Goal: Task Accomplishment & Management: Manage account settings

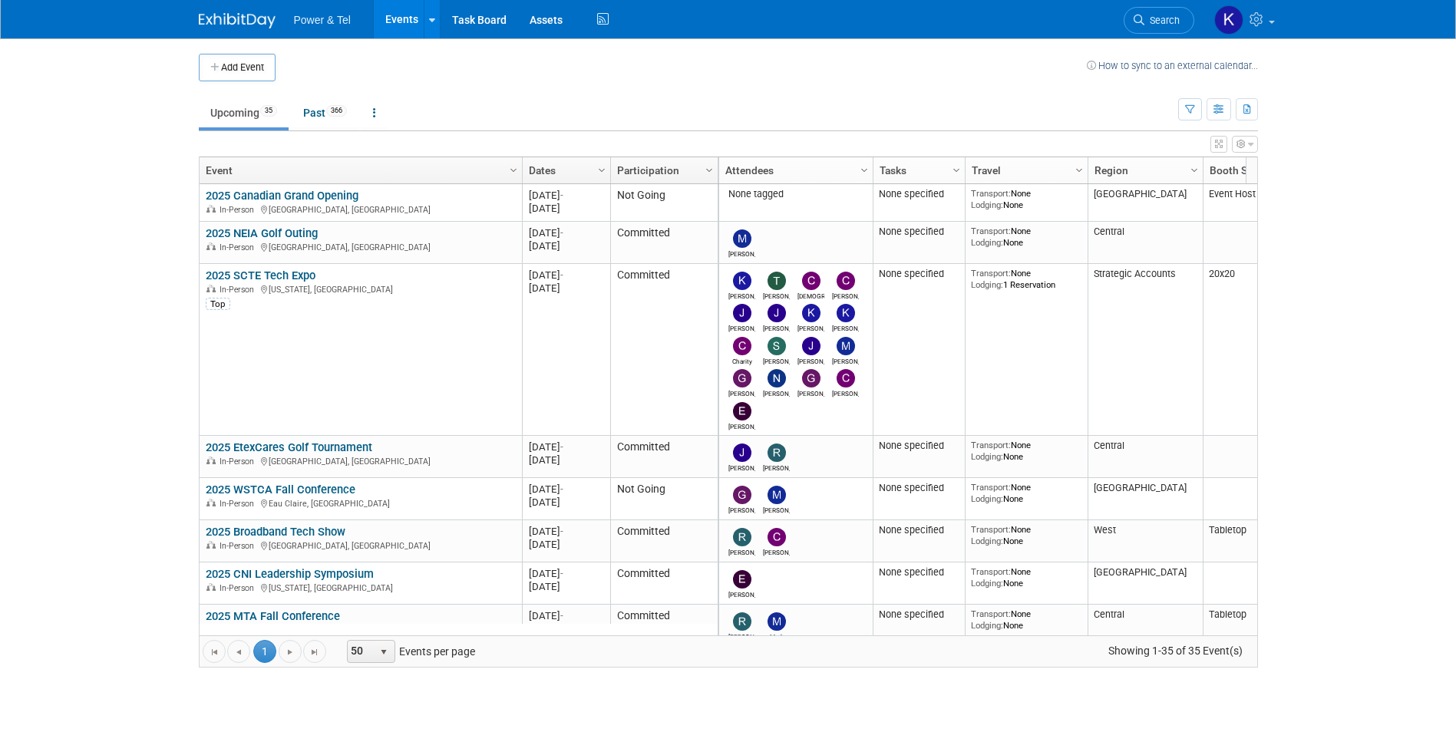
click at [1177, 12] on link "Search" at bounding box center [1159, 20] width 71 height 27
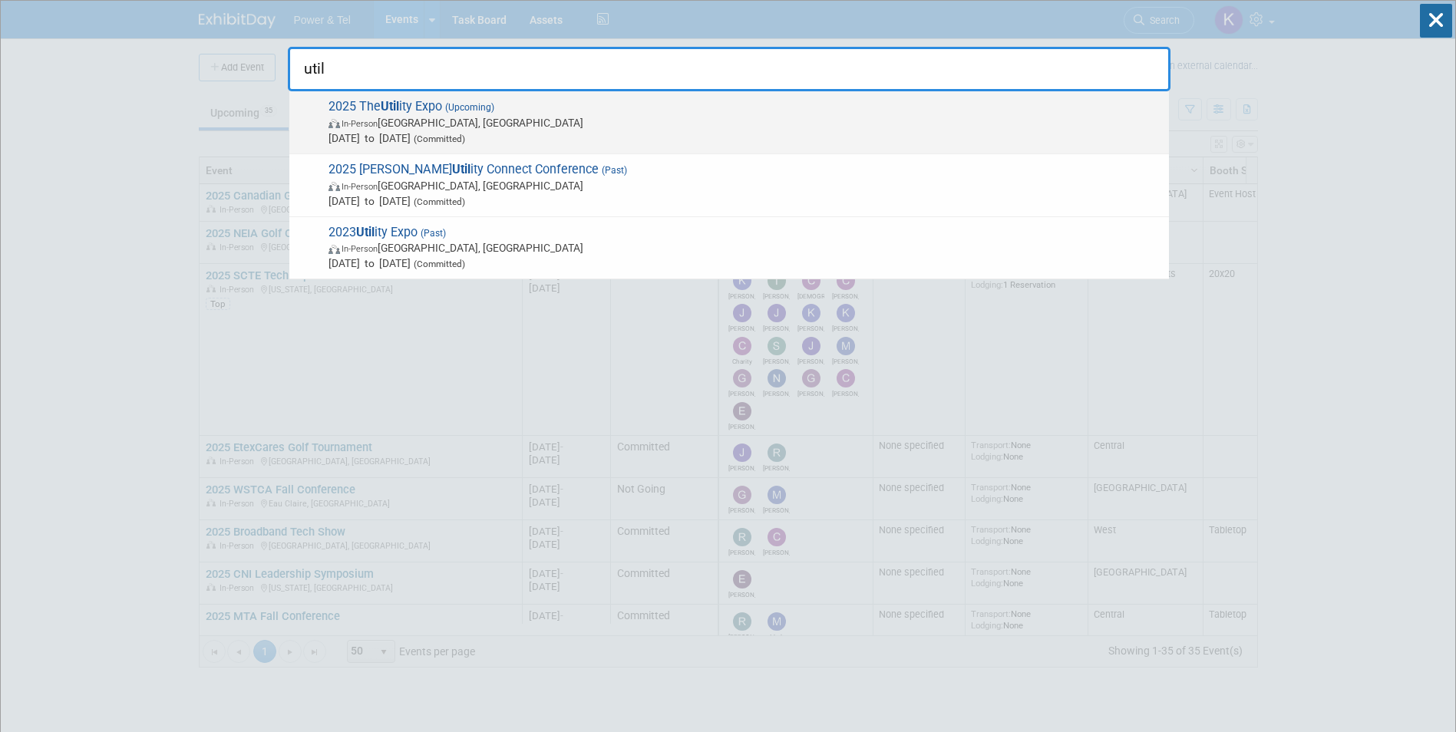
type input "util"
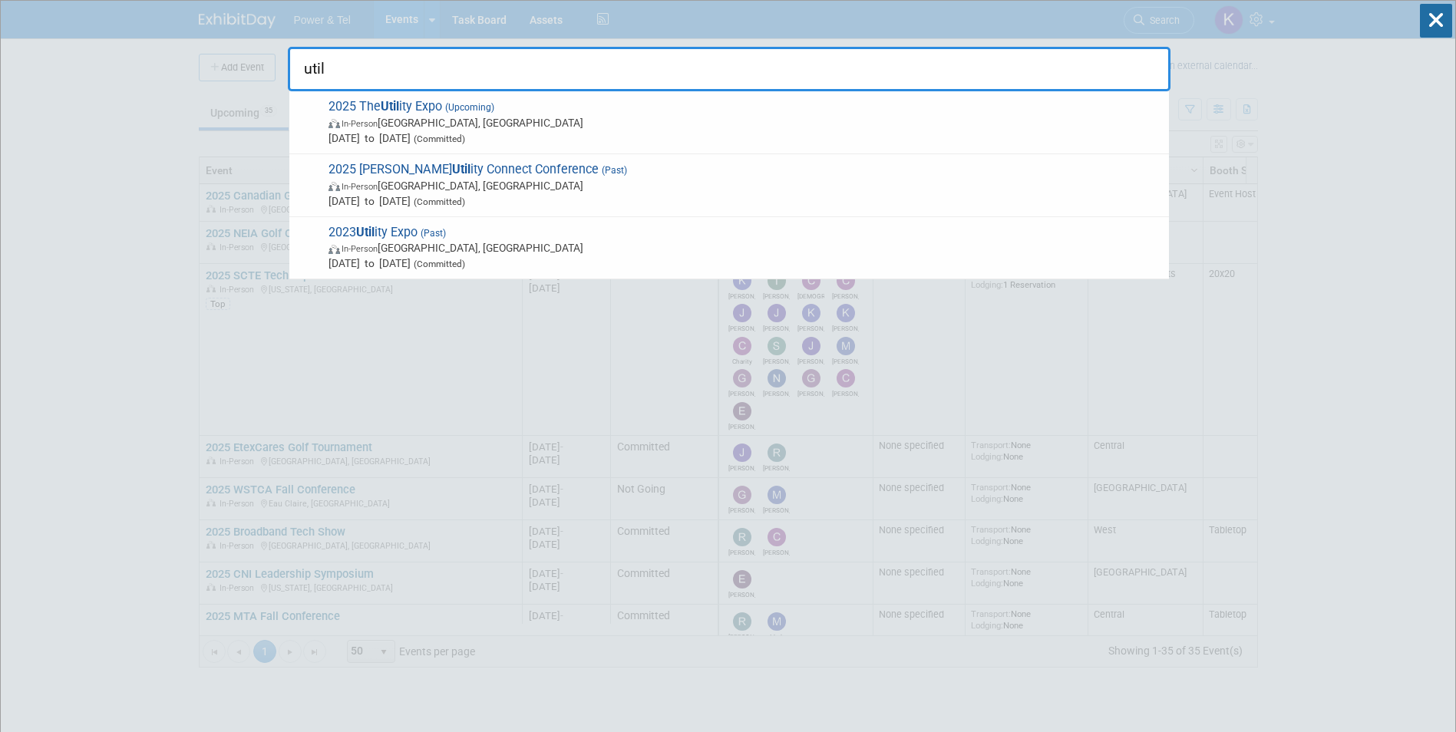
drag, startPoint x: 373, startPoint y: 107, endPoint x: 388, endPoint y: 97, distance: 17.3
click at [373, 106] on span "2025 The Util ity Expo (Upcoming) In-Person [GEOGRAPHIC_DATA], [GEOGRAPHIC_DATA…" at bounding box center [743, 122] width 838 height 47
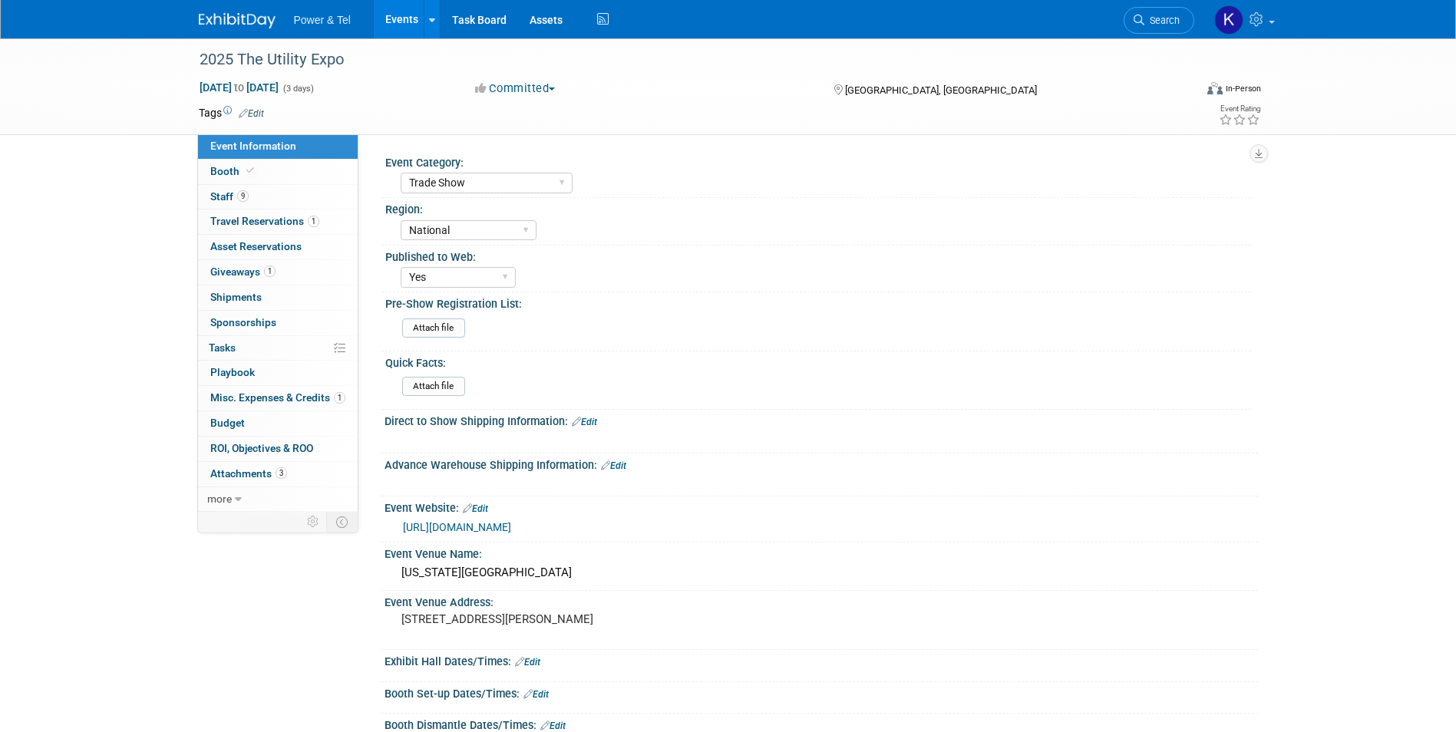
select select "Trade Show"
select select "National"
select select "Yes"
click at [1171, 17] on span "Search" at bounding box center [1162, 21] width 35 height 12
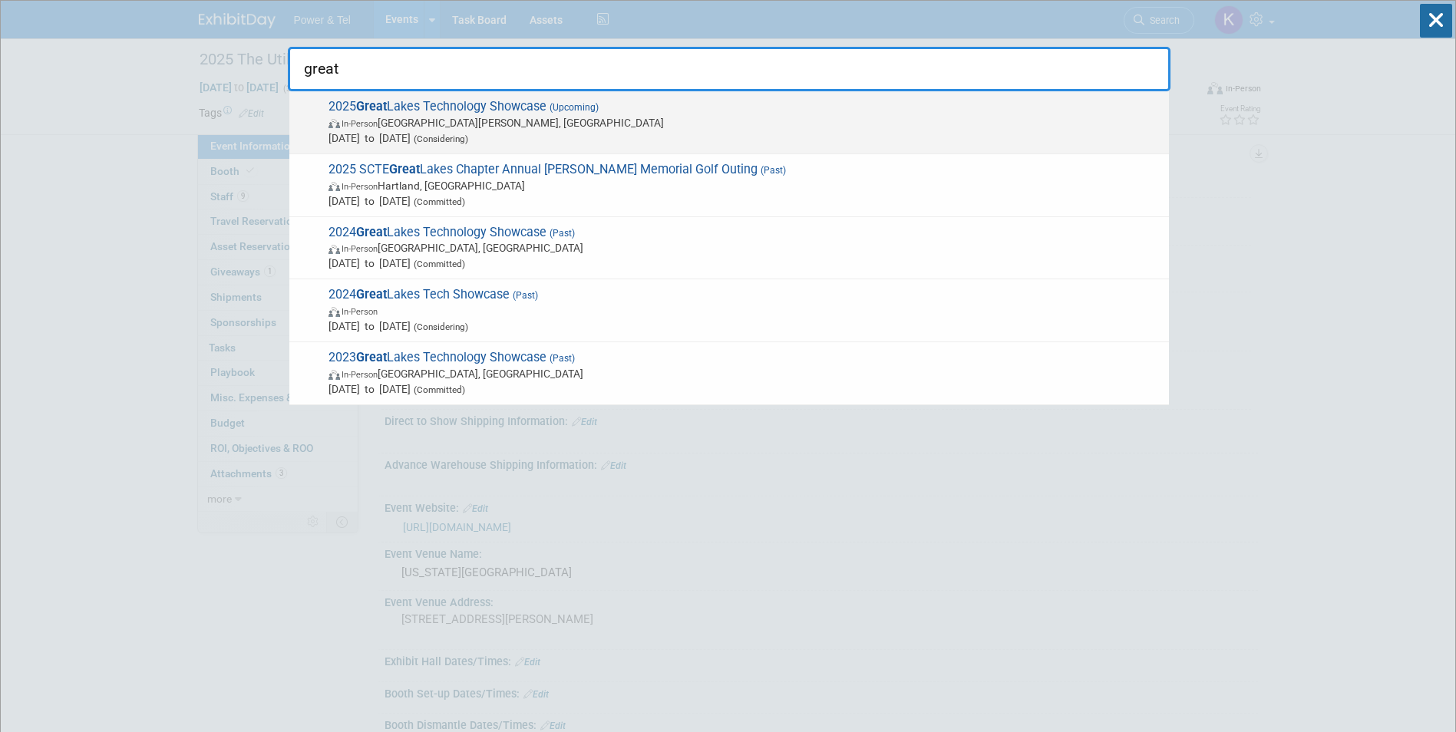
type input "great"
click at [527, 111] on span "2025 Great Lakes Technology Showcase (Upcoming) In-Person Fort Wayne, IN Oct 27…" at bounding box center [743, 122] width 838 height 47
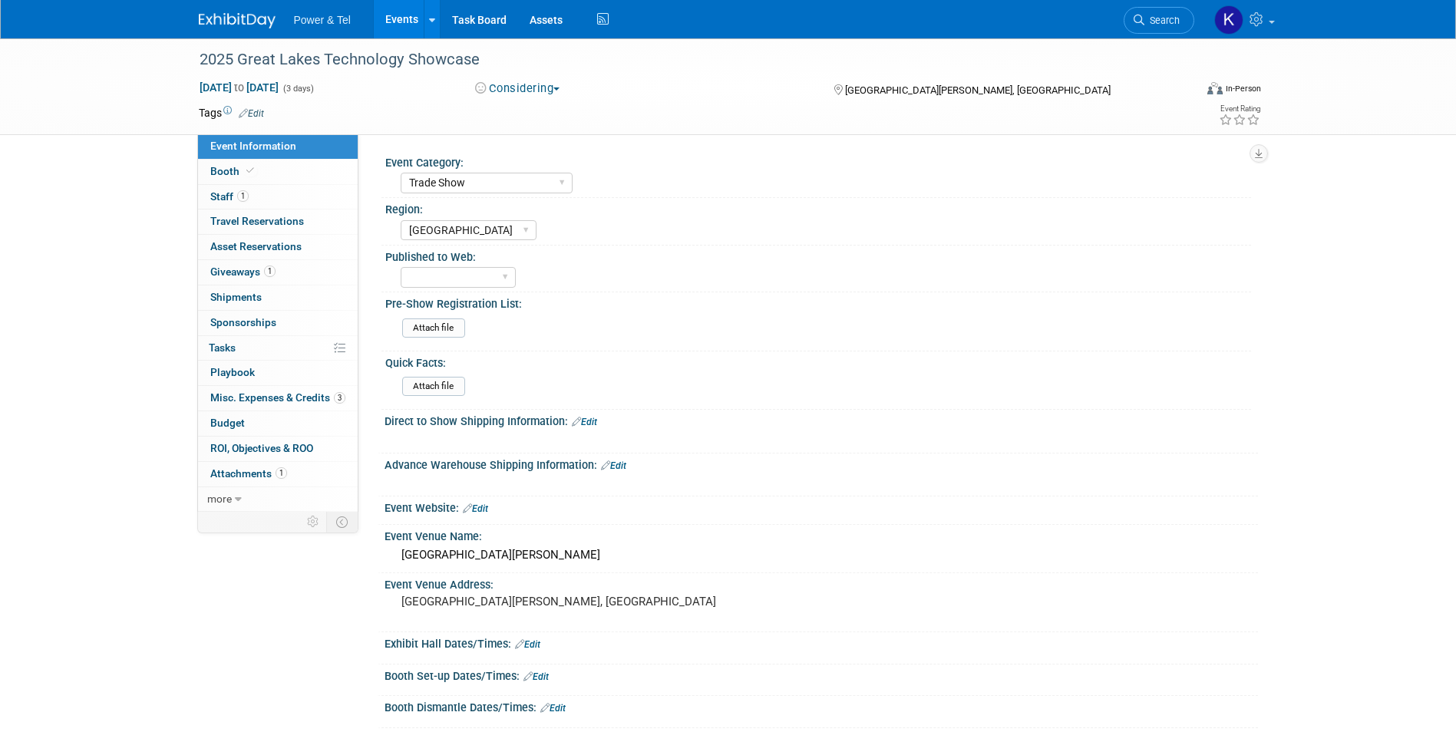
select select "Trade Show"
select select "[GEOGRAPHIC_DATA]"
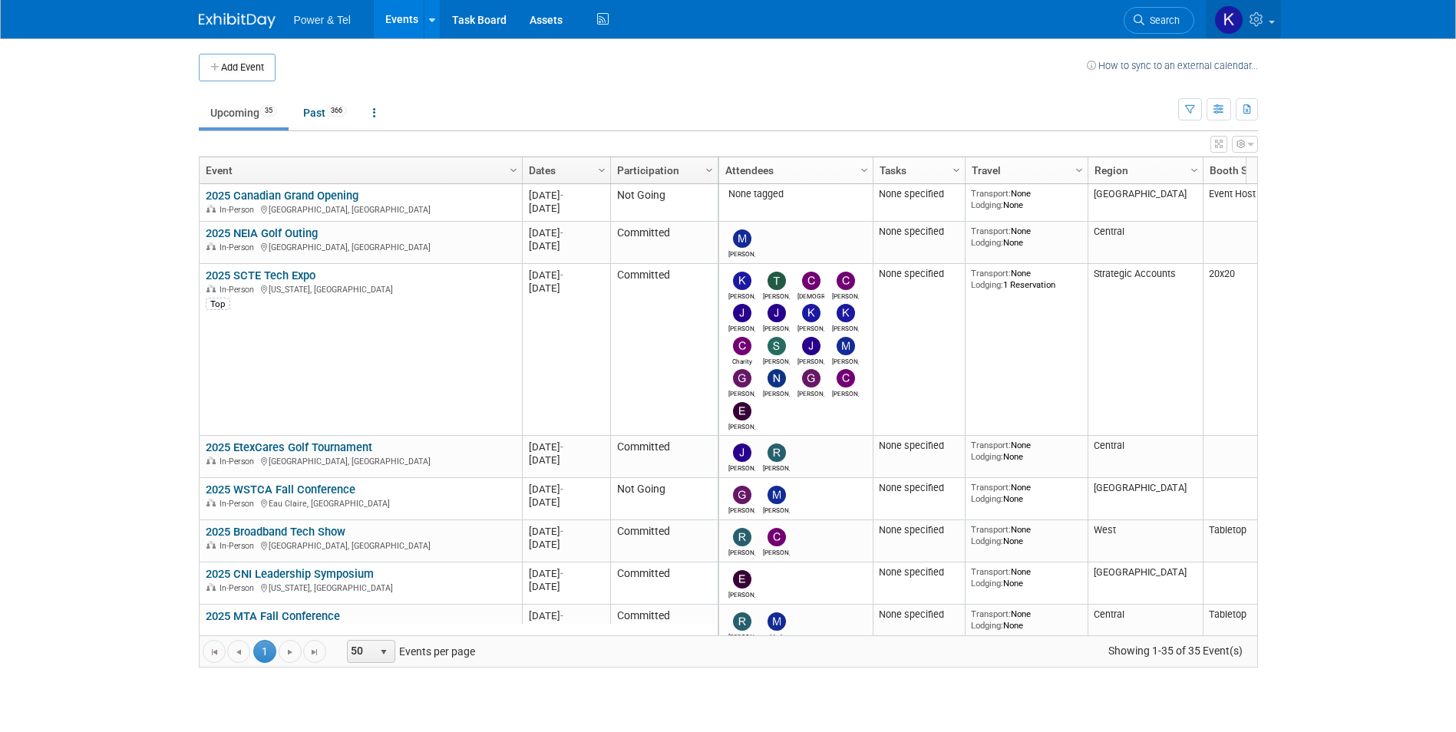
click at [1276, 15] on link at bounding box center [1243, 19] width 75 height 38
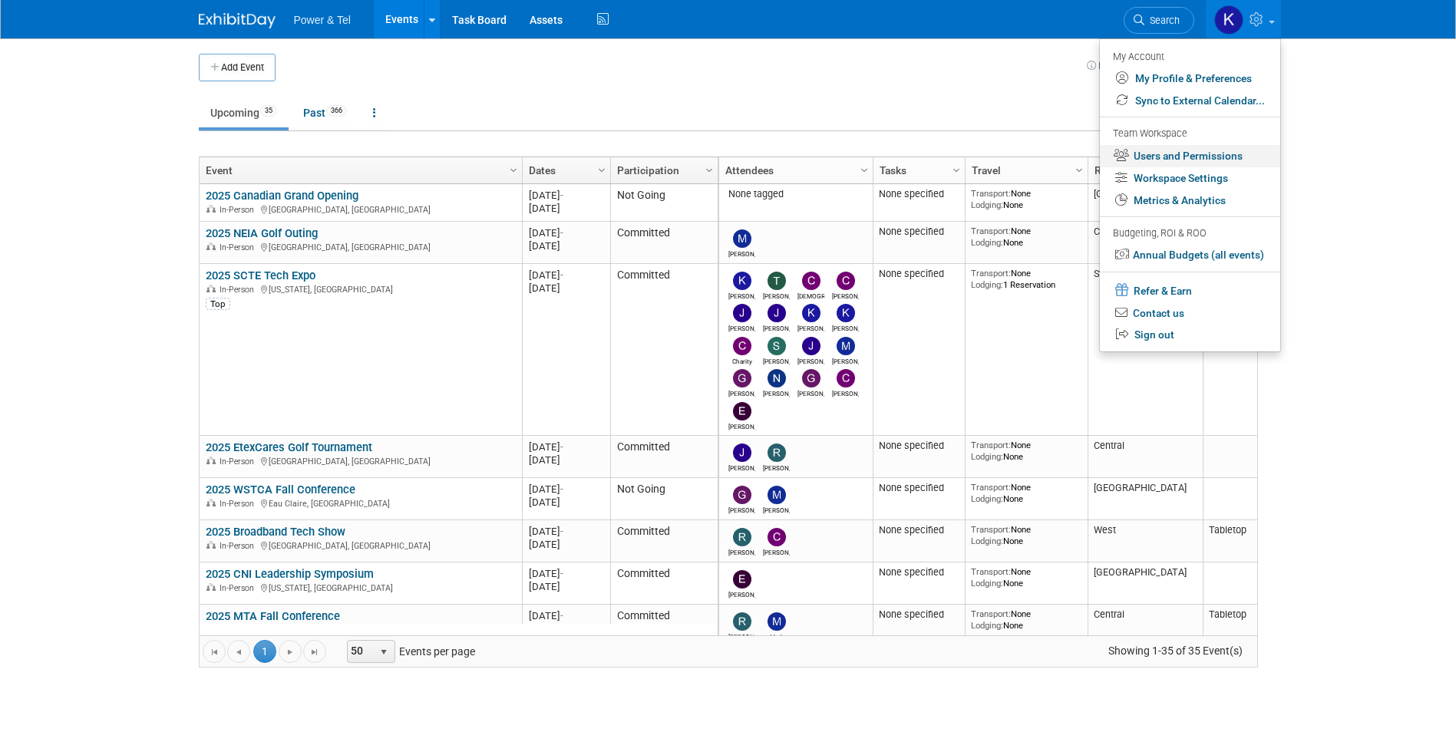
click at [1232, 150] on link "Users and Permissions" at bounding box center [1190, 156] width 180 height 22
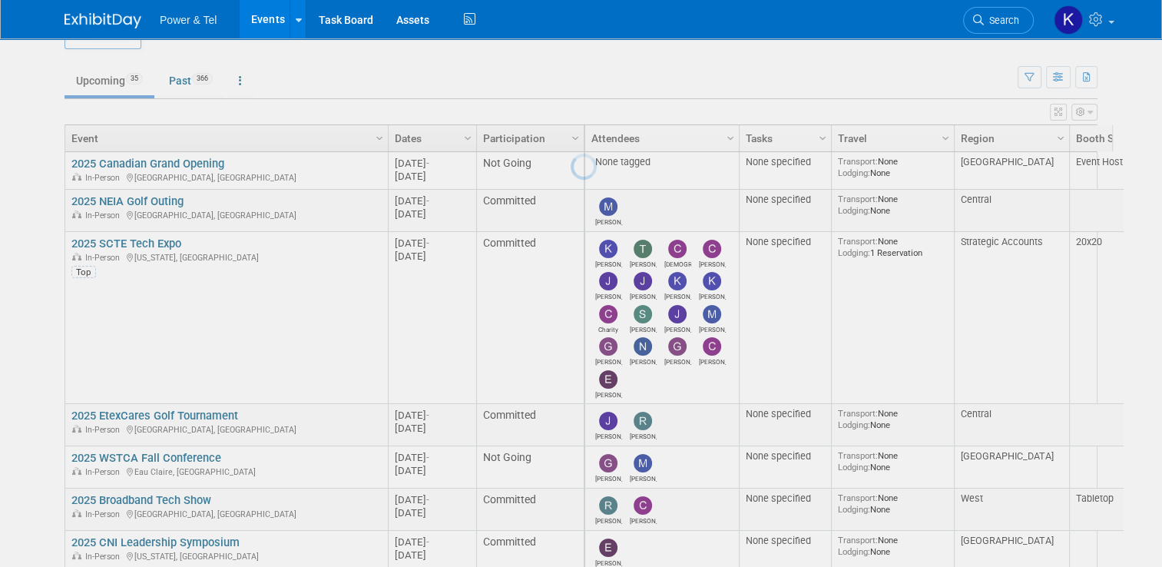
scroll to position [131, 0]
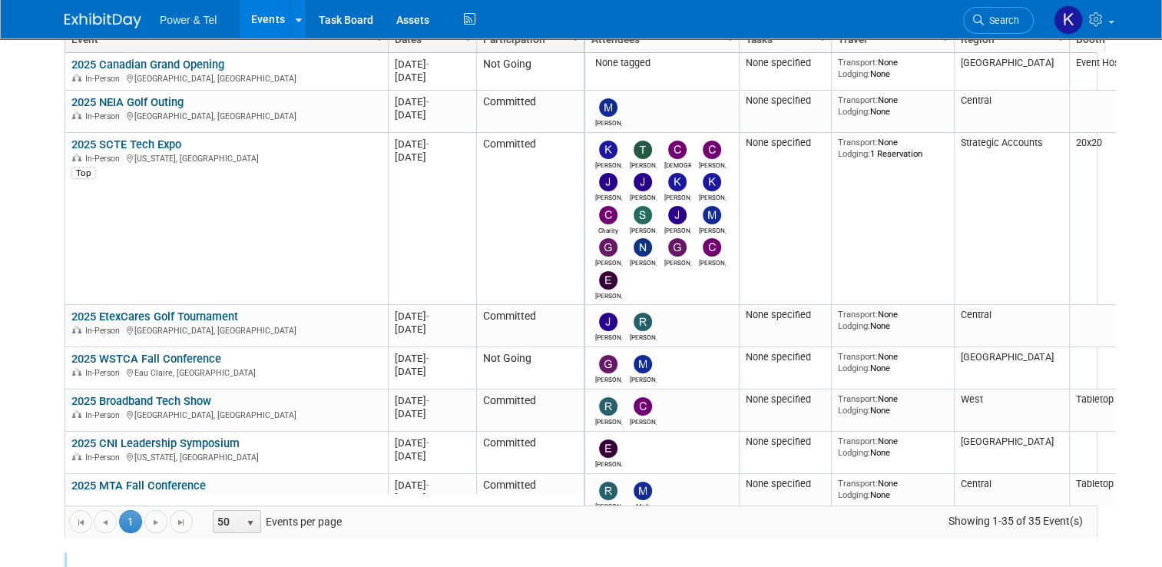
drag, startPoint x: 596, startPoint y: 606, endPoint x: 534, endPoint y: 606, distance: 61.4
click at [534, 435] on html "Power & Tel Events Add Event Bulk Upload Events Shareable Event Boards Recently…" at bounding box center [581, 152] width 1162 height 567
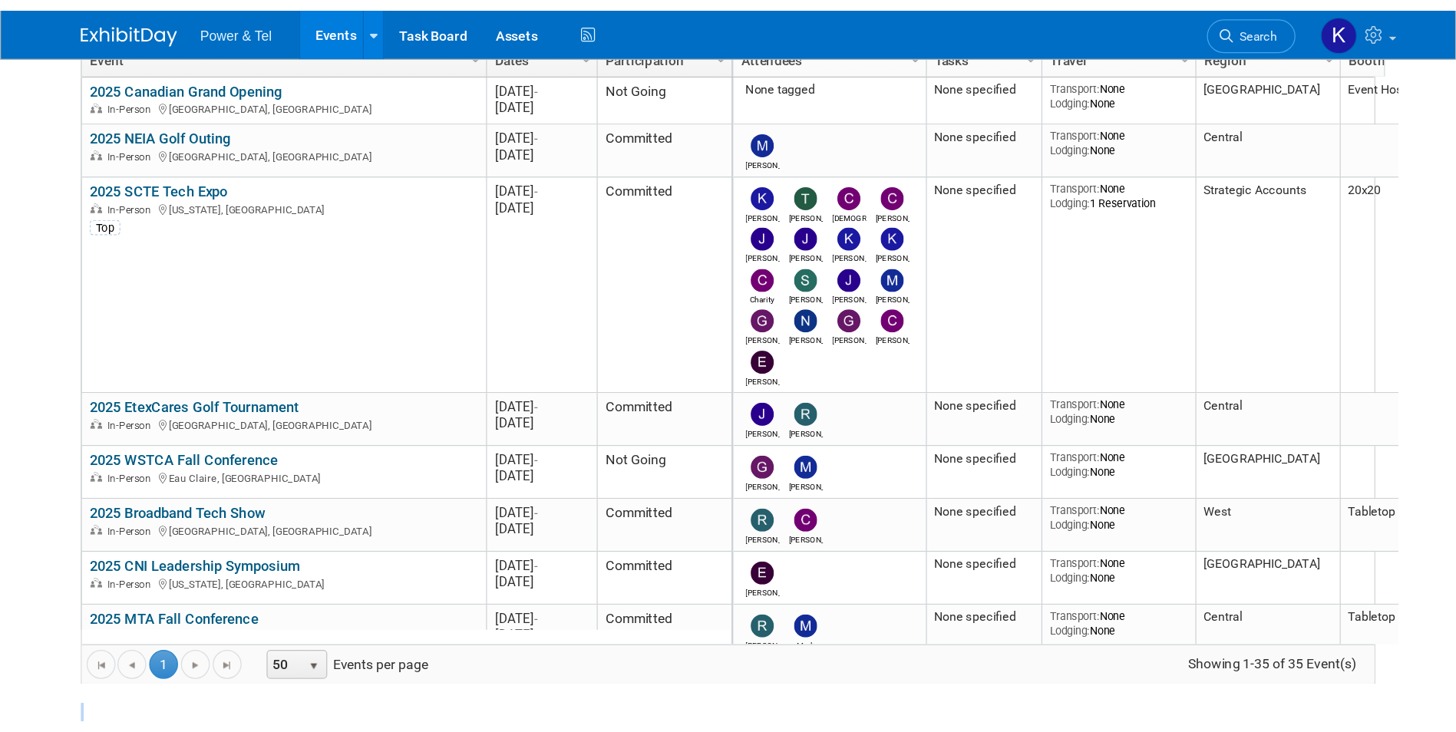
scroll to position [0, 0]
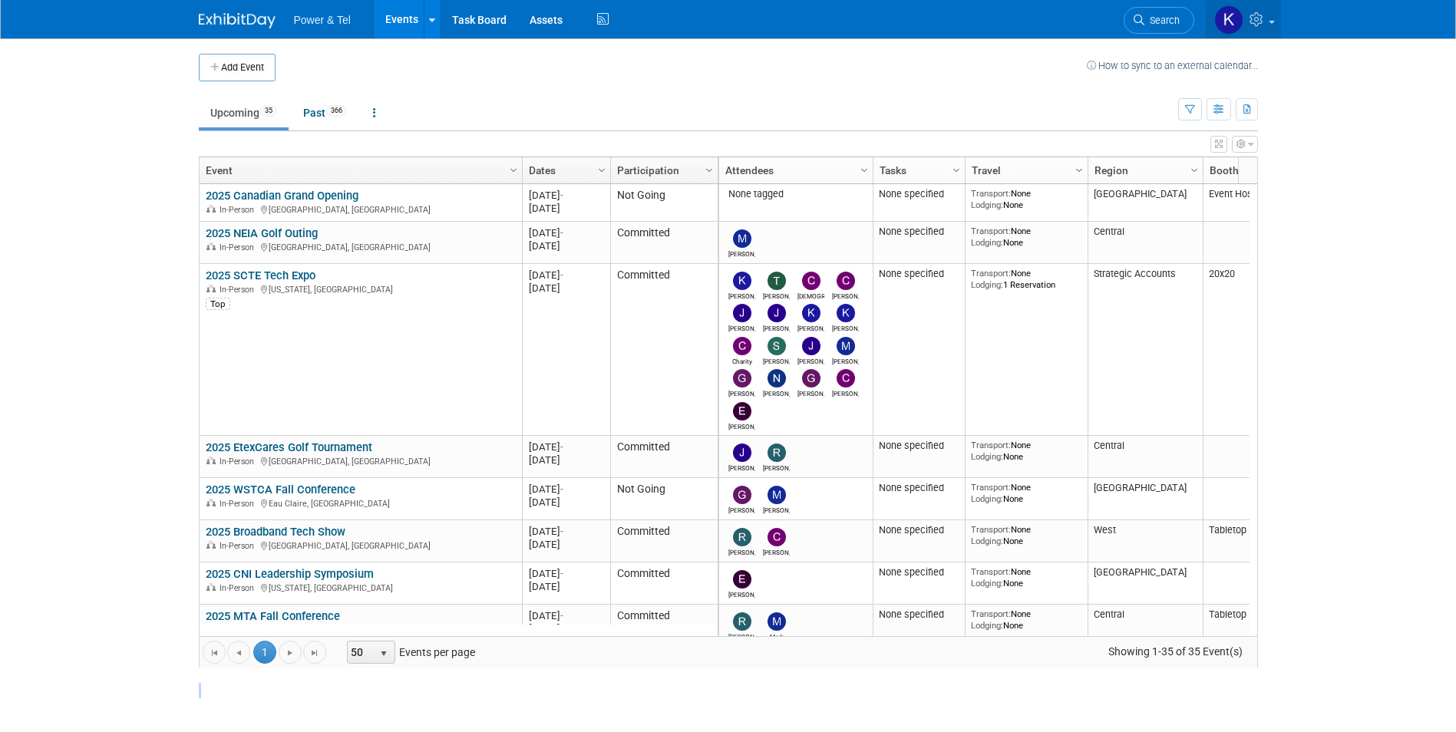
click at [1268, 27] on link at bounding box center [1243, 19] width 75 height 38
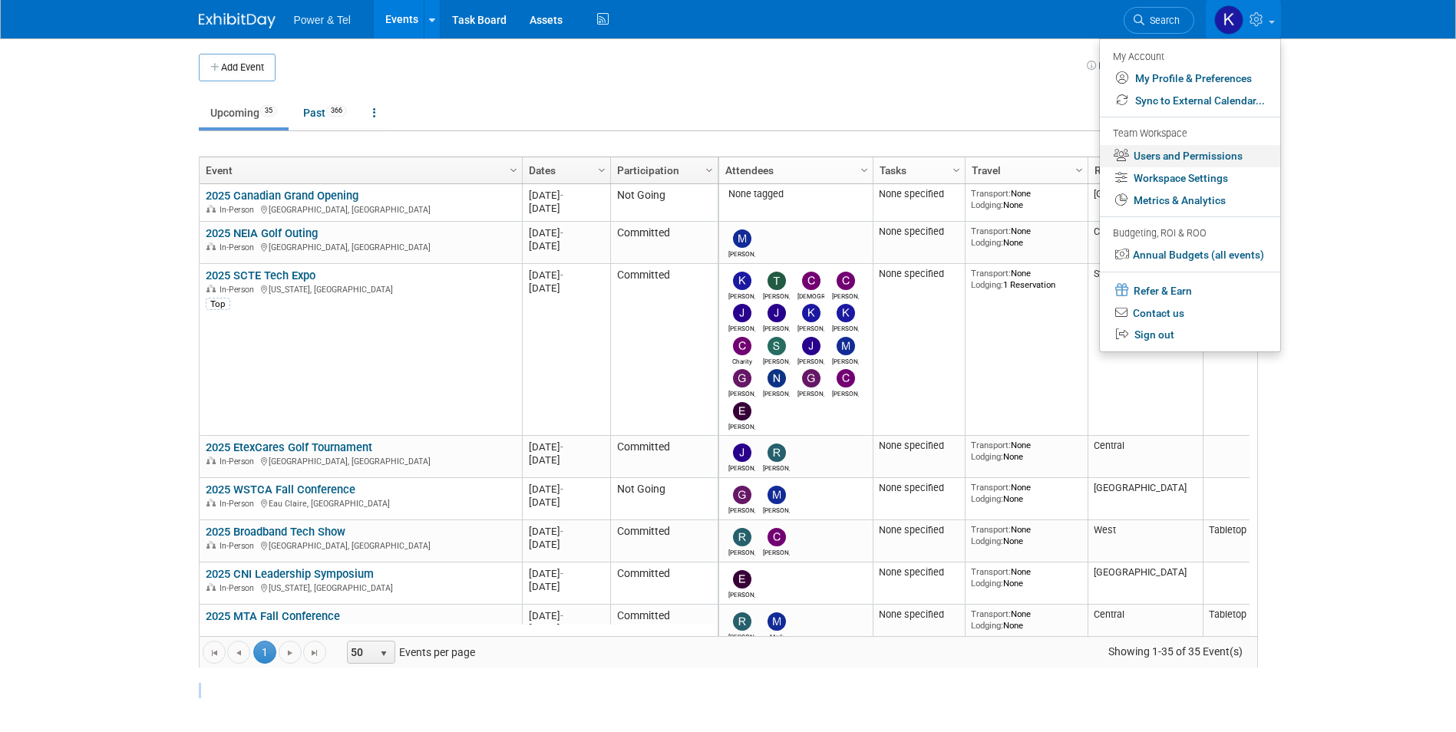
click at [1201, 153] on link "Users and Permissions" at bounding box center [1190, 156] width 180 height 22
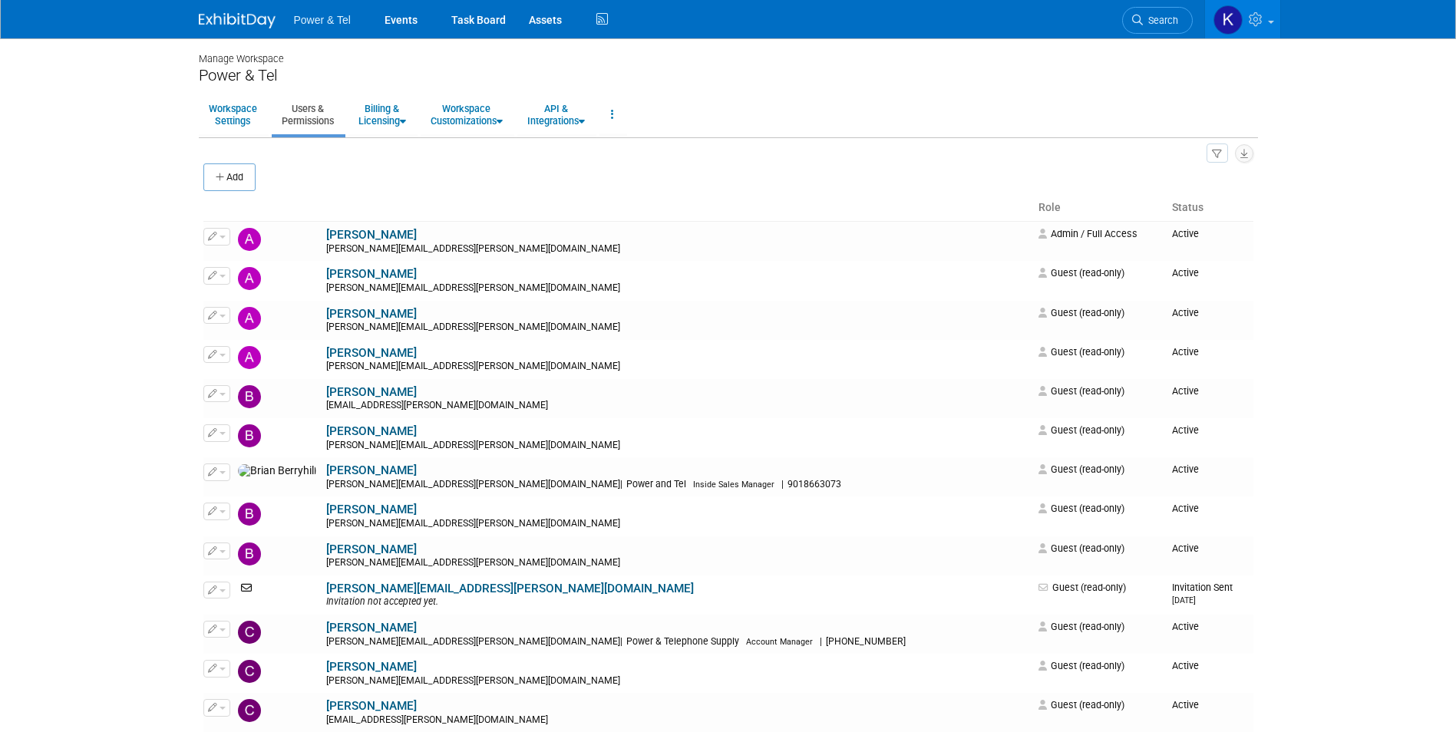
click at [233, 177] on button "Add" at bounding box center [229, 178] width 52 height 28
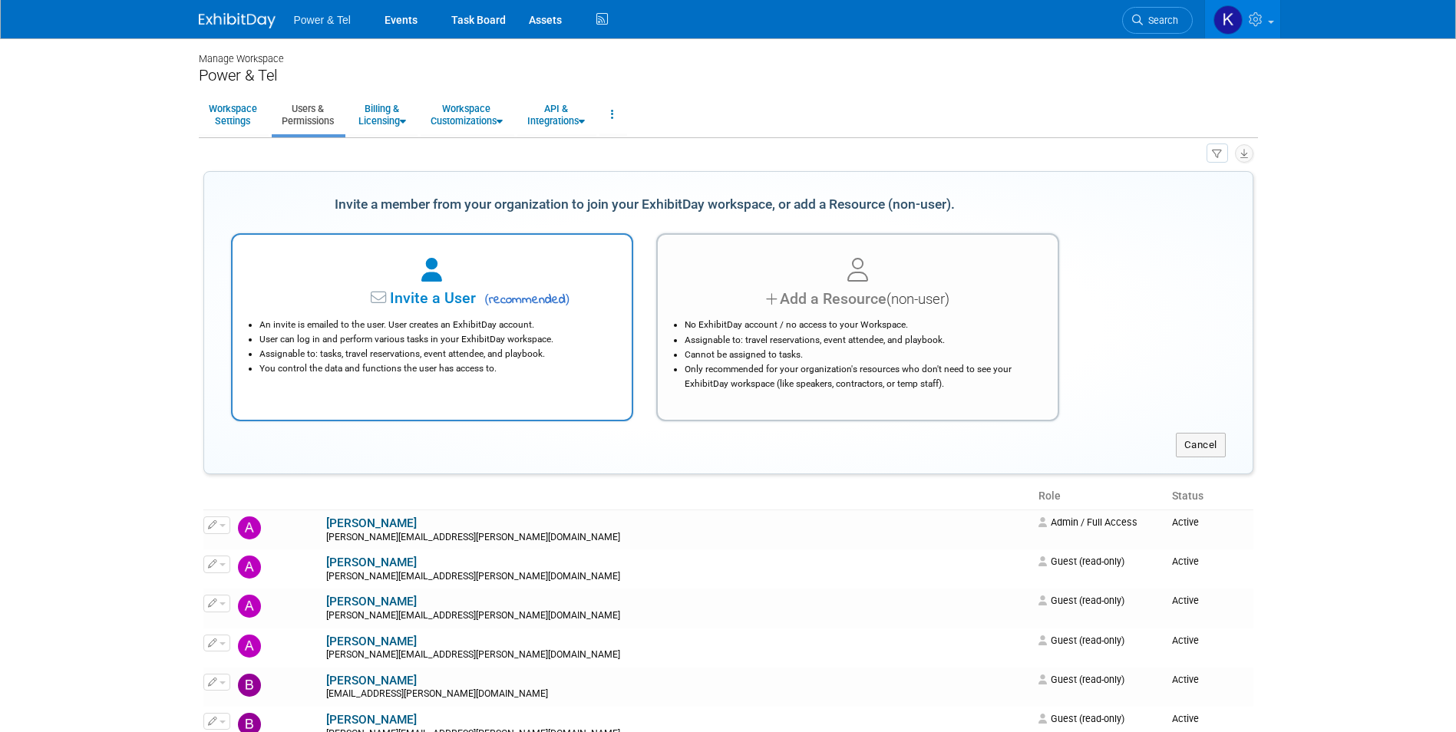
click at [520, 343] on li "User can log in and perform various tasks in your ExhibitDay workspace." at bounding box center [436, 339] width 354 height 15
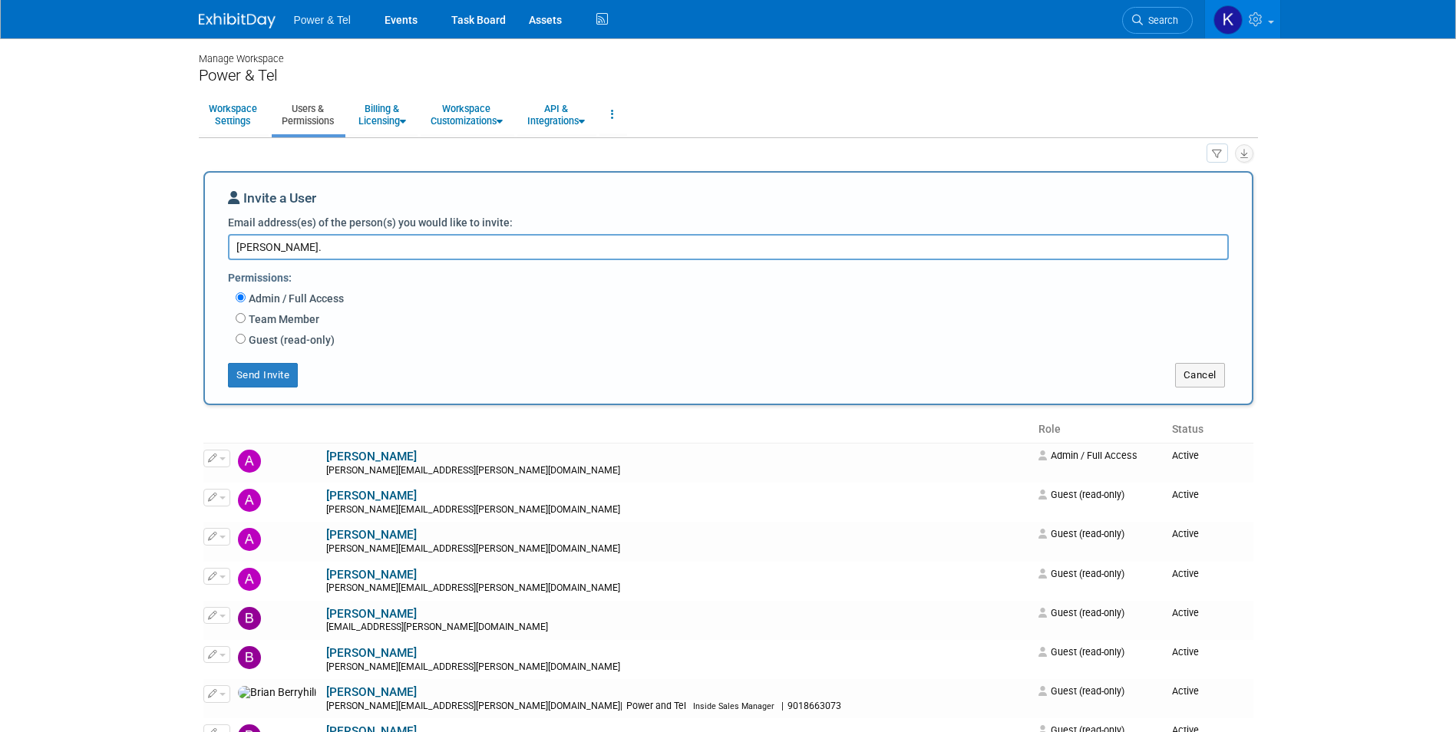
drag, startPoint x: 321, startPoint y: 249, endPoint x: 215, endPoint y: 249, distance: 105.9
click at [215, 249] on div "Invite a User Email address(es) of the person(s) you would like to invite: tayl…" at bounding box center [728, 288] width 1050 height 234
paste textarea "Taylor Trewyn"
click at [238, 243] on textarea "Taylor Trewyn" at bounding box center [728, 247] width 1001 height 26
click at [269, 247] on textarea "taylor Trewyn" at bounding box center [728, 247] width 1001 height 26
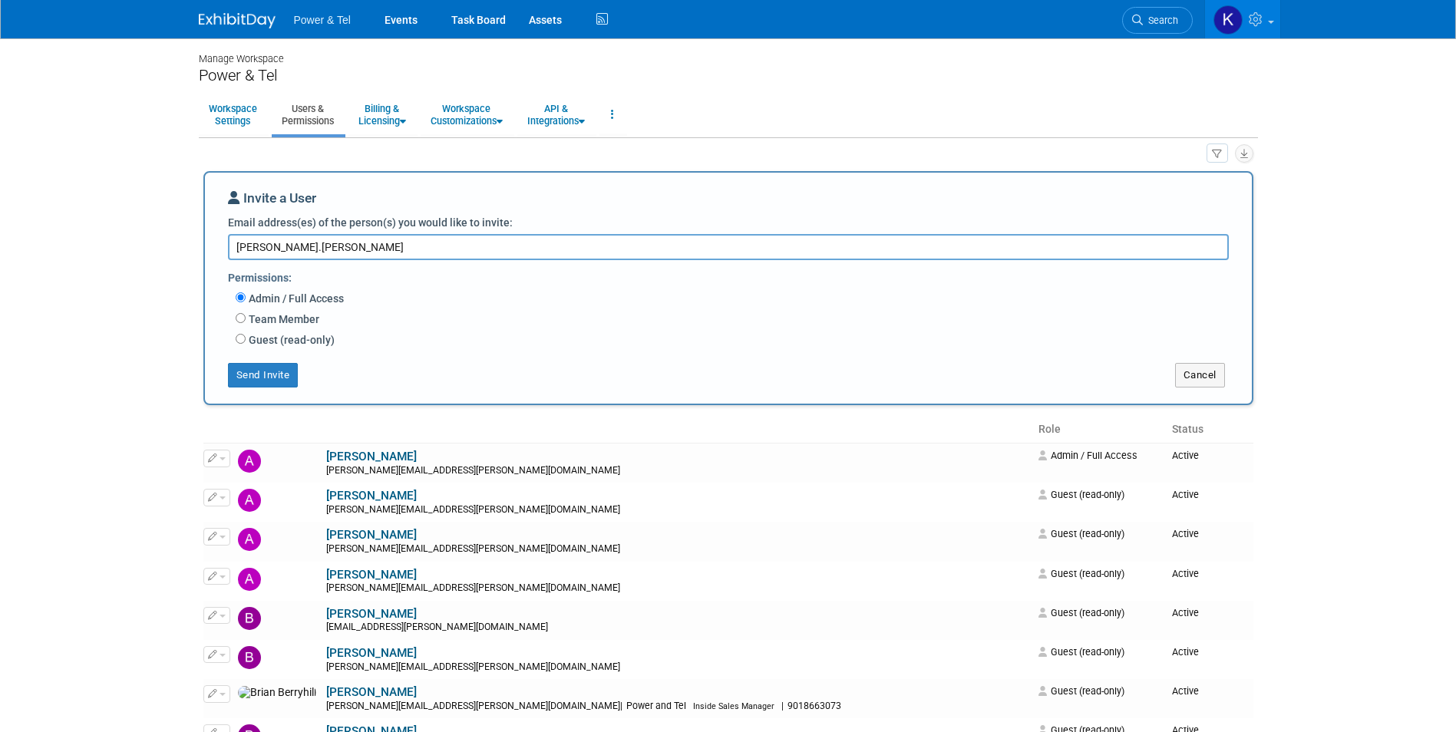
drag, startPoint x: 313, startPoint y: 246, endPoint x: 332, endPoint y: 232, distance: 23.0
click at [332, 232] on div "Invite a User Email address(es) of the person(s) you would like to invite: tayl…" at bounding box center [728, 288] width 1001 height 199
type textarea "taylor.trewyn@ptsupply.com"
click at [236, 342] on input "Guest (read-only)" at bounding box center [241, 339] width 10 height 10
radio input "true"
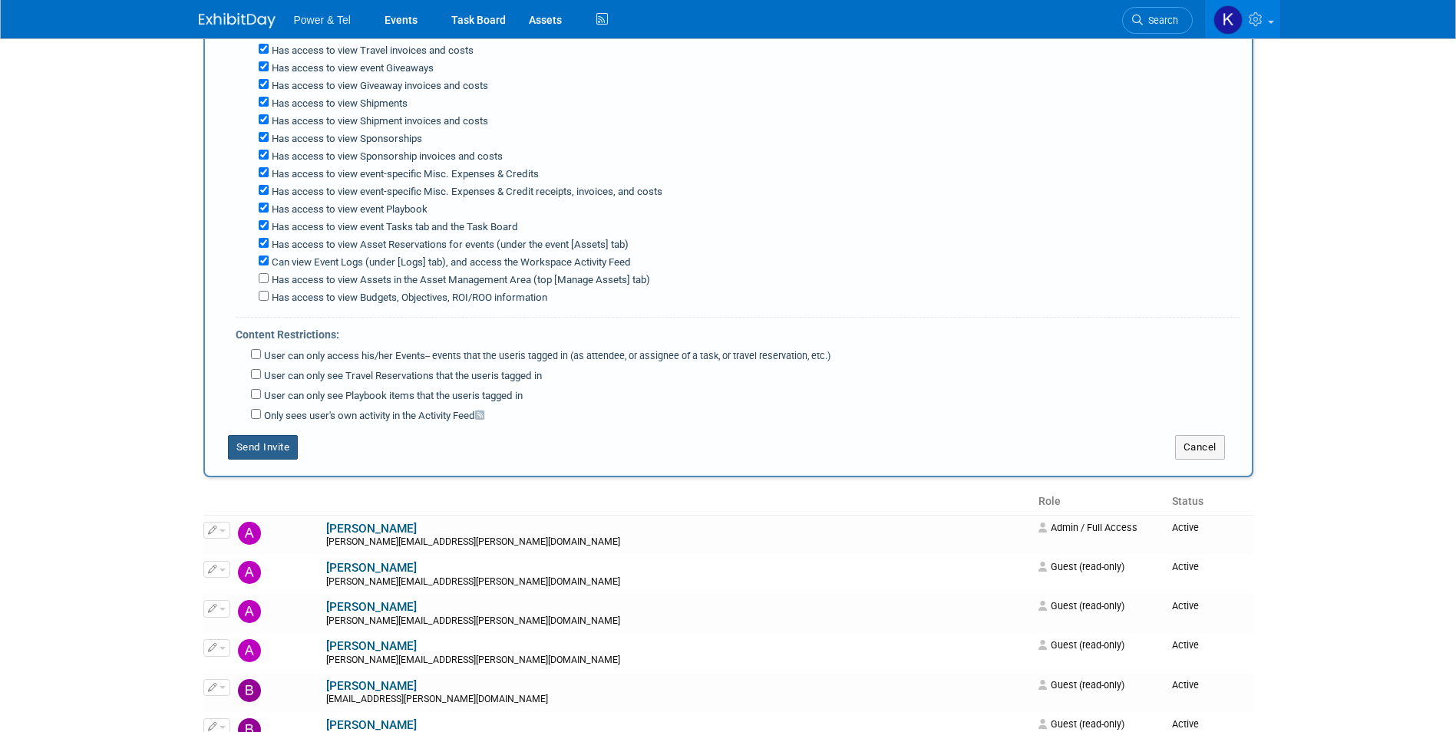
scroll to position [384, 0]
click at [267, 454] on button "Send Invite" at bounding box center [263, 445] width 71 height 25
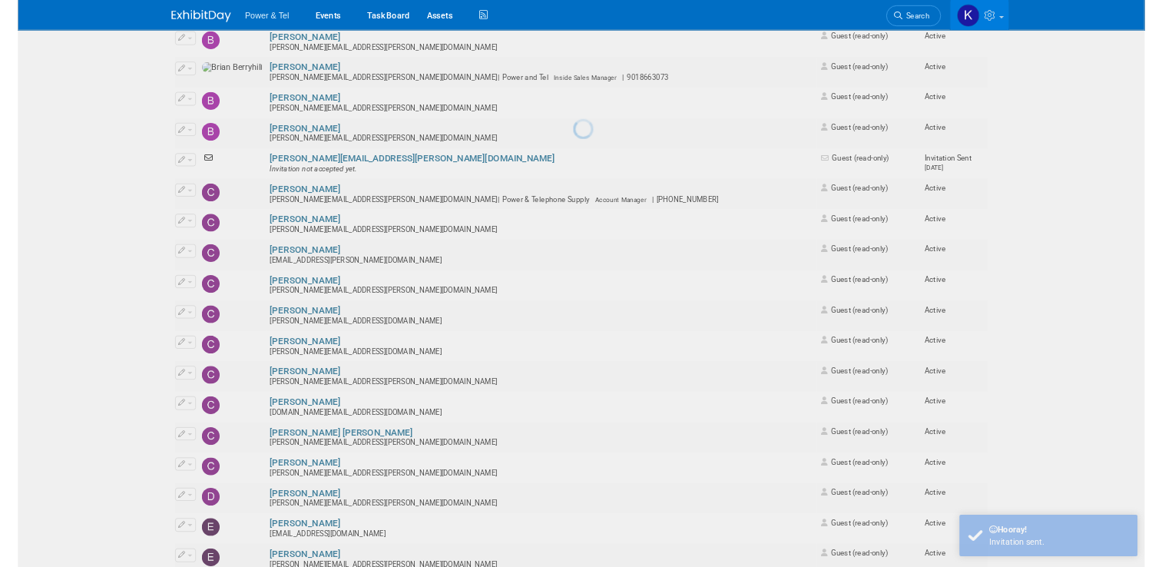
scroll to position [0, 0]
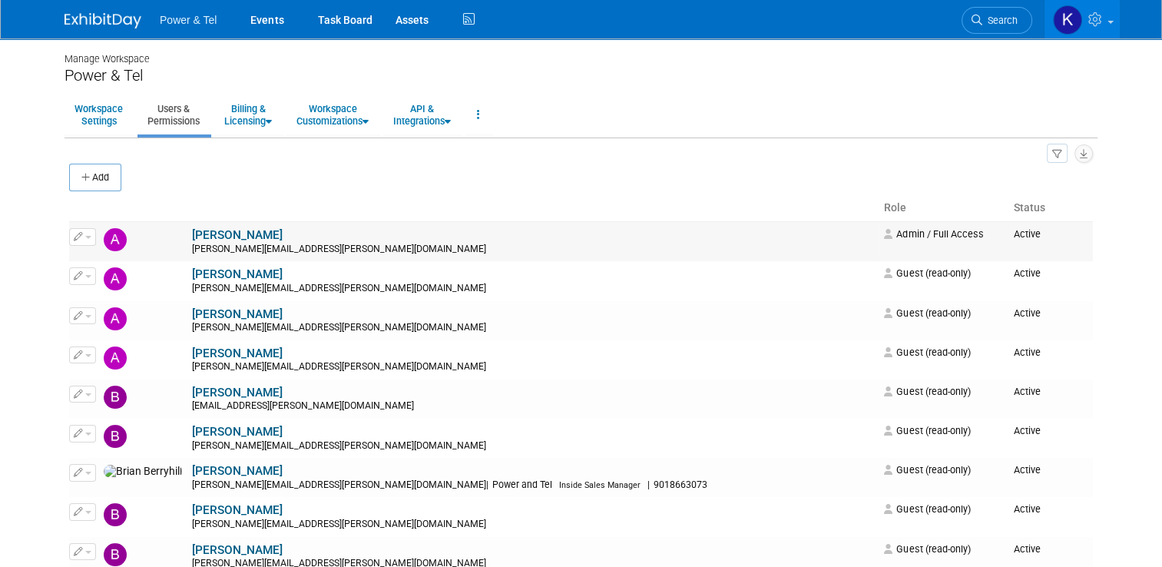
click at [524, 229] on td "Alina Dorion alina.dorion@ptsupply.com" at bounding box center [532, 242] width 689 height 40
click at [1092, 203] on th "Status" at bounding box center [1049, 208] width 85 height 26
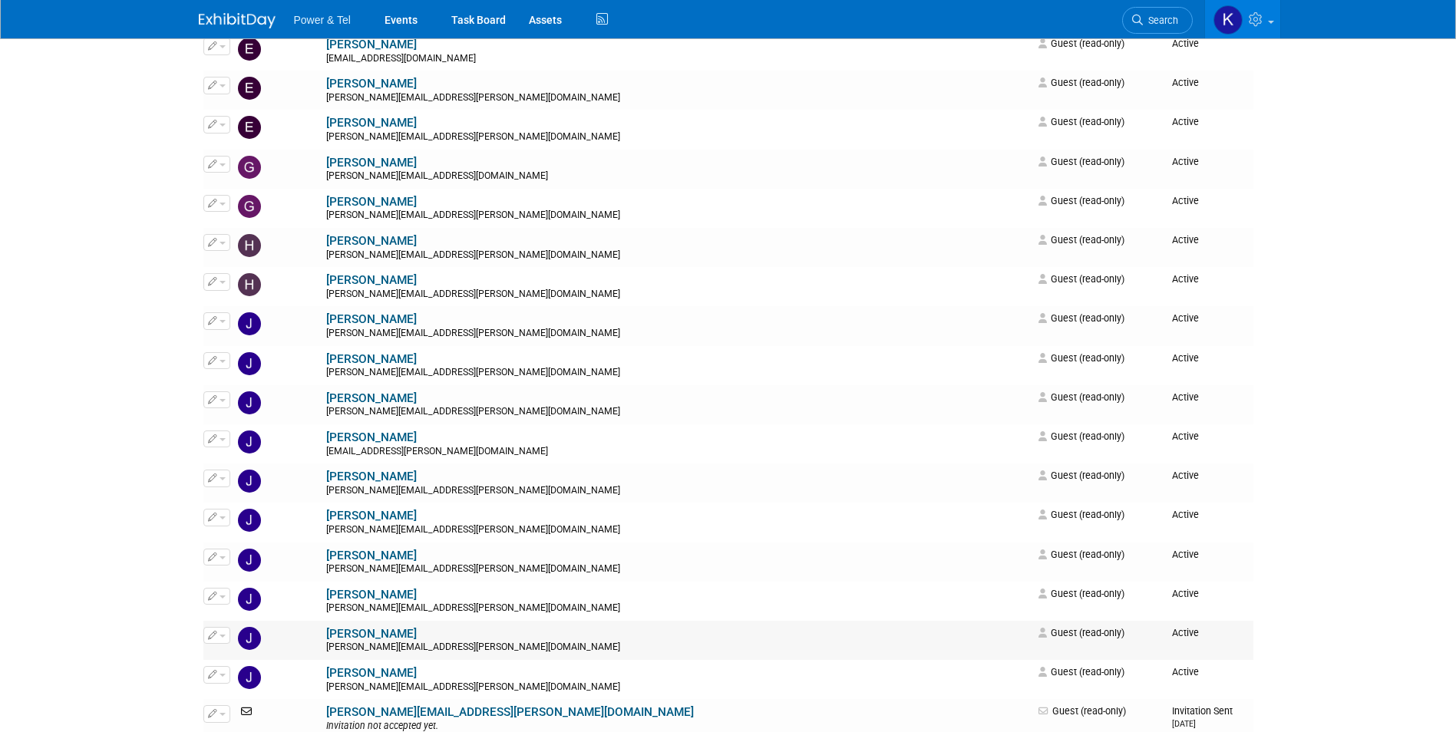
scroll to position [1010, 0]
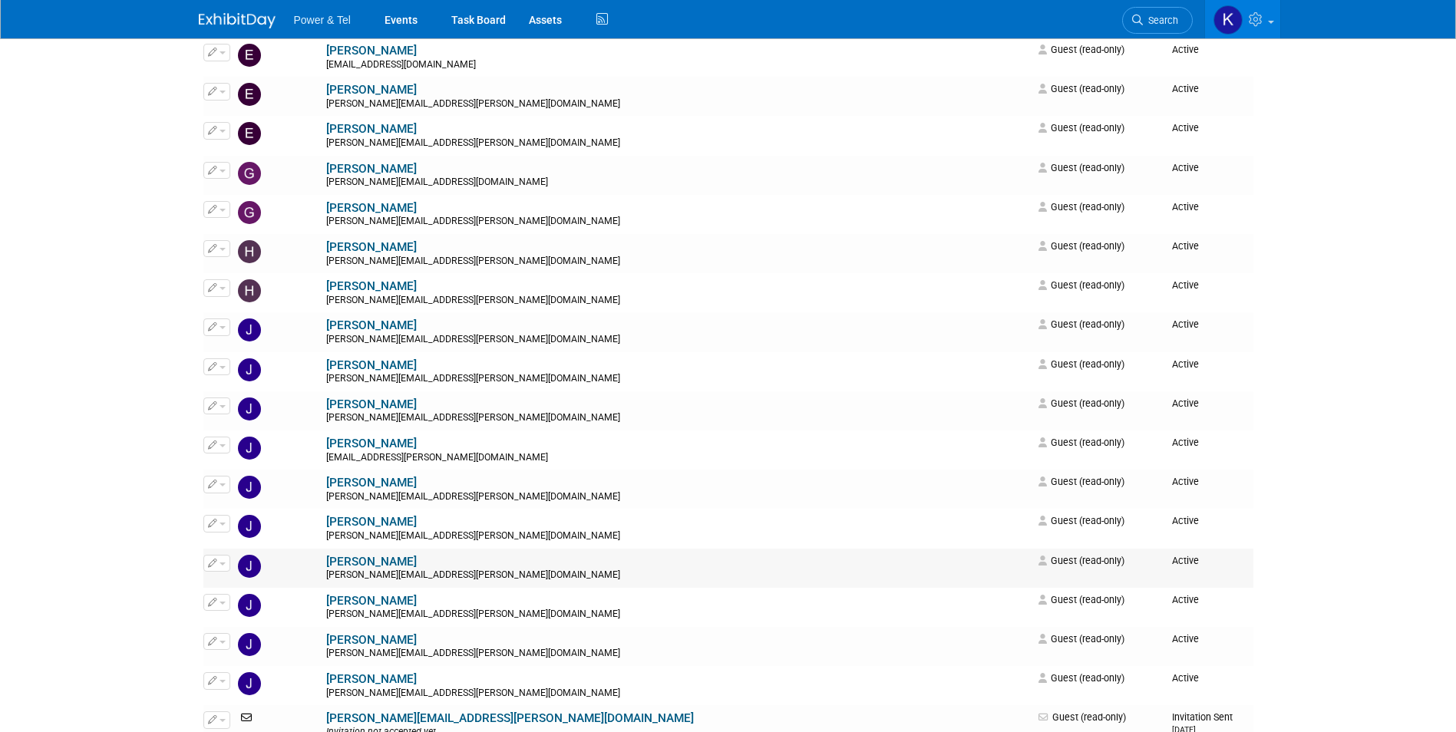
click at [224, 566] on button "button" at bounding box center [216, 563] width 27 height 17
click at [248, 580] on link "Edit" at bounding box center [264, 587] width 121 height 21
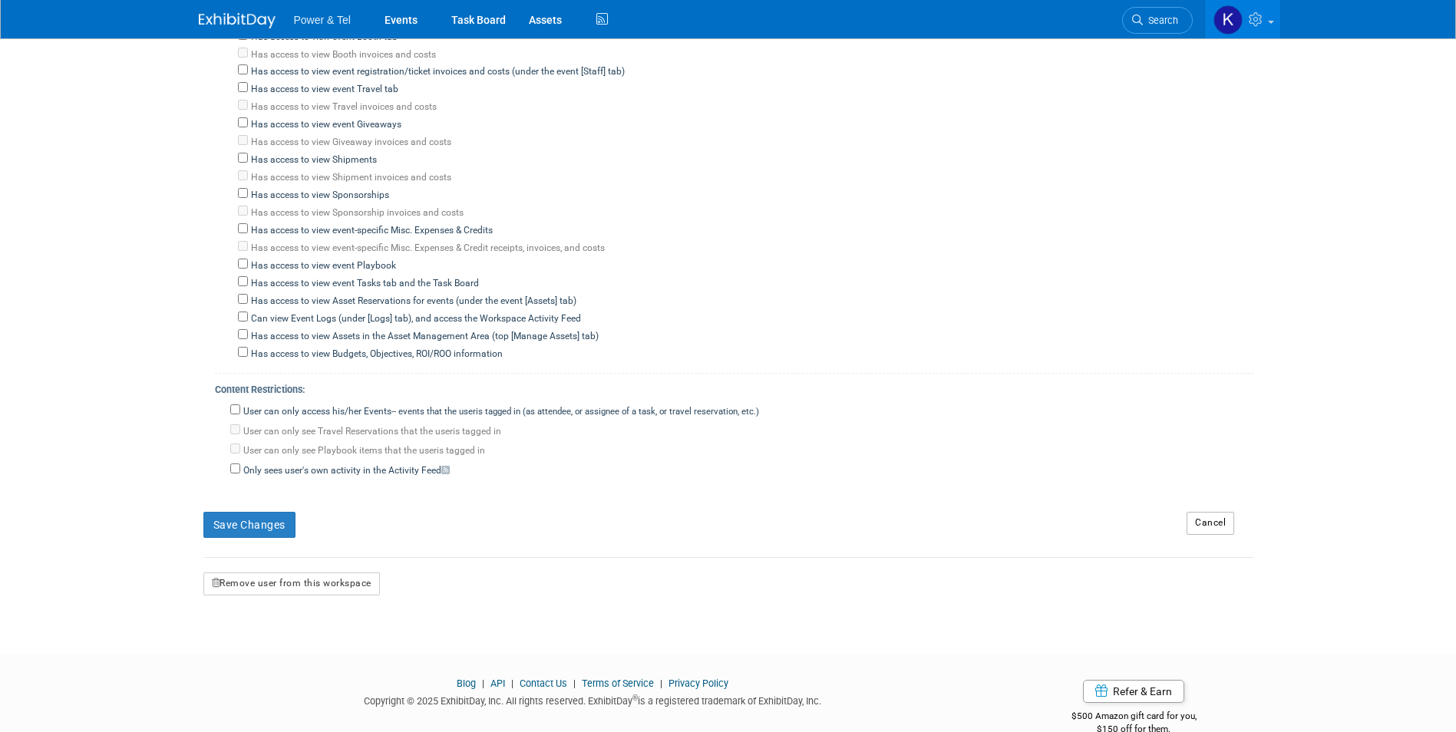
scroll to position [535, 0]
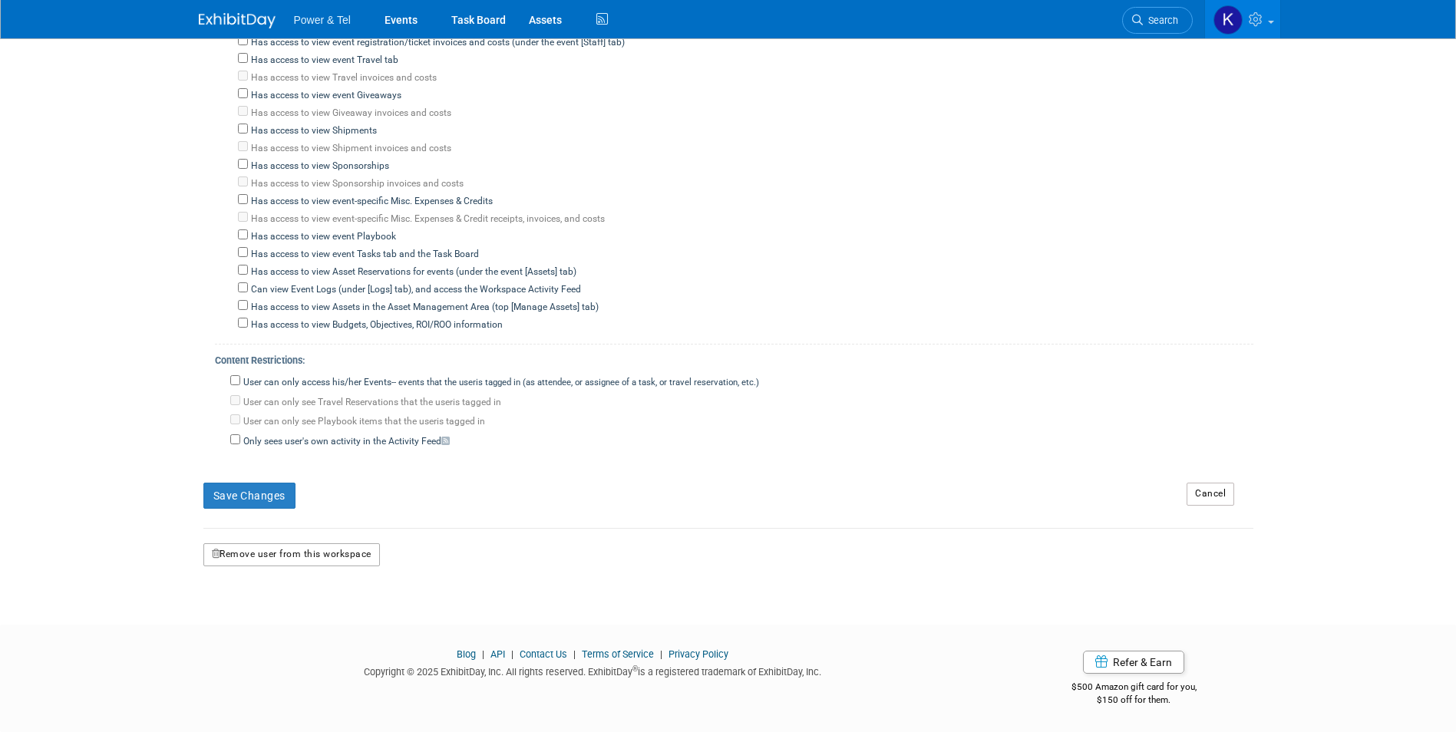
click at [309, 553] on button "Remove user from this workspace" at bounding box center [291, 555] width 177 height 23
click at [286, 616] on link "Yes" at bounding box center [274, 620] width 45 height 25
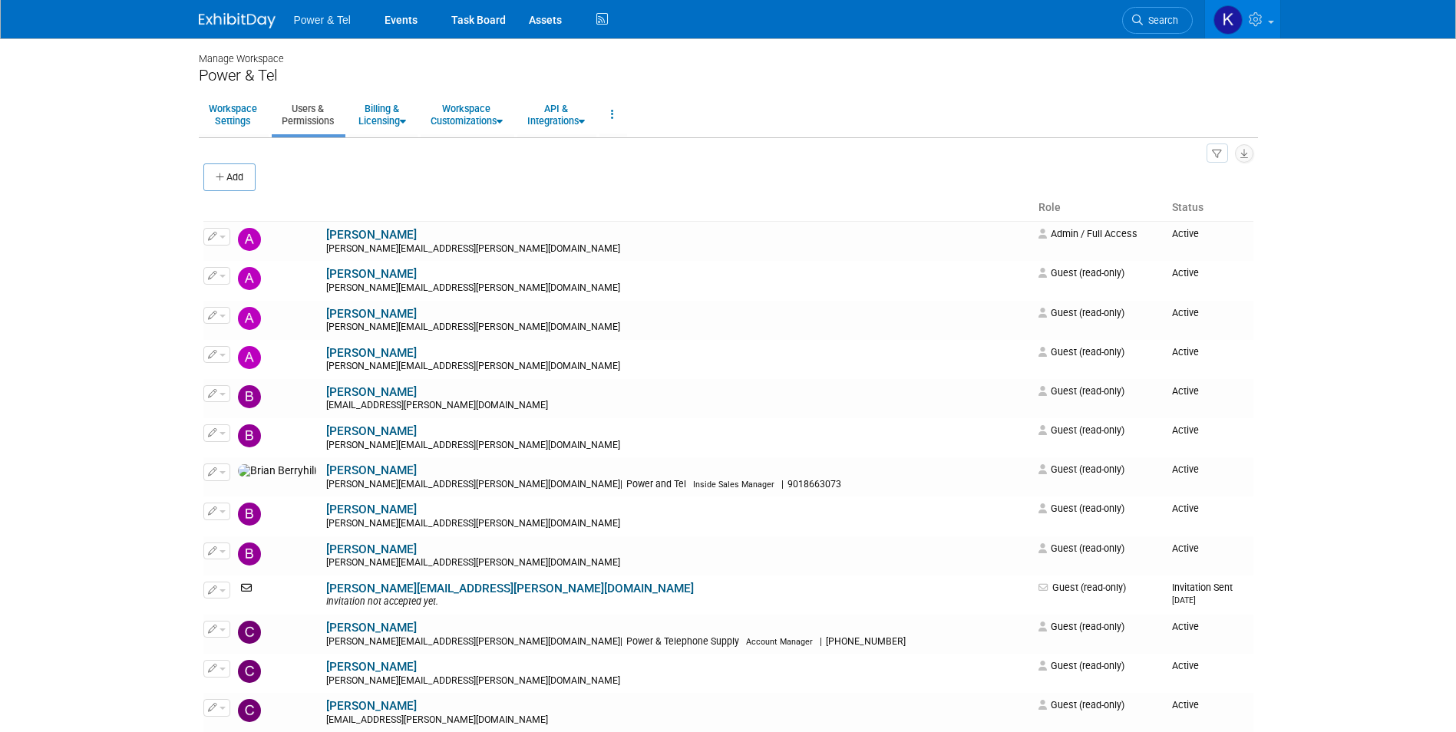
click at [242, 19] on img at bounding box center [237, 20] width 77 height 15
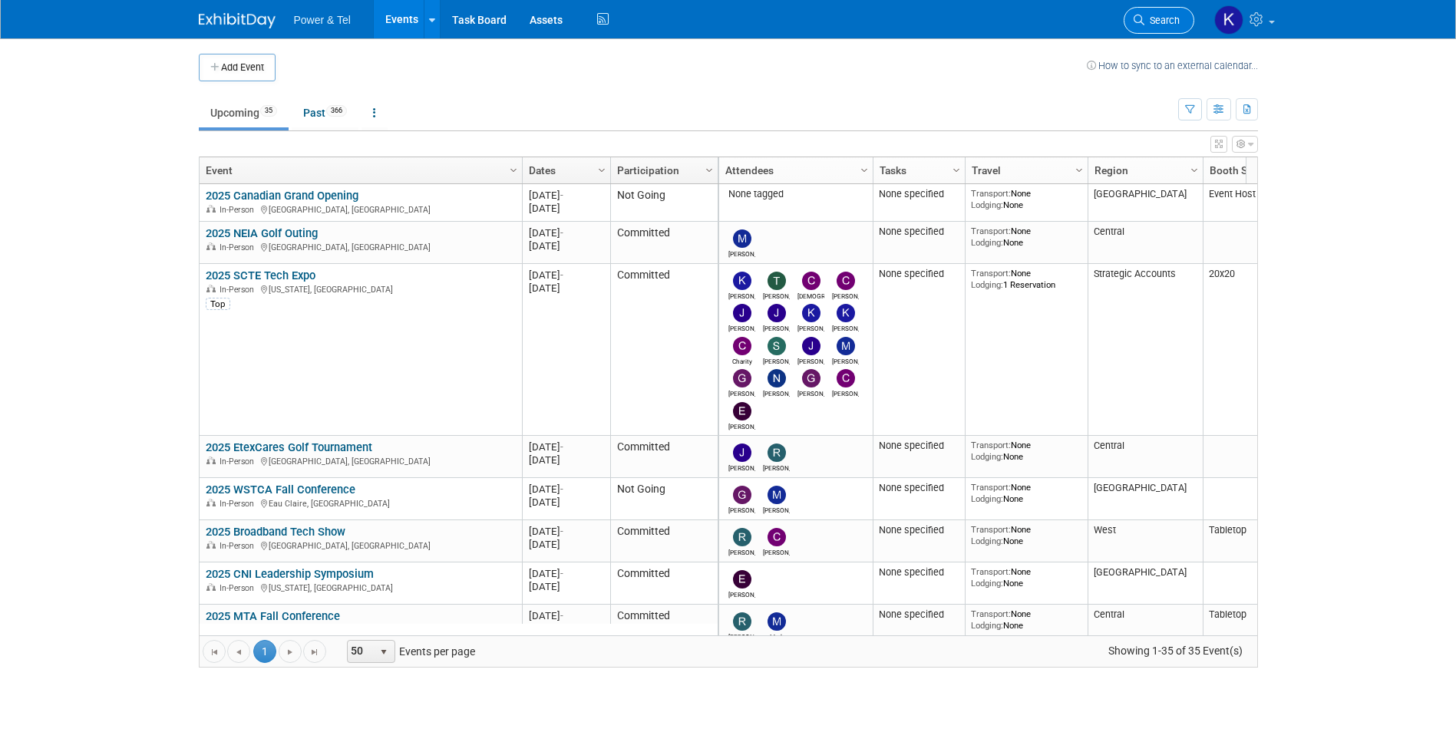
click at [1149, 19] on span "Search" at bounding box center [1162, 21] width 35 height 12
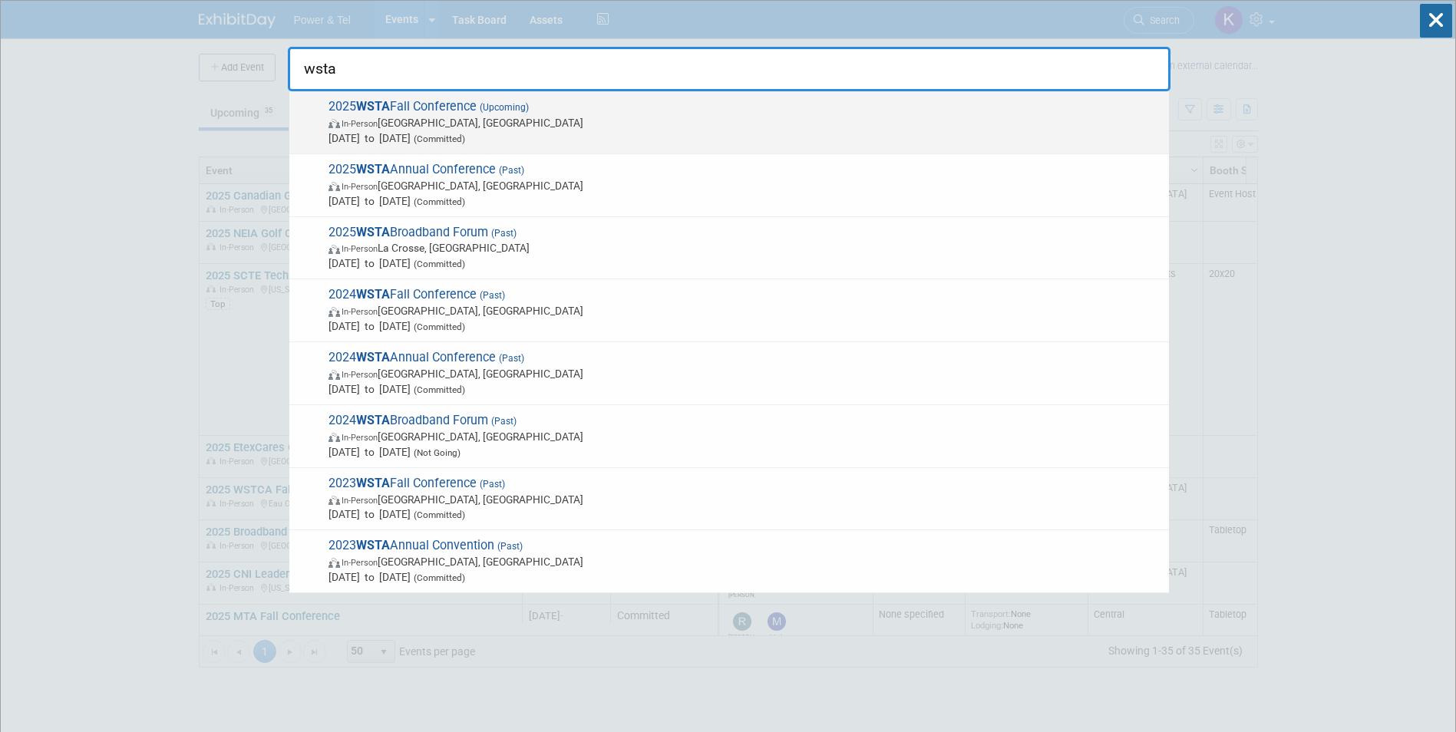
type input "wsta"
click at [462, 106] on span "2025 WSTA Fall Conference (Upcoming) In-Person [GEOGRAPHIC_DATA], [GEOGRAPHIC_D…" at bounding box center [743, 122] width 838 height 47
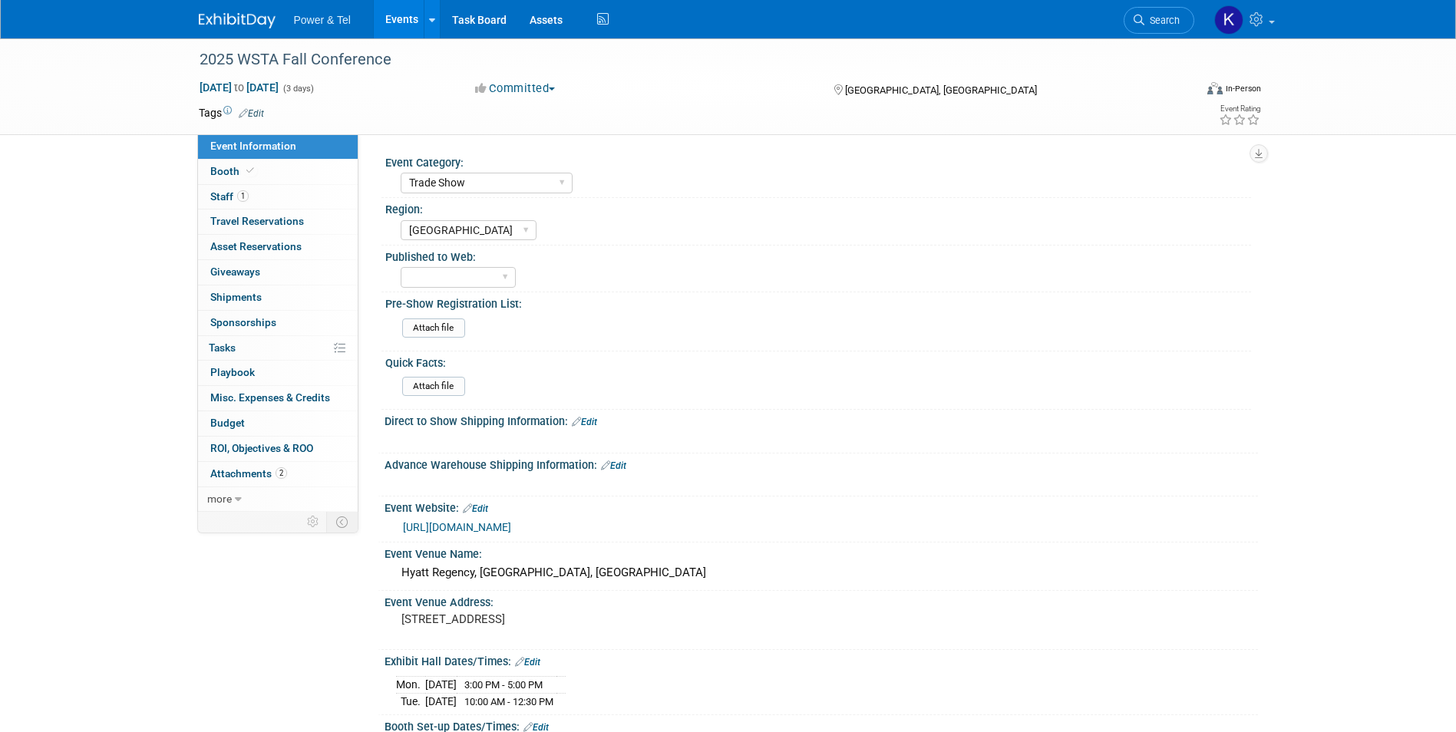
select select "Trade Show"
select select "[GEOGRAPHIC_DATA]"
click at [221, 189] on link "1 Staff 1" at bounding box center [278, 197] width 160 height 25
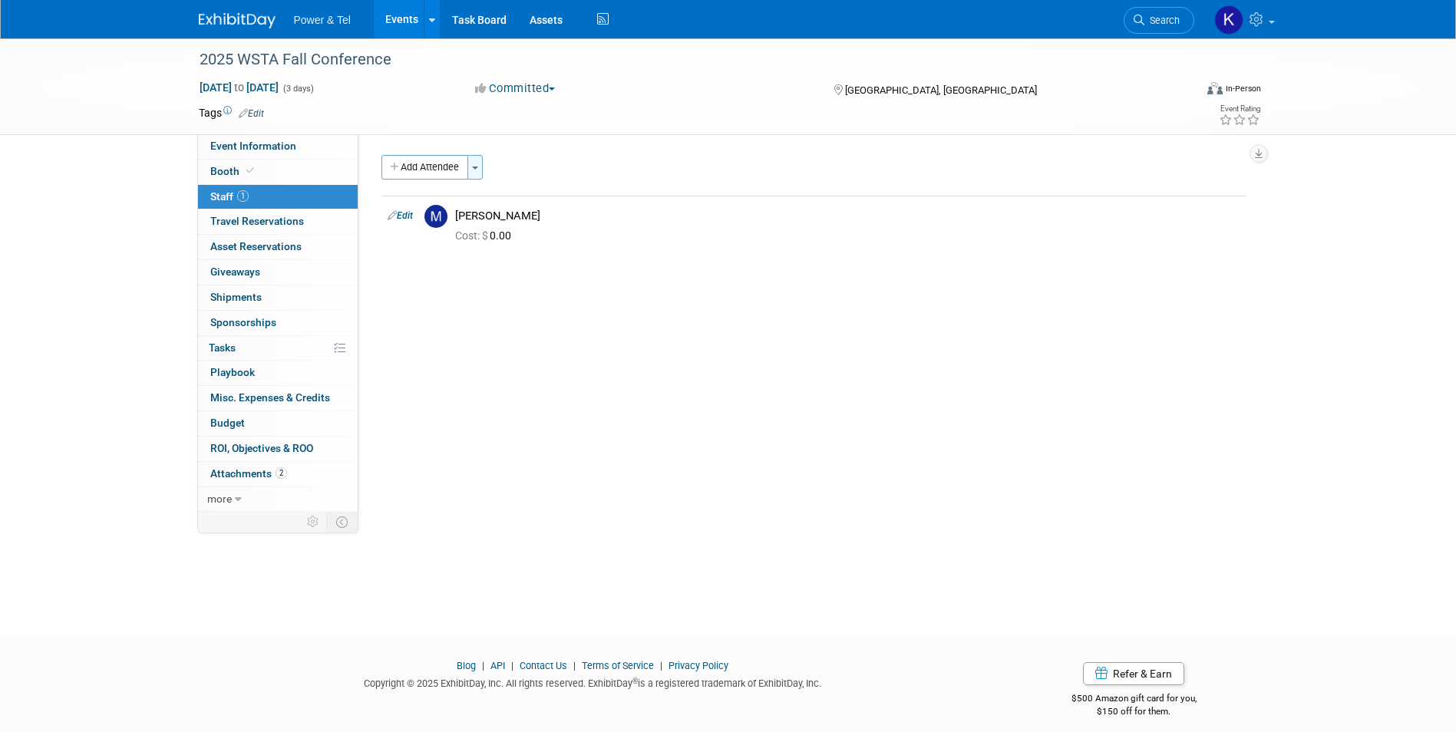
click at [474, 172] on button "Toggle Dropdown" at bounding box center [475, 167] width 15 height 25
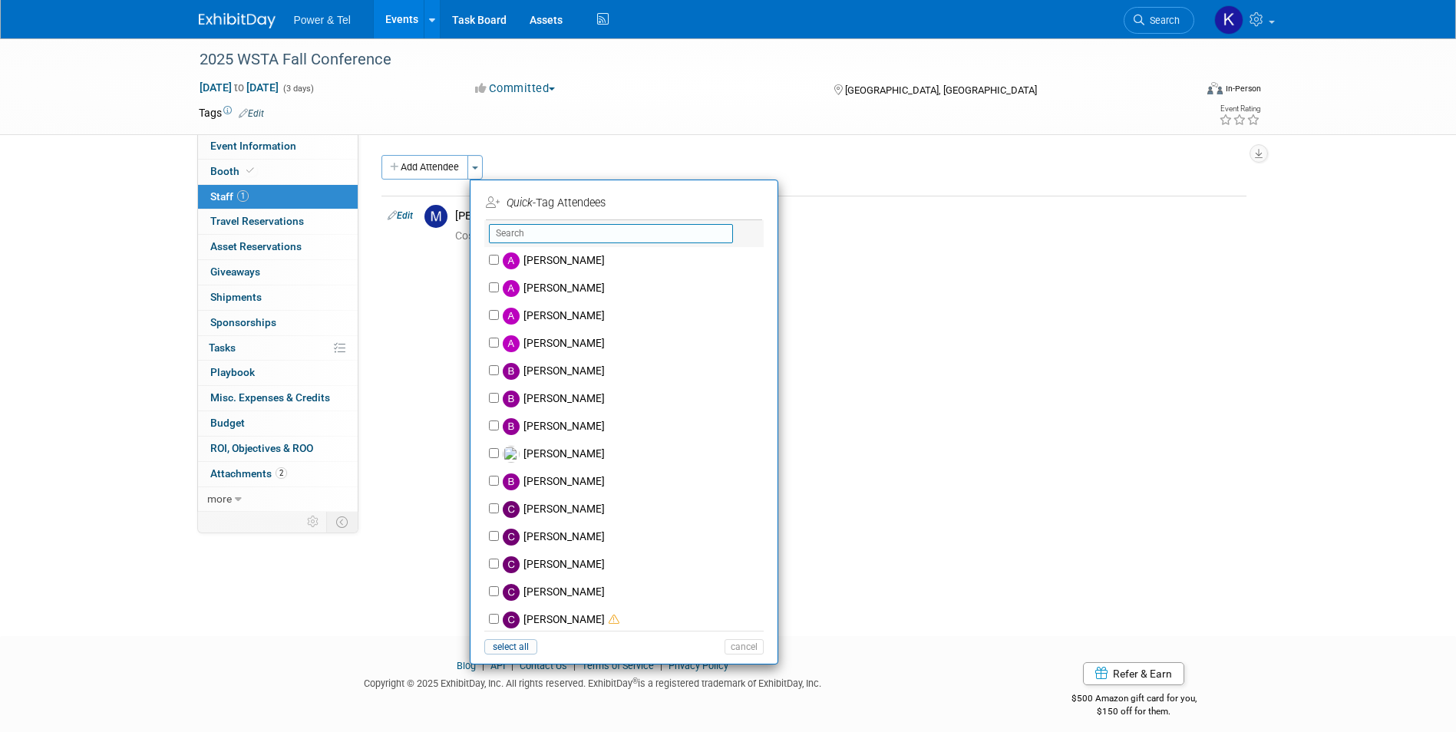
click at [546, 233] on input "text" at bounding box center [611, 233] width 244 height 19
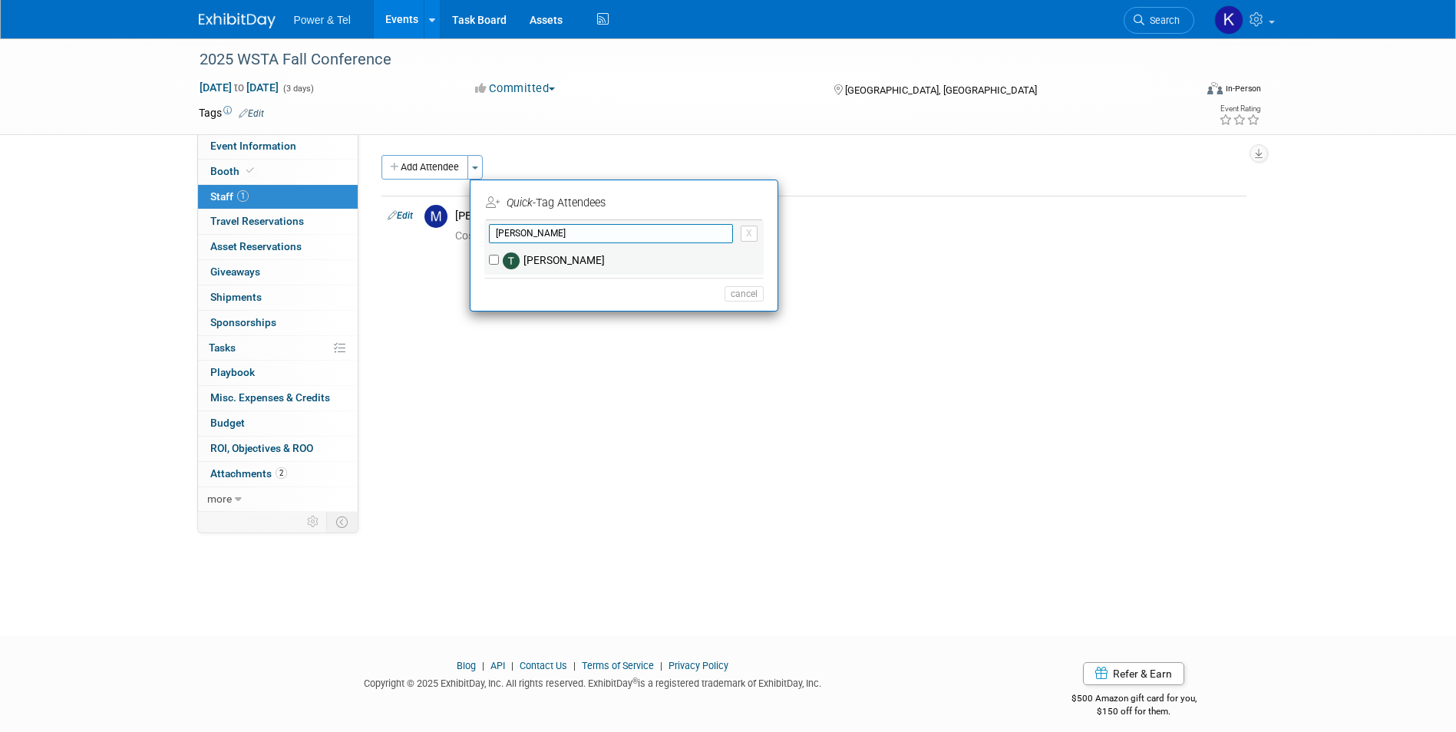
type input "taylor"
click at [494, 260] on input "[PERSON_NAME]" at bounding box center [494, 260] width 10 height 10
checkbox input "true"
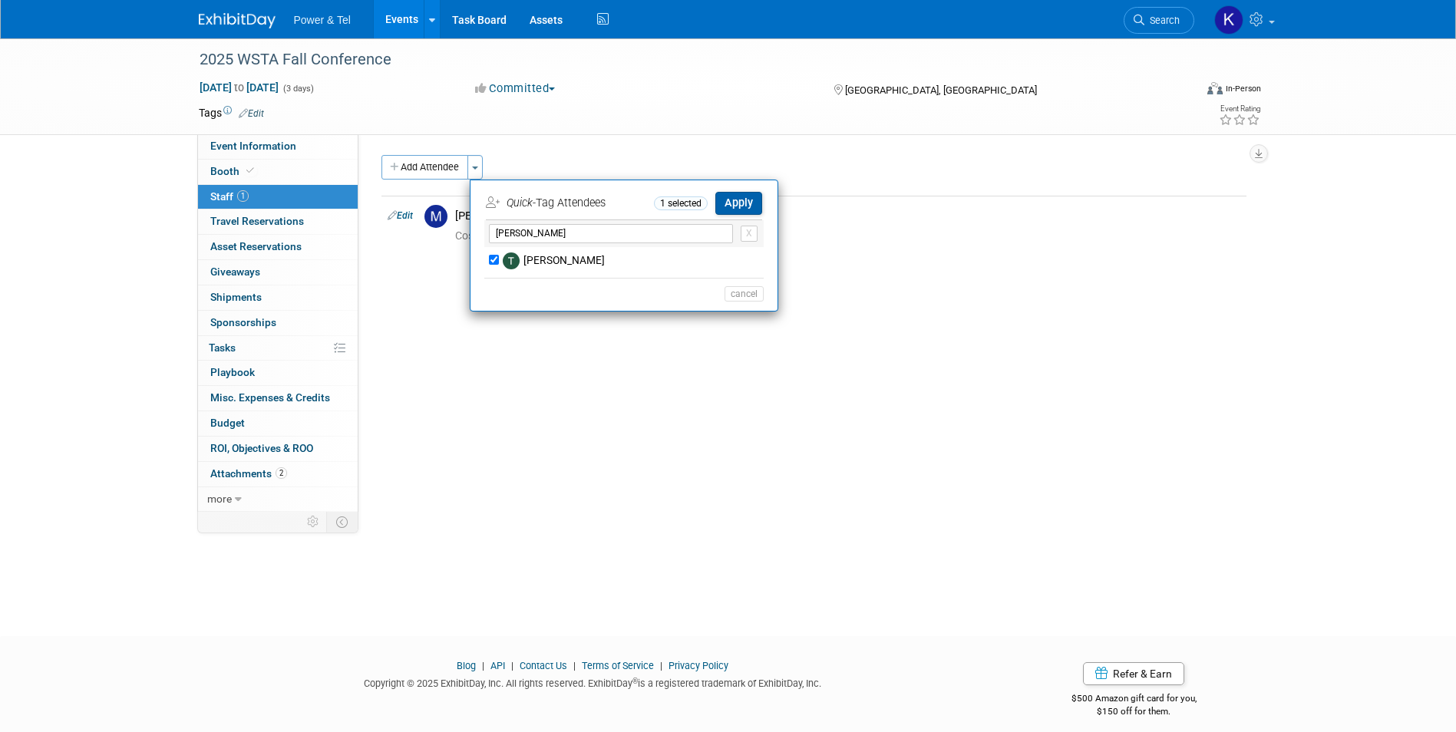
click at [749, 204] on button "Apply" at bounding box center [738, 203] width 47 height 22
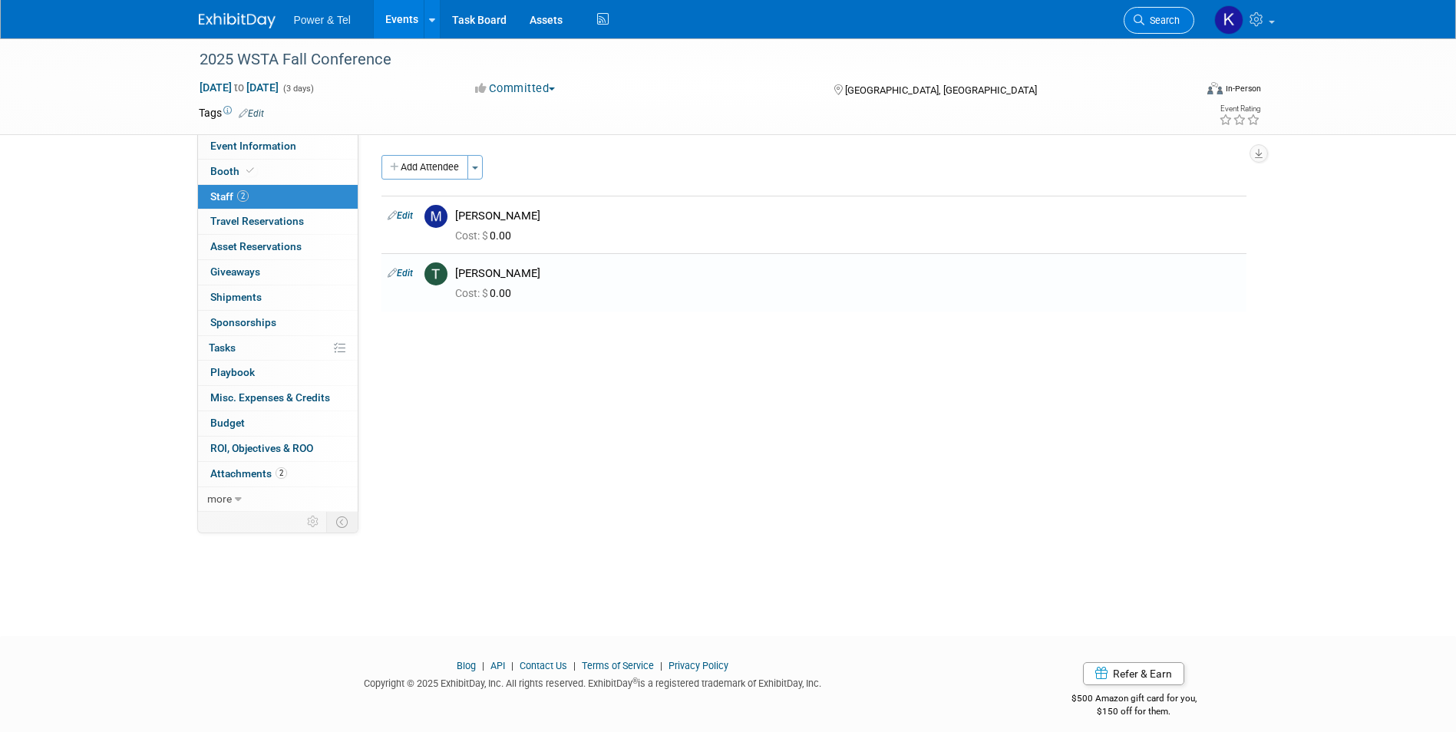
click at [1169, 17] on span "Search" at bounding box center [1162, 21] width 35 height 12
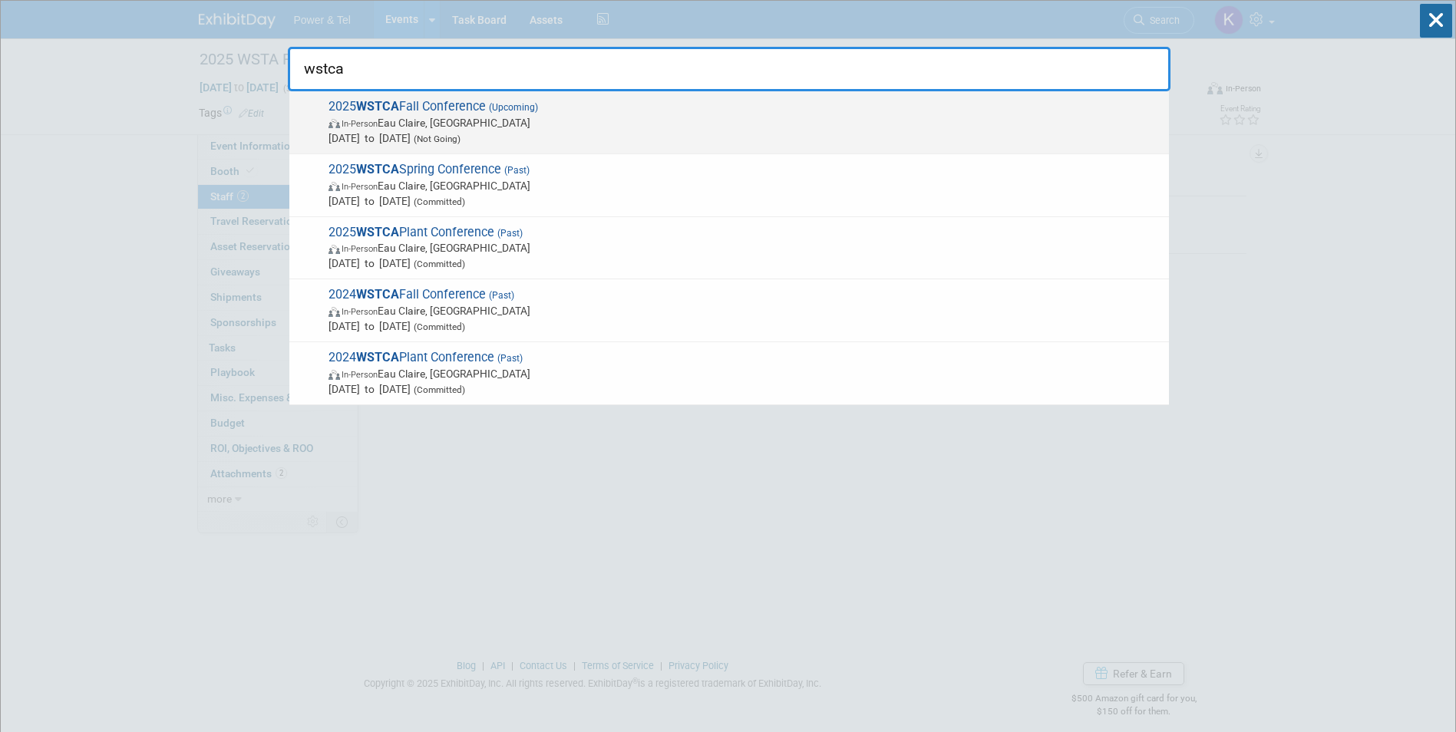
type input "wstca"
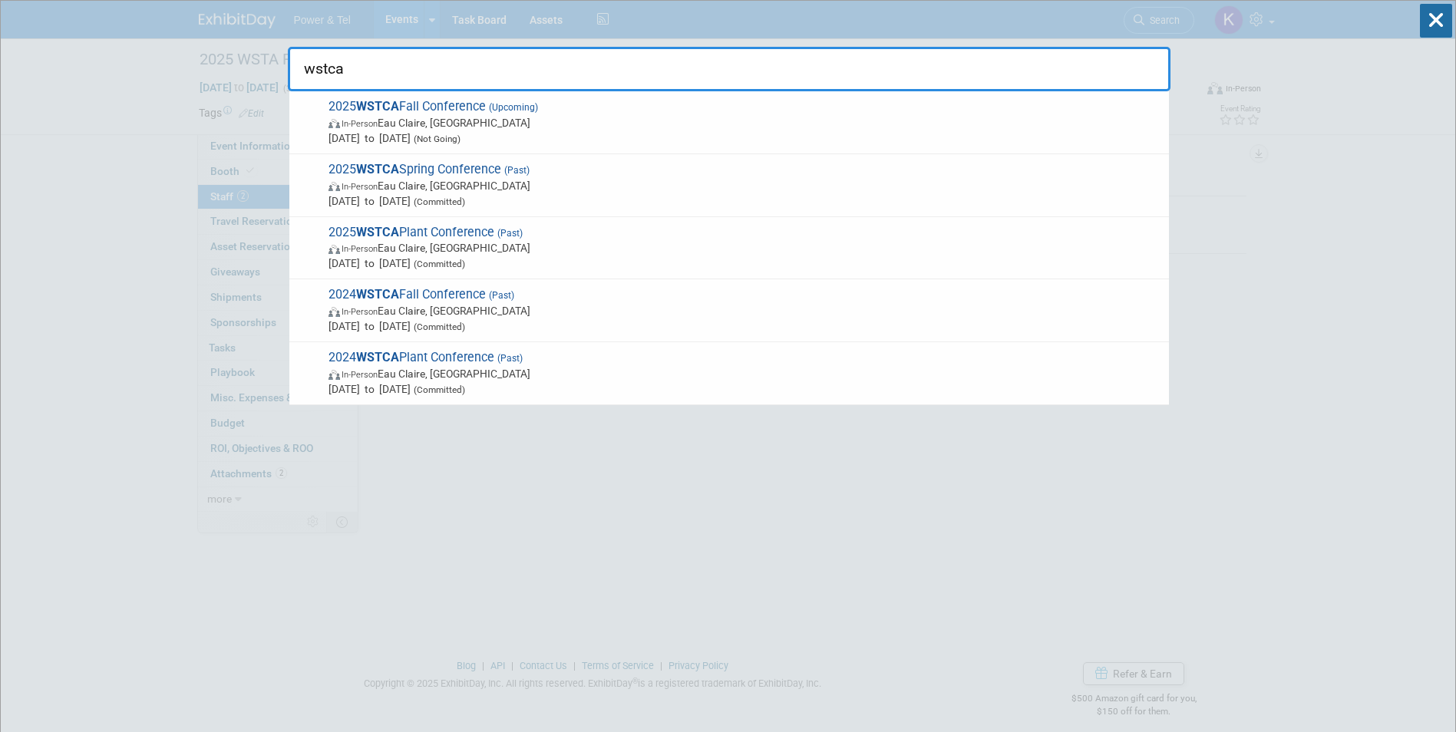
click at [398, 102] on strong "WSTCA" at bounding box center [377, 106] width 43 height 15
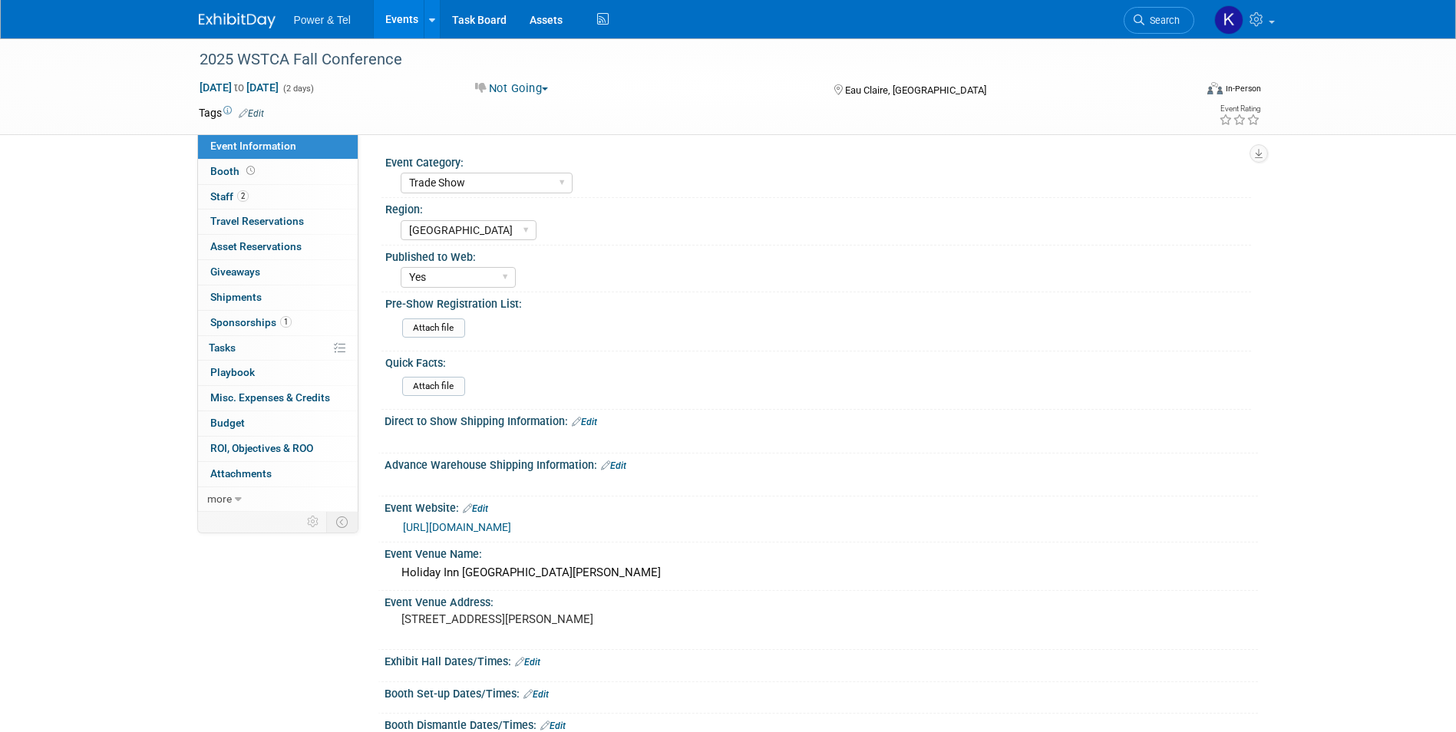
select select "Trade Show"
select select "[GEOGRAPHIC_DATA]"
select select "Yes"
click at [220, 189] on link "2 Staff 2" at bounding box center [278, 197] width 160 height 25
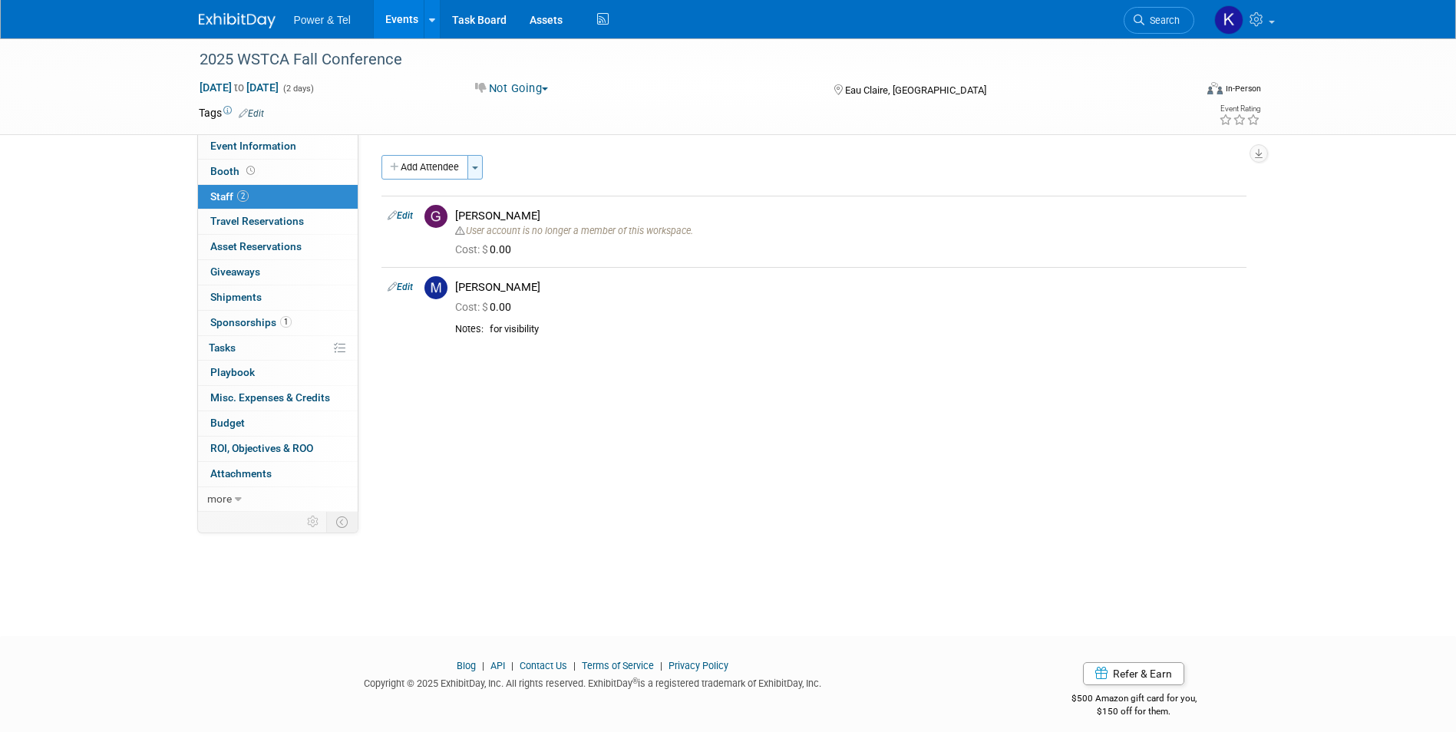
click at [474, 164] on button "Toggle Dropdown" at bounding box center [475, 167] width 15 height 25
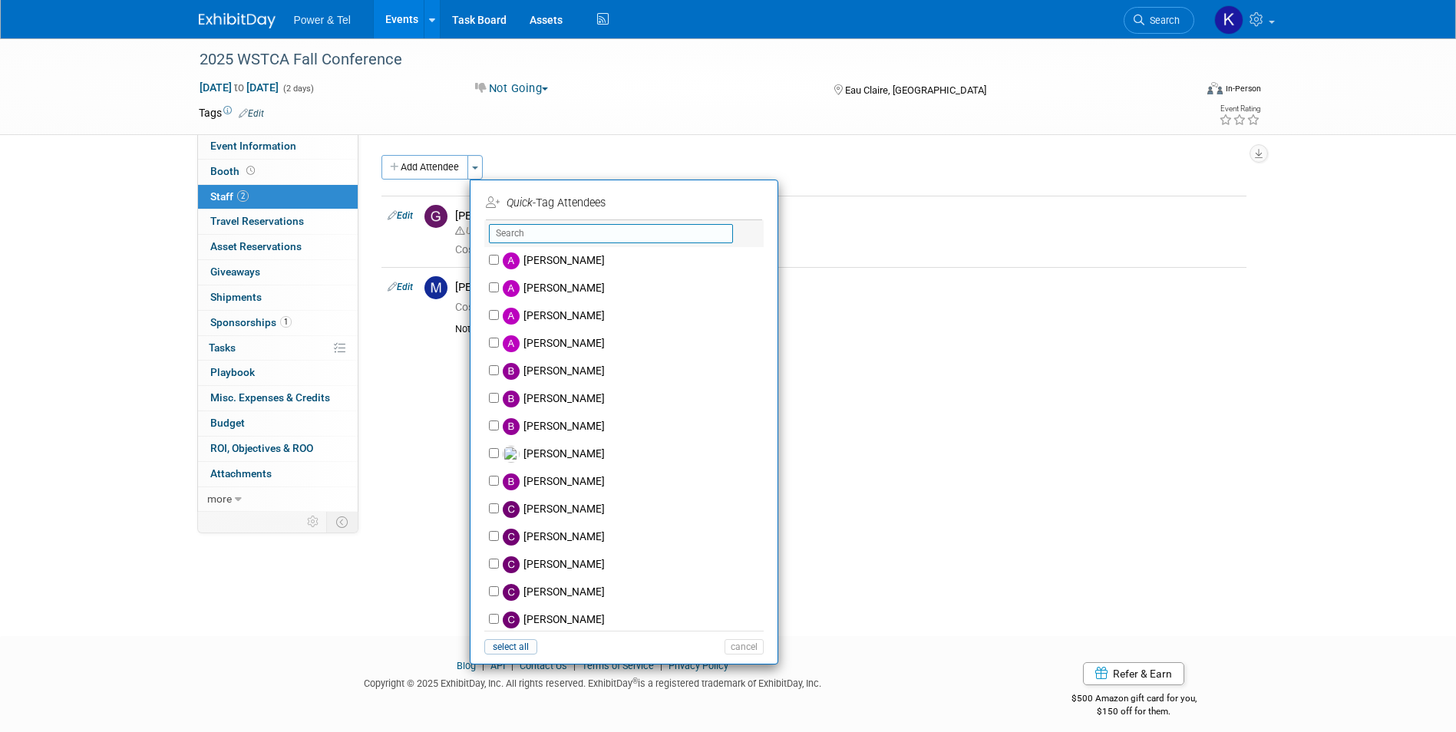
click at [539, 229] on input "text" at bounding box center [611, 233] width 244 height 19
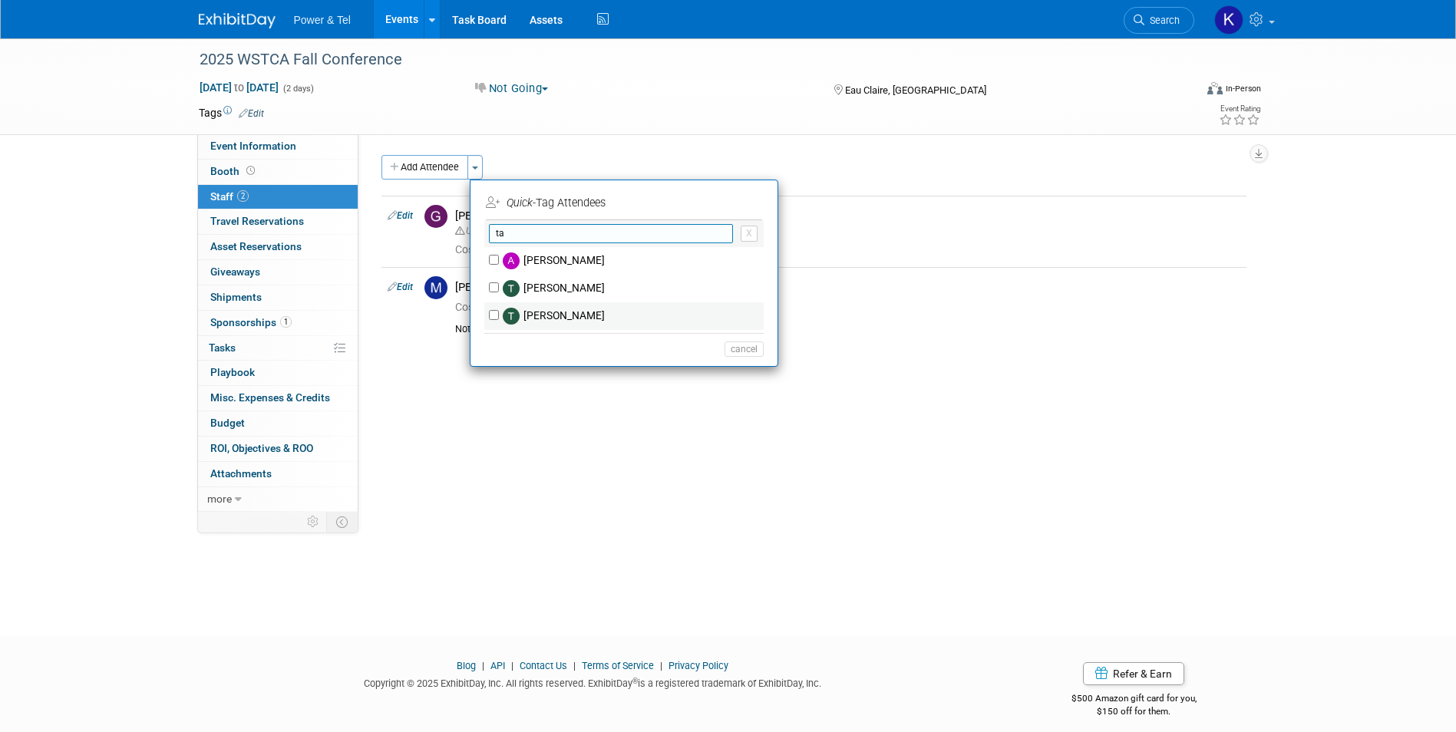
type input "ta"
click at [497, 313] on input "[PERSON_NAME]" at bounding box center [494, 315] width 10 height 10
checkbox input "true"
click at [756, 207] on button "Apply" at bounding box center [738, 203] width 47 height 22
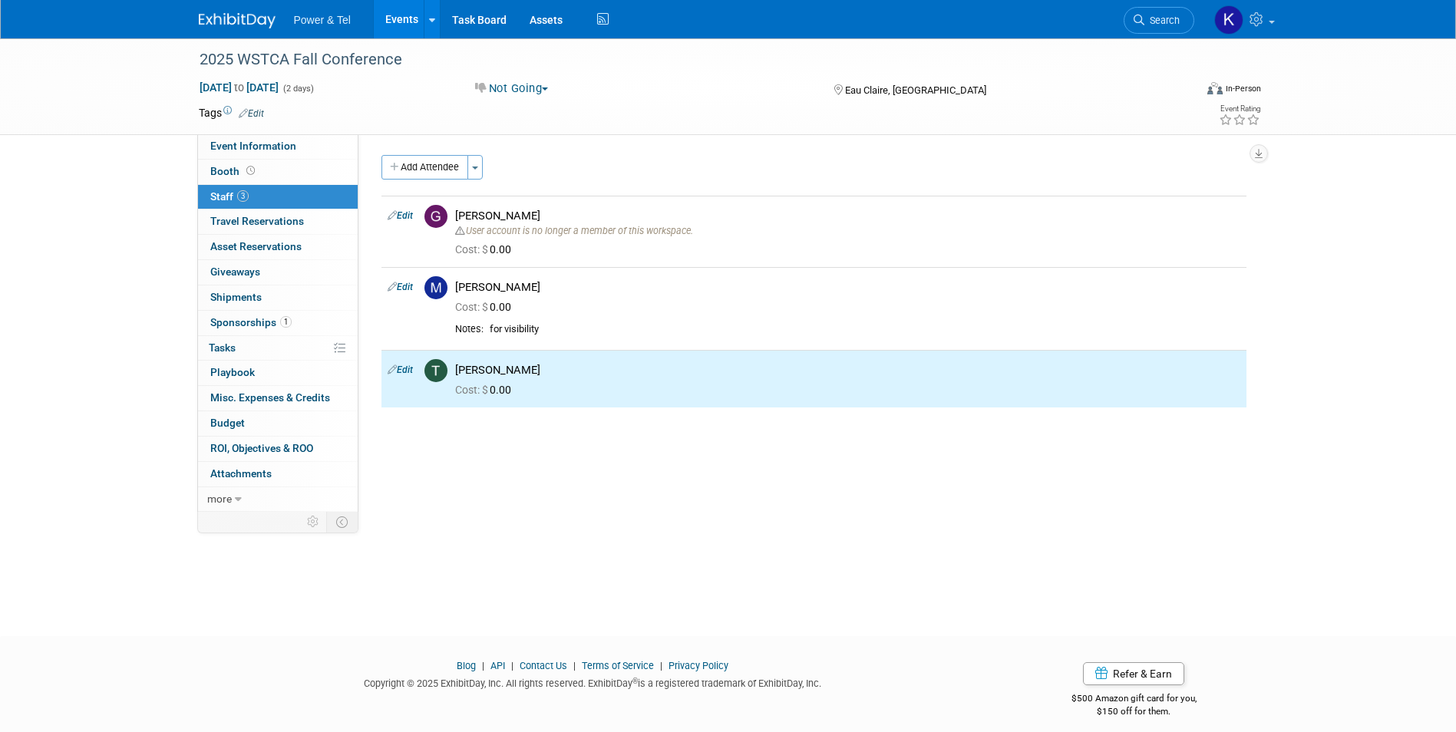
click at [556, 512] on div "2025 WSTCA Fall Conference [DATE] to [DATE] (2 days) [DATE] to [DATE] Not Going…" at bounding box center [728, 323] width 1456 height 570
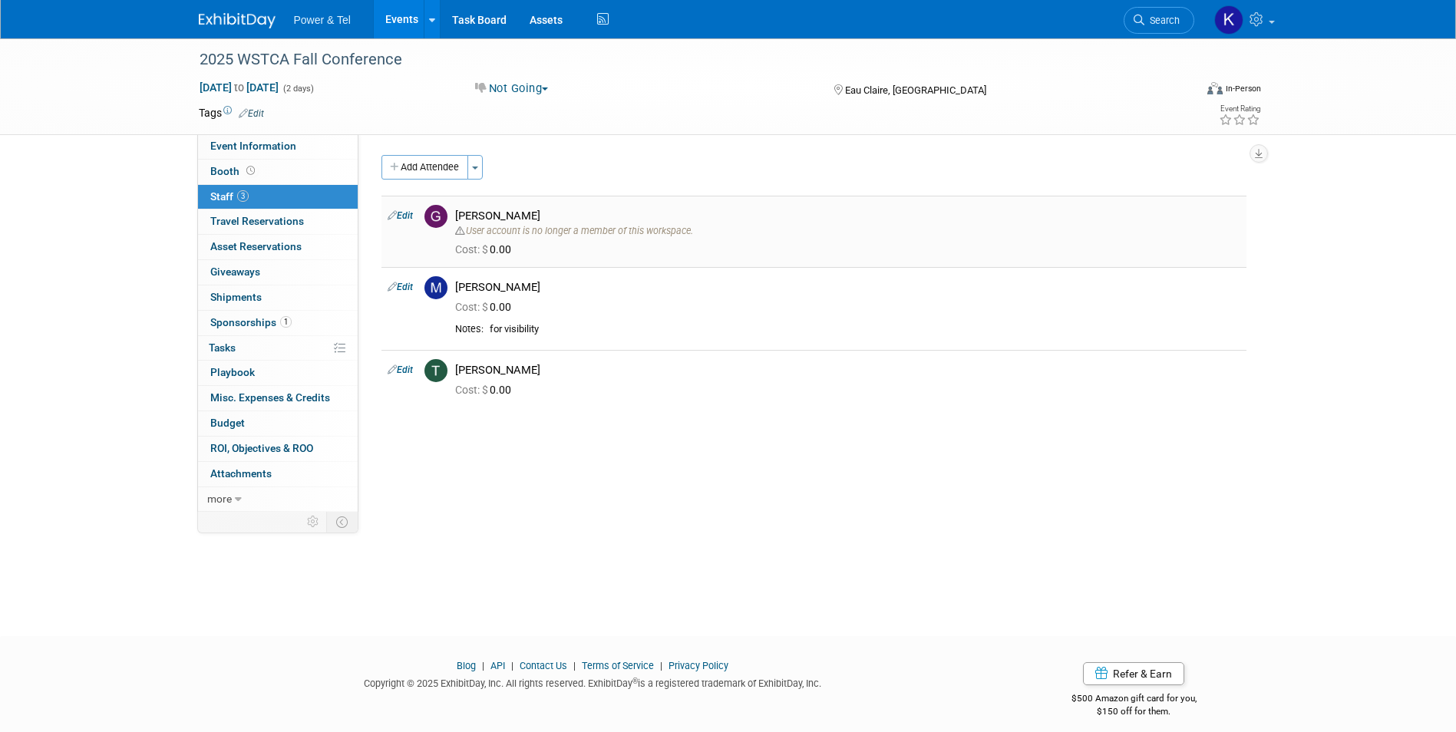
click at [408, 216] on link "Edit" at bounding box center [400, 215] width 25 height 11
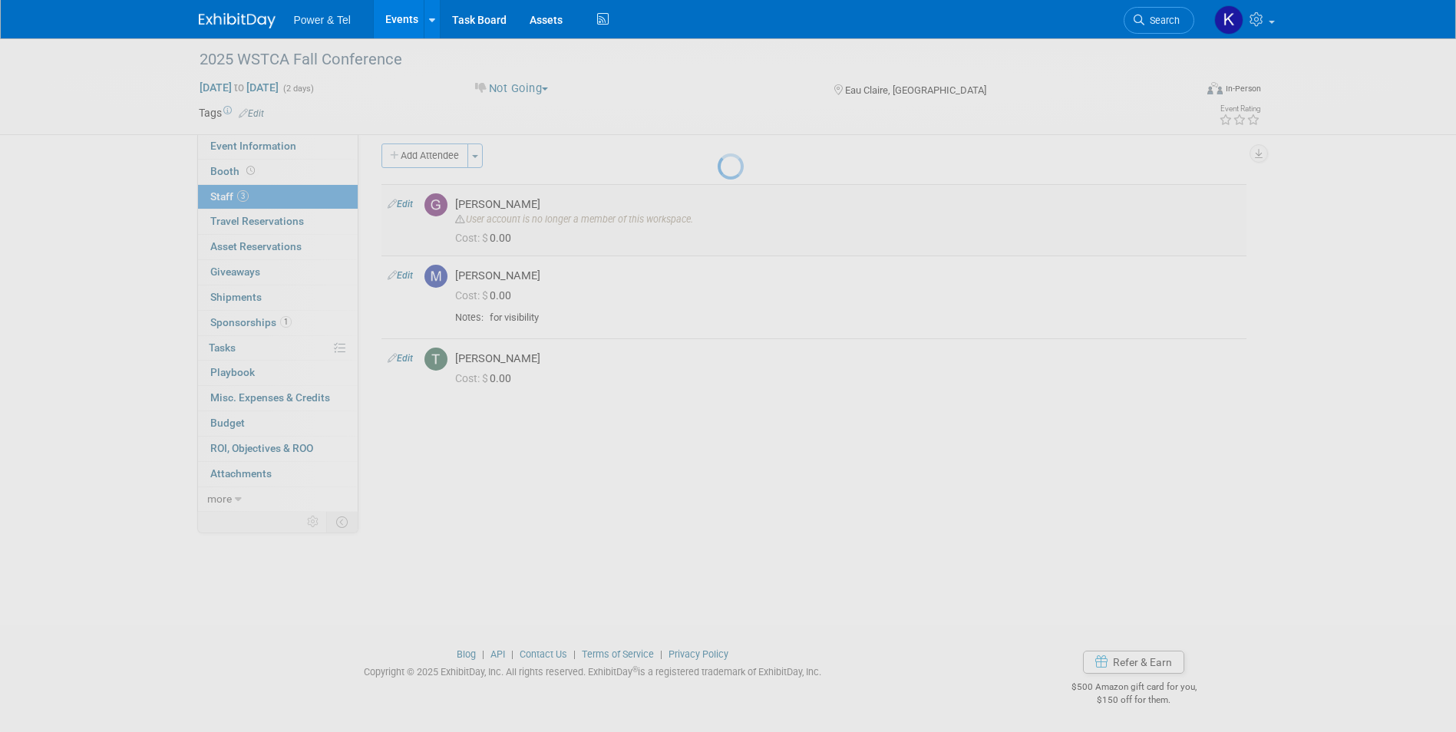
select select "d34bb39e-0bd5-43d4-9deb-02669e2fddb6"
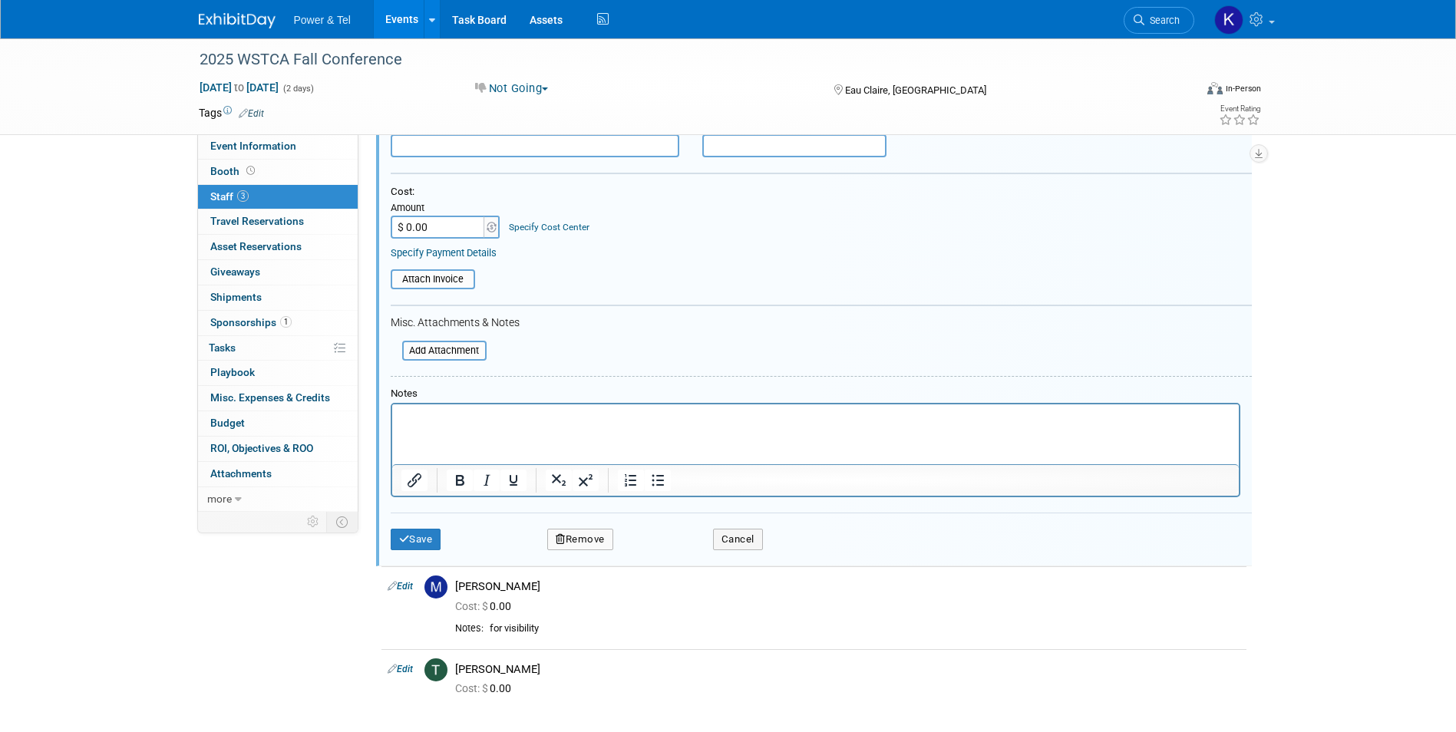
scroll to position [387, 0]
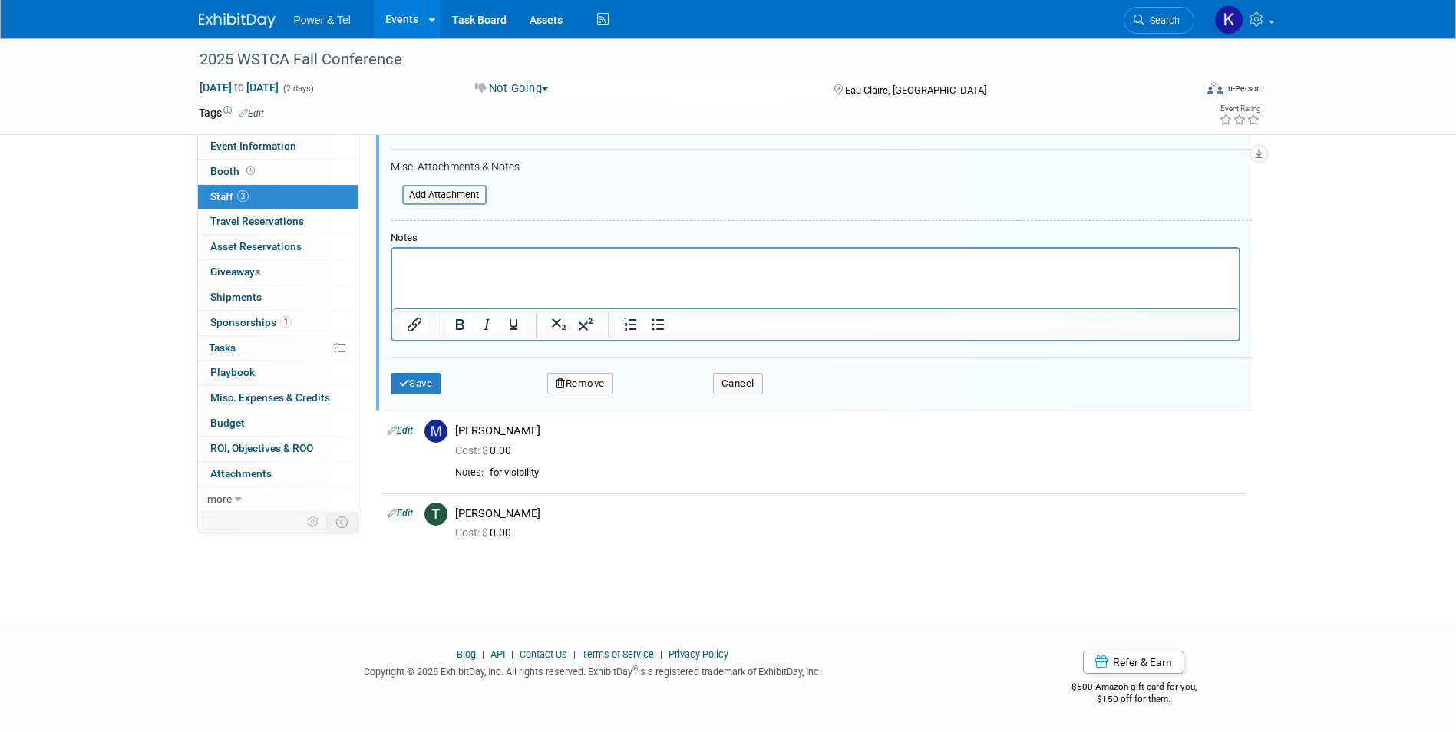
drag, startPoint x: 556, startPoint y: 393, endPoint x: 560, endPoint y: 386, distance: 8.3
click at [556, 392] on button "Remove" at bounding box center [580, 383] width 66 height 21
click at [585, 388] on button "Remove" at bounding box center [580, 383] width 66 height 21
click at [584, 385] on button "Remove" at bounding box center [580, 383] width 66 height 21
click at [672, 395] on link "Yes" at bounding box center [664, 397] width 45 height 25
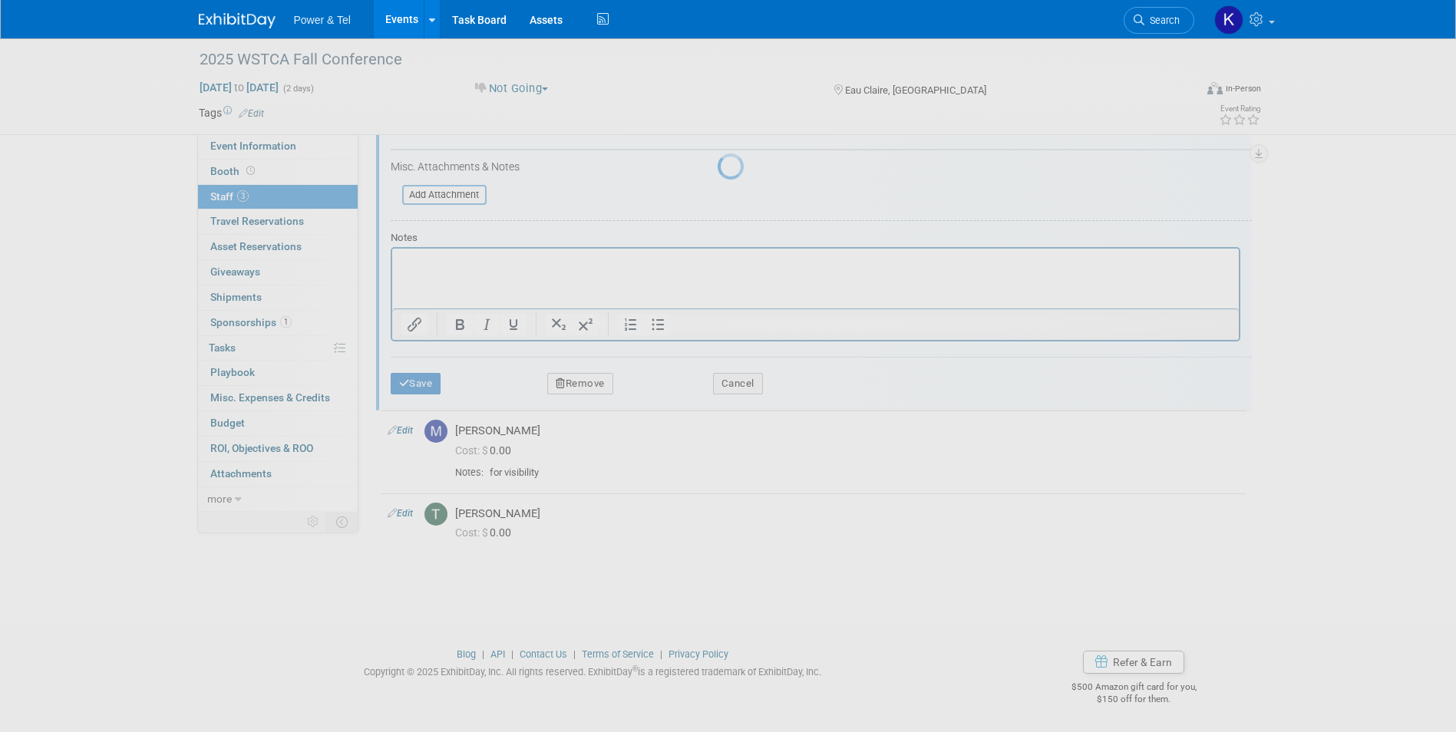
scroll to position [12, 0]
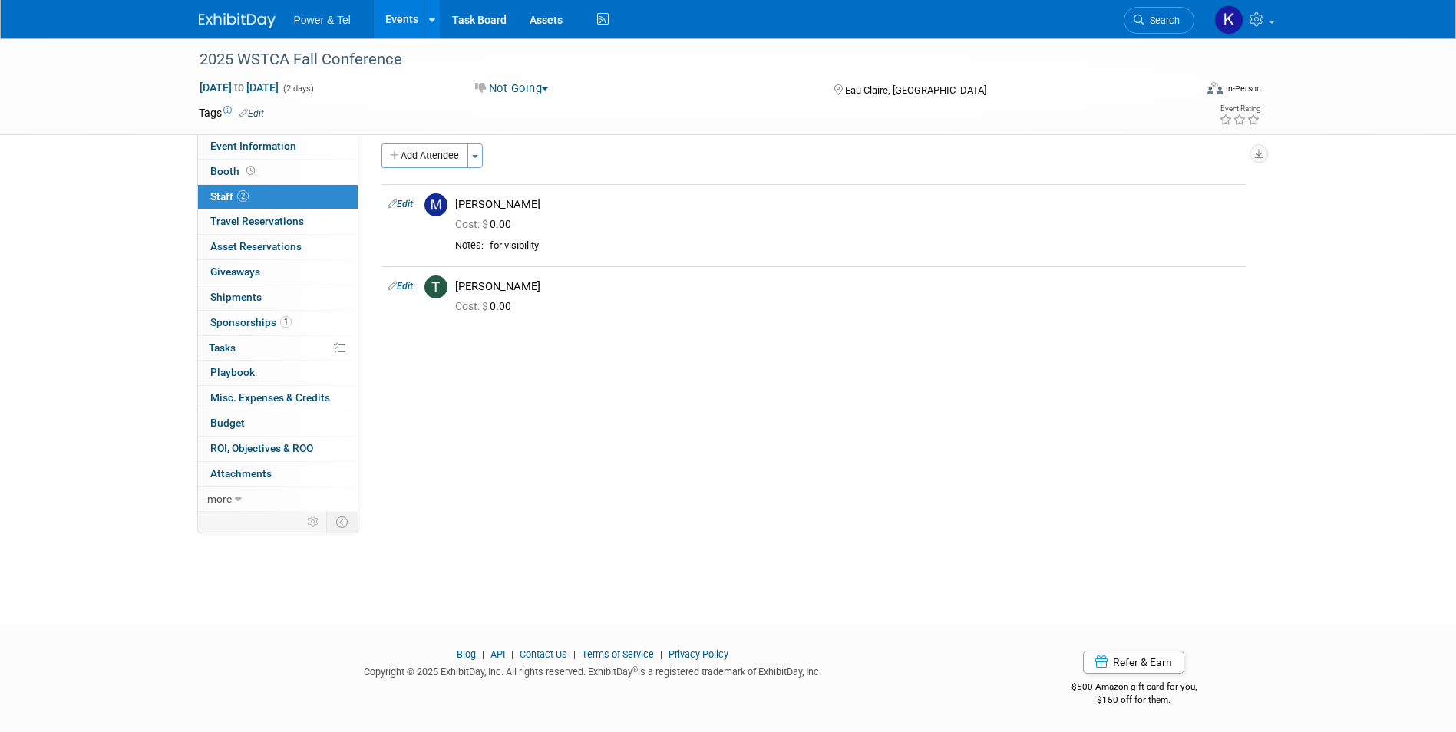
click at [109, 462] on div "2025 WSTCA Fall Conference [DATE] to [DATE] (2 days) [DATE] to [DATE] Not Going…" at bounding box center [728, 312] width 1456 height 570
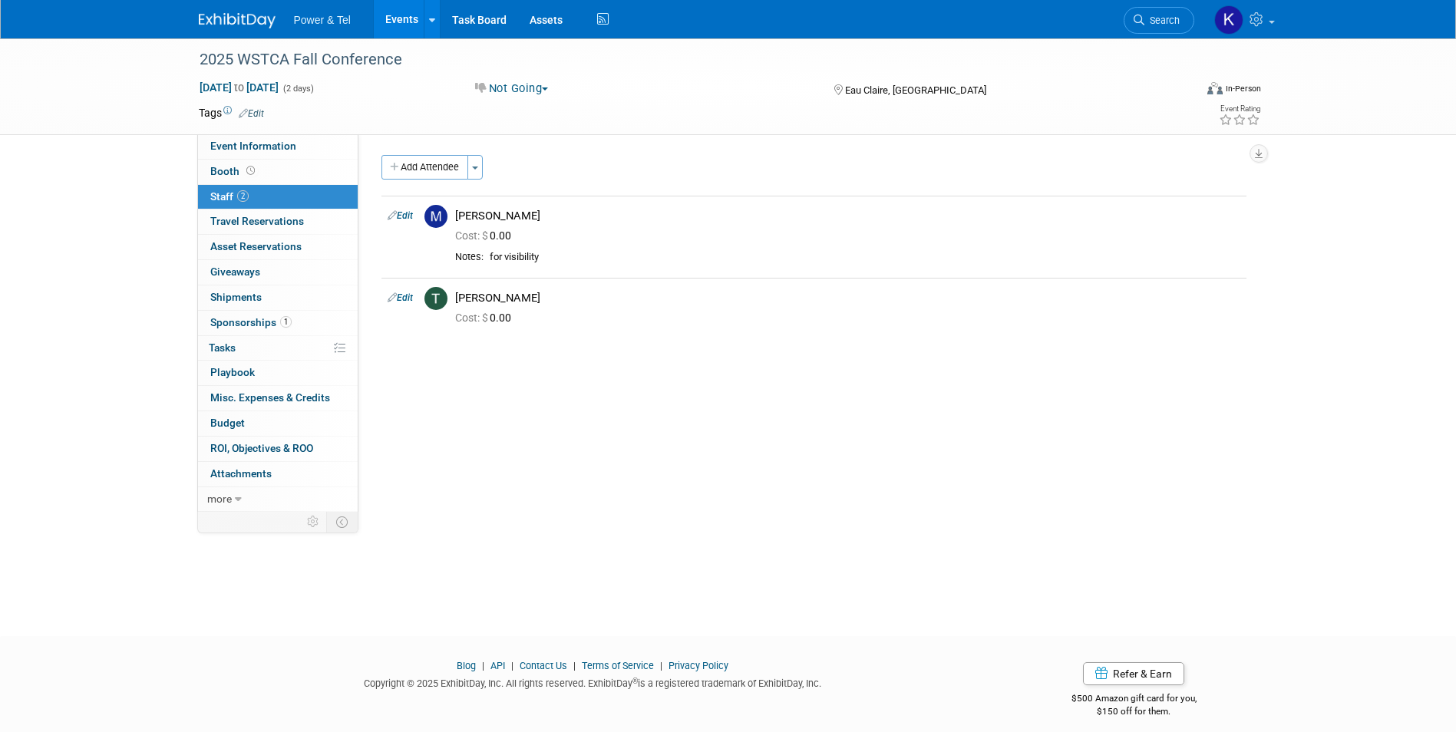
click at [231, 20] on img at bounding box center [237, 20] width 77 height 15
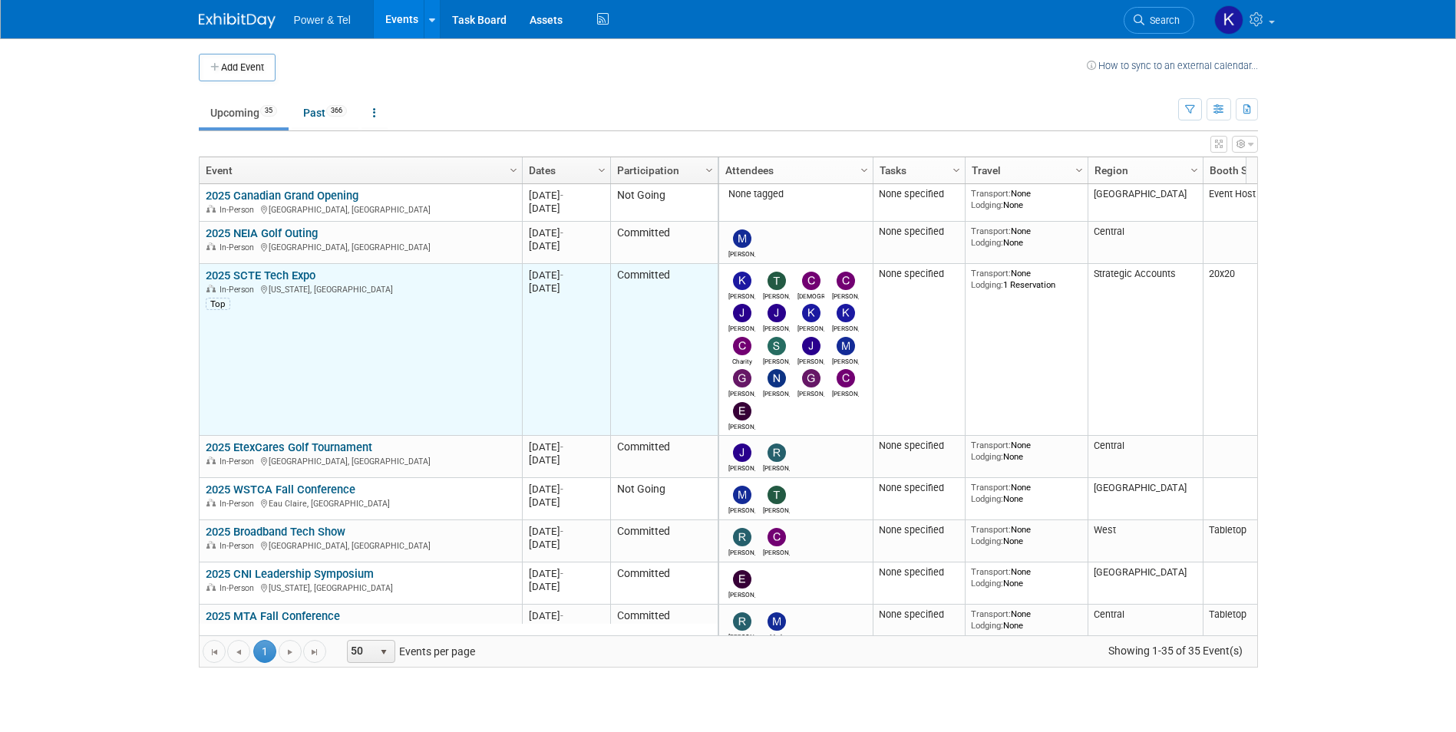
click at [305, 276] on link "2025 SCTE Tech Expo" at bounding box center [261, 276] width 110 height 14
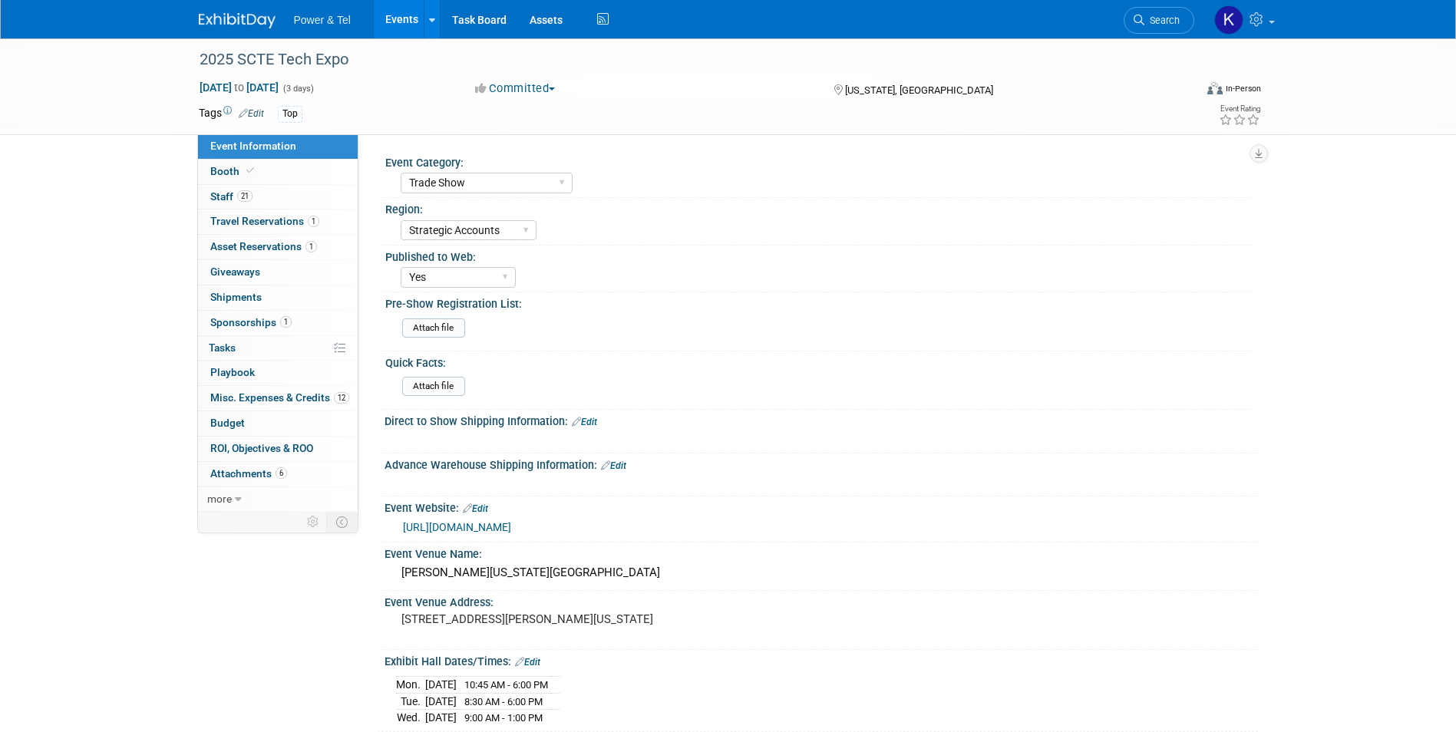
select select "Trade Show"
select select "Strategic Accounts"
select select "Yes"
click at [217, 349] on span "Tasks 0%" at bounding box center [222, 348] width 27 height 12
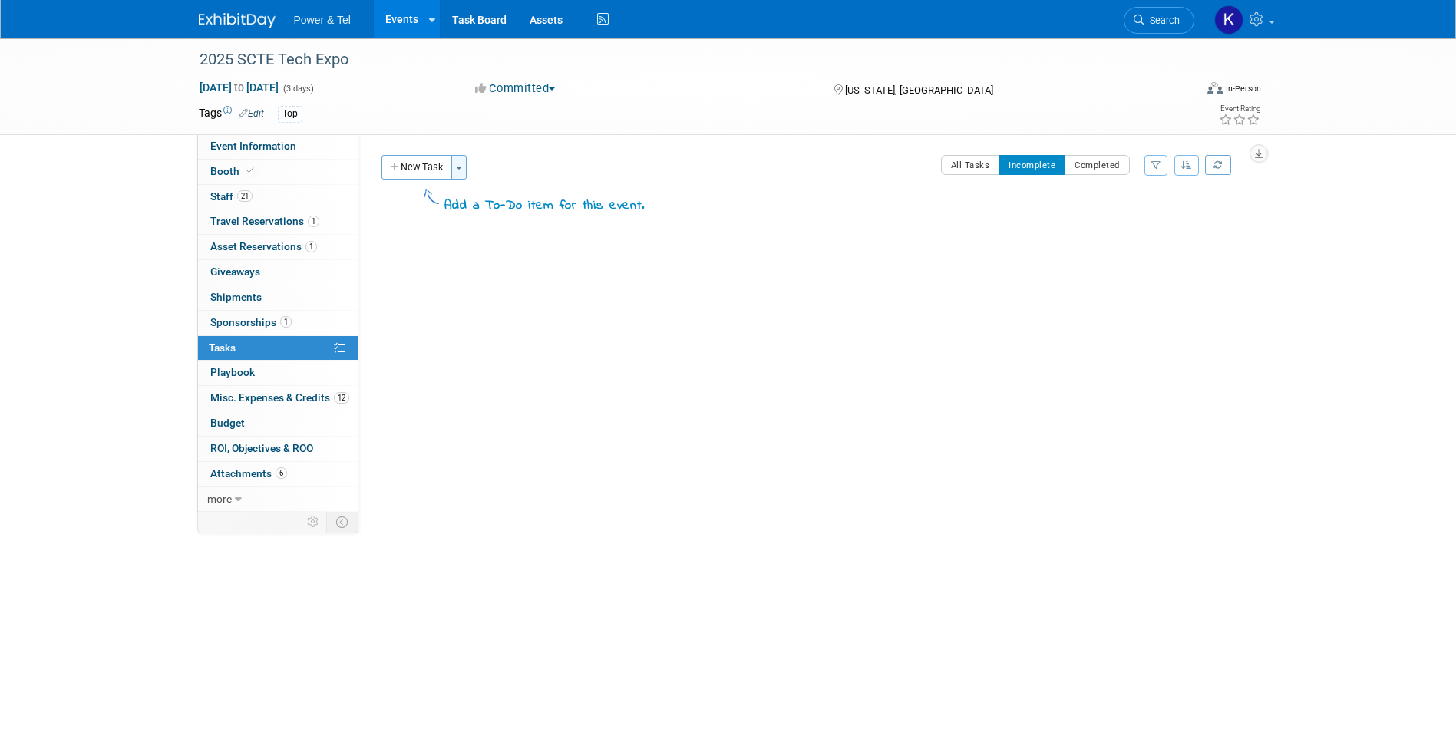
click at [462, 165] on button "Toggle Dropdown" at bounding box center [458, 167] width 15 height 25
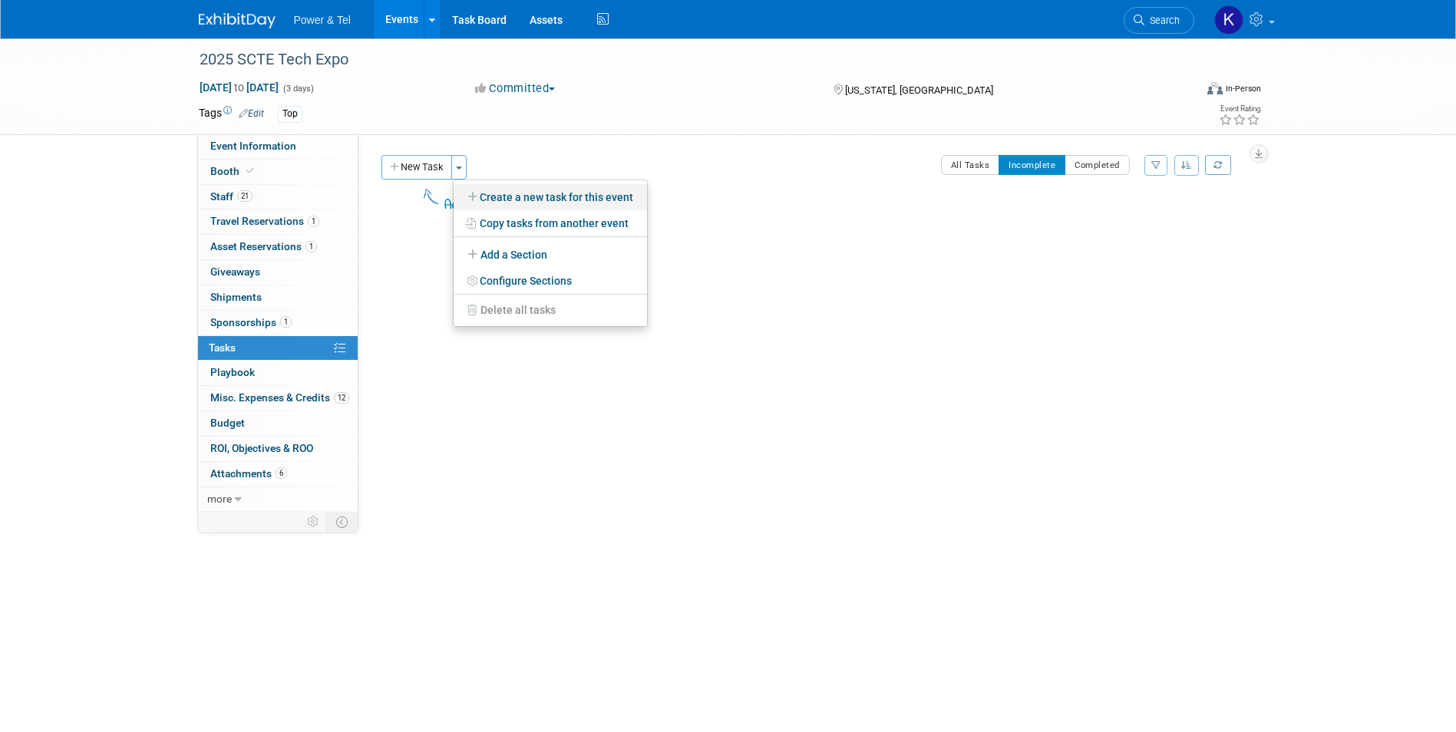
click at [632, 193] on link "Create a new task for this event" at bounding box center [550, 197] width 193 height 26
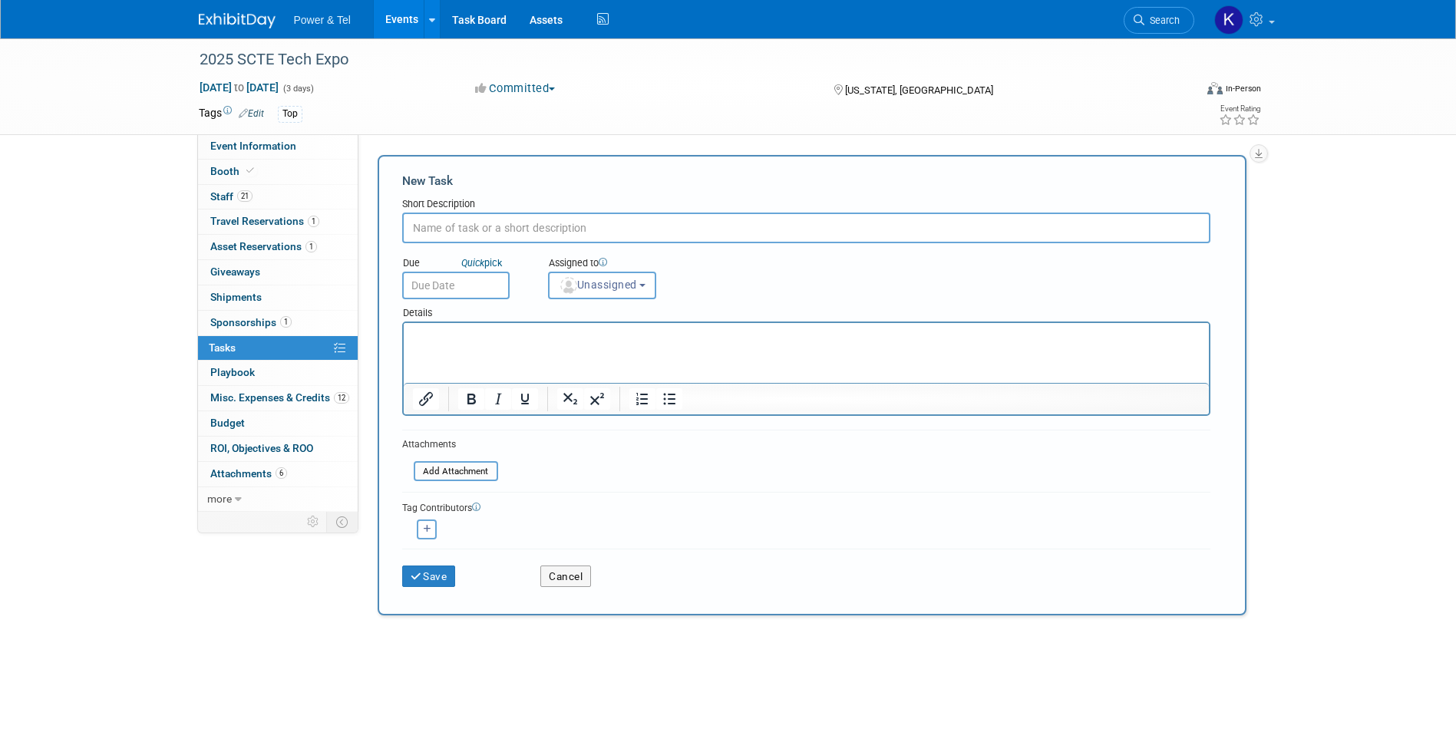
click at [519, 226] on input "text" at bounding box center [806, 228] width 808 height 31
click at [637, 285] on span "Unassigned" at bounding box center [598, 285] width 78 height 12
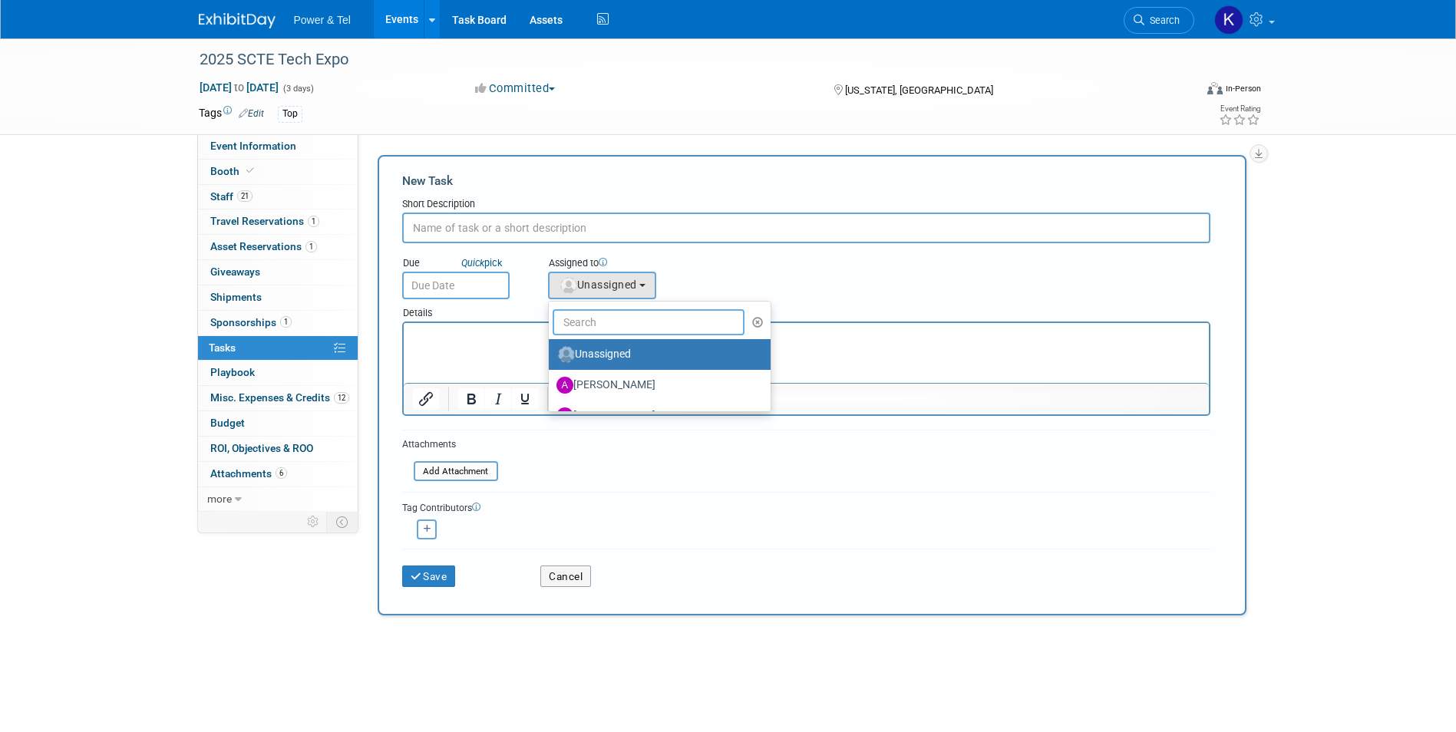
click at [631, 319] on input "text" at bounding box center [649, 322] width 193 height 26
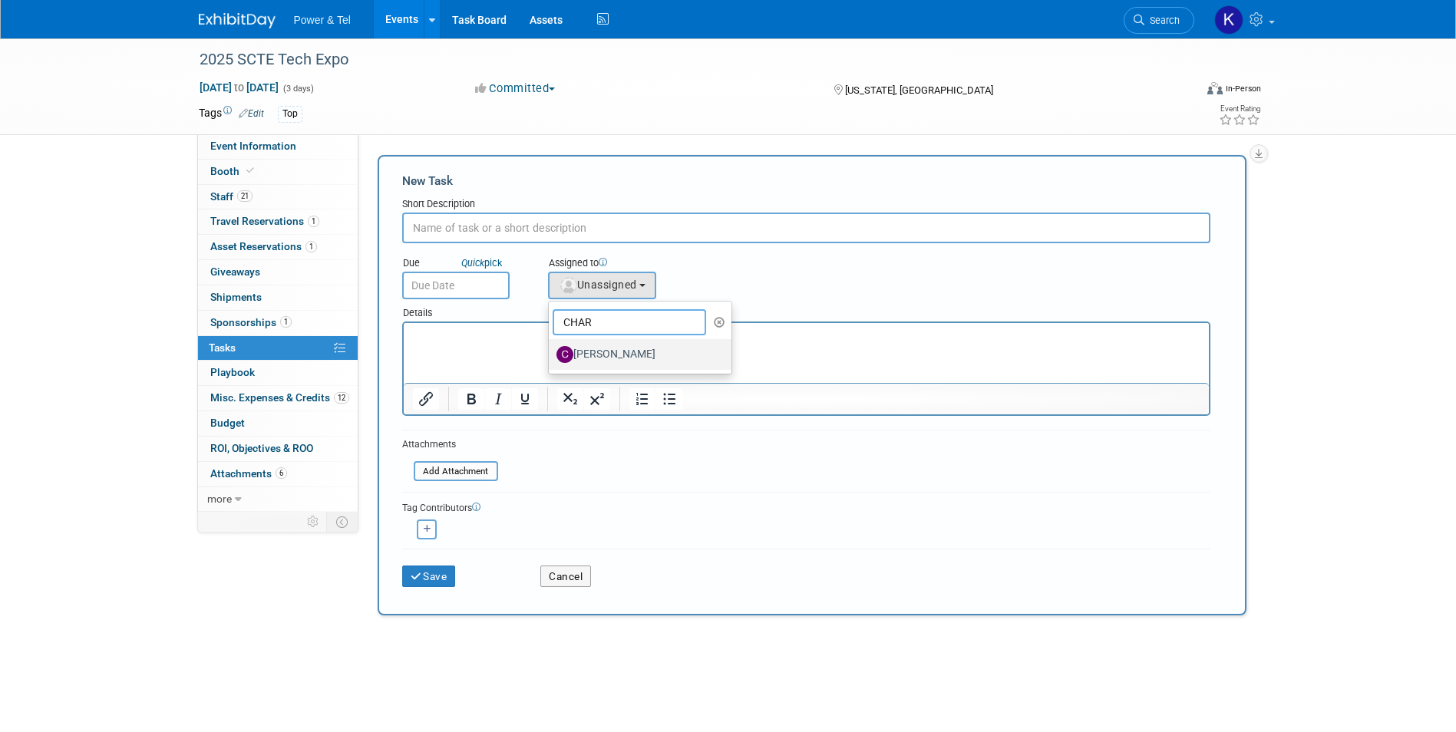
type input "CHAR"
click at [623, 352] on label "[PERSON_NAME]" at bounding box center [637, 354] width 160 height 25
click at [551, 352] on input "[PERSON_NAME]" at bounding box center [546, 353] width 10 height 10
select select "73db62b4-05b8-482e-8daf-ed154587acc7"
click at [498, 229] on input "text" at bounding box center [806, 228] width 808 height 31
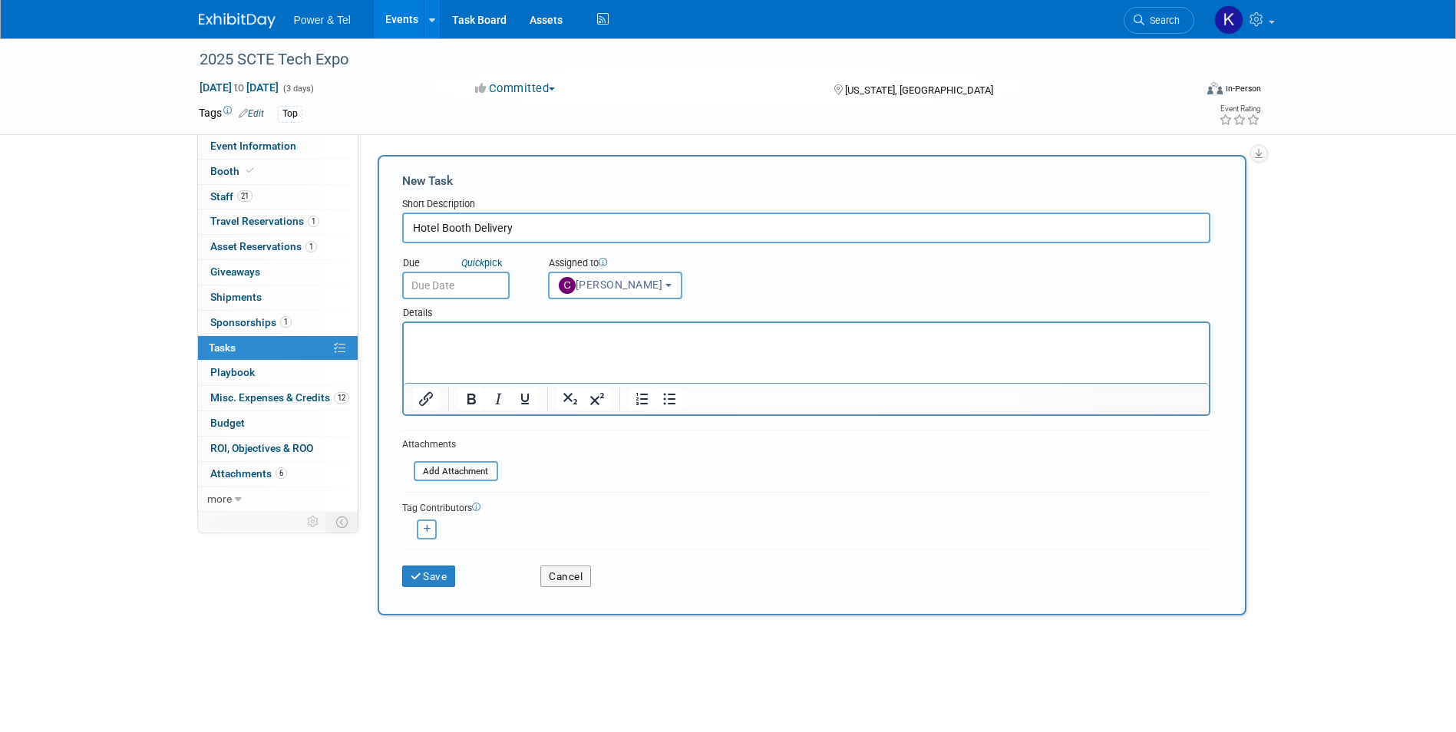
click at [463, 221] on input "Hotel Booth Delivery" at bounding box center [806, 228] width 808 height 31
click at [461, 220] on input "Hotel Booth Delivery" at bounding box center [806, 228] width 808 height 31
click at [497, 229] on input "Hotel Delivery" at bounding box center [806, 228] width 808 height 31
type input "Hotel Delivery: Trade Show Items"
click at [469, 329] on p "Rich Text Area. Press ALT-0 for help." at bounding box center [806, 336] width 788 height 15
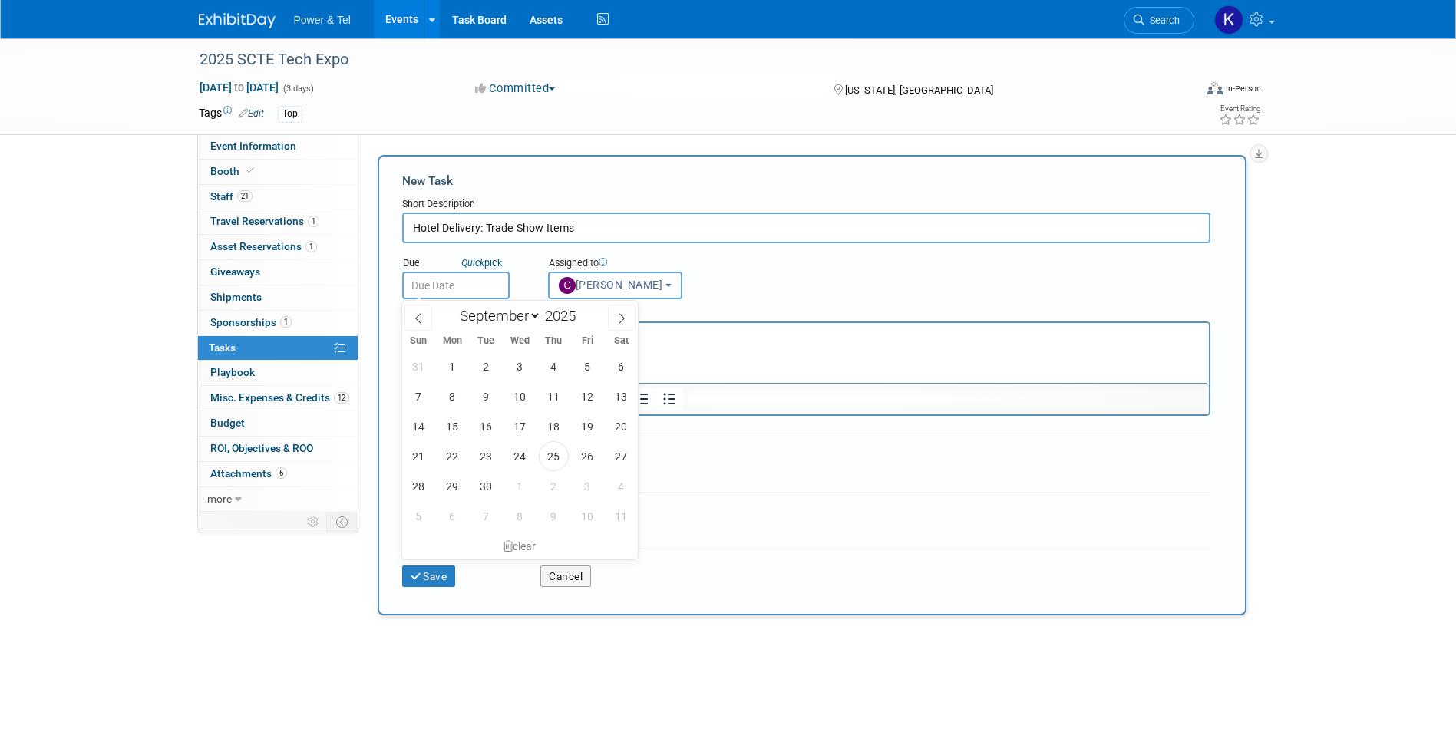
click at [459, 283] on input "text" at bounding box center [455, 286] width 107 height 28
click at [411, 488] on span "28" at bounding box center [419, 486] width 30 height 30
type input "Sep 28, 2025"
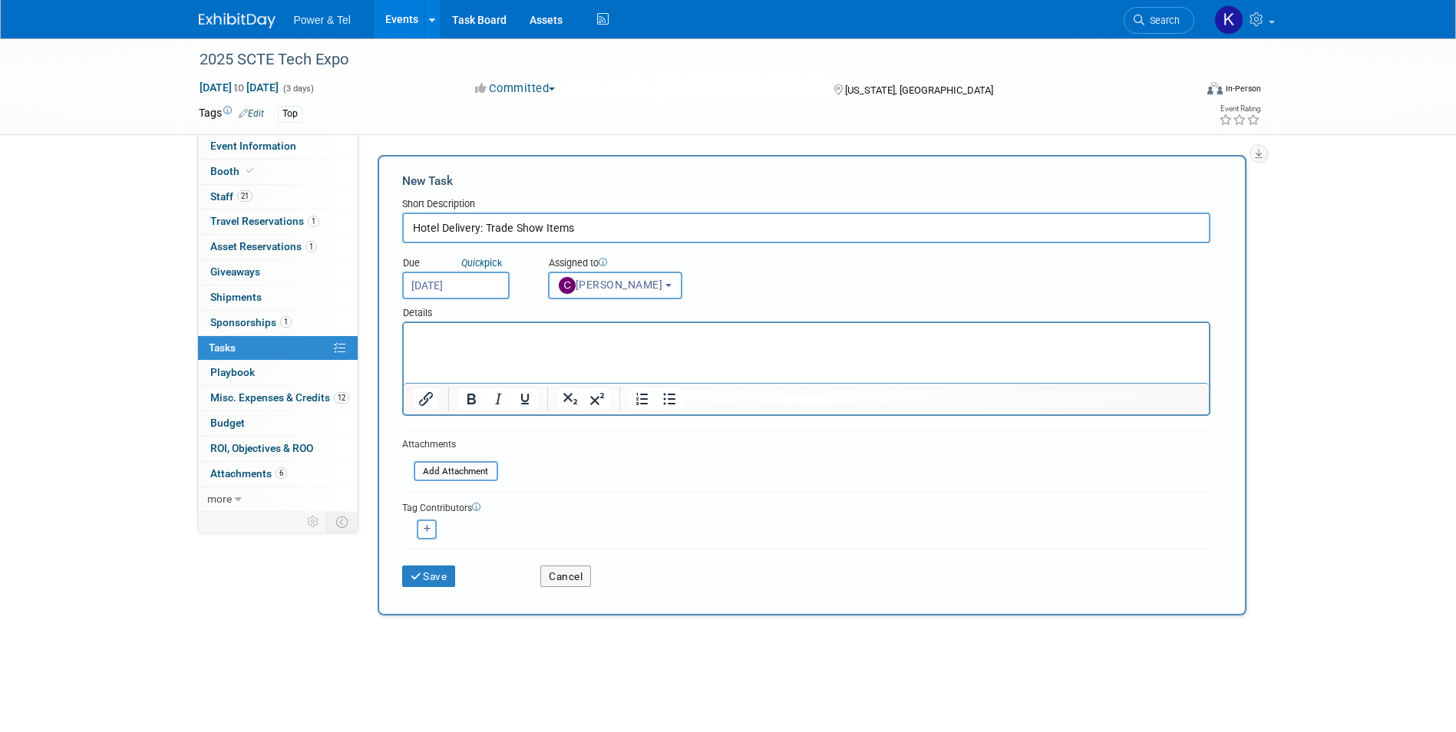
click at [463, 345] on html at bounding box center [805, 333] width 805 height 21
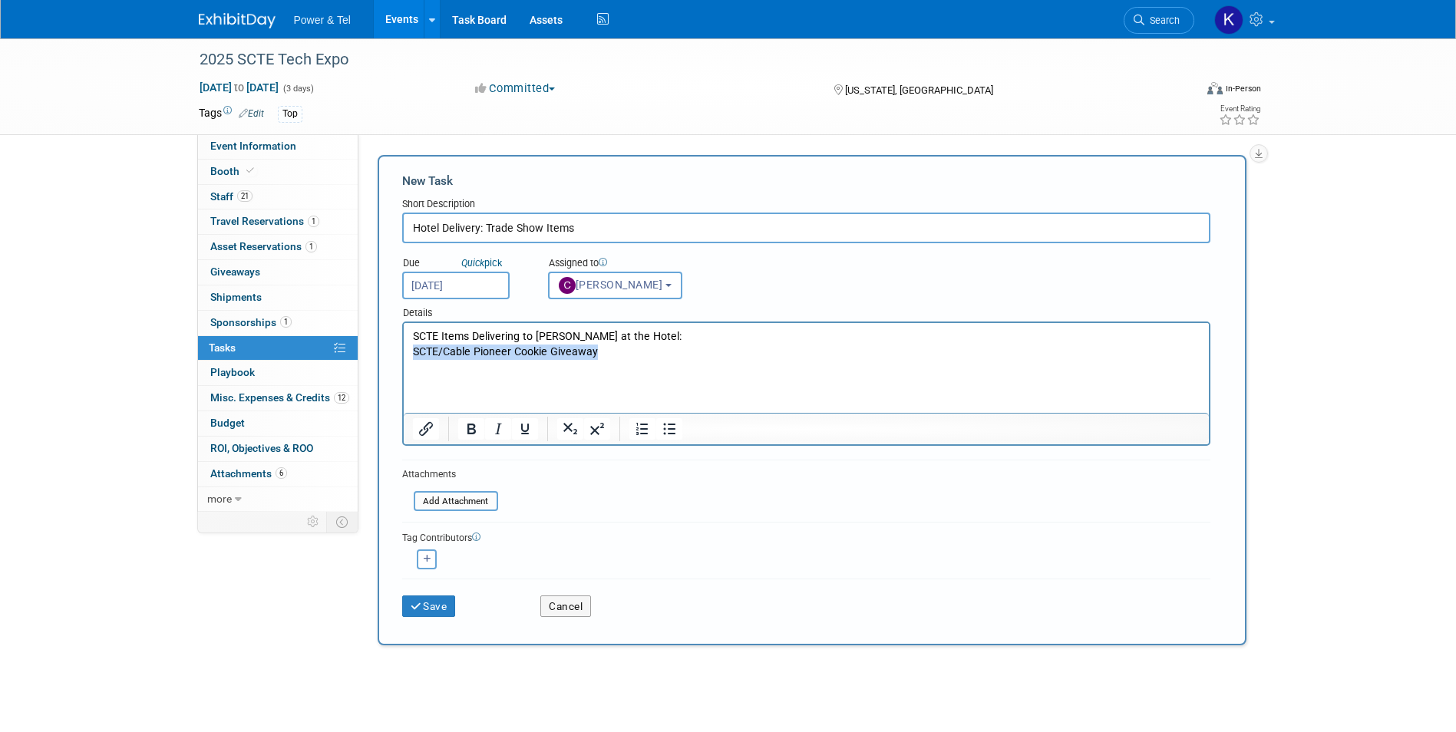
drag, startPoint x: 595, startPoint y: 355, endPoint x: 932, endPoint y: 748, distance: 517.8
click at [403, 344] on html "SCTE Items Delivering to Charity Deaton at the Hotel: SCTE/Cable Pioneer Cookie…" at bounding box center [805, 348] width 805 height 51
click at [662, 428] on icon "Bullet list" at bounding box center [669, 429] width 18 height 18
click at [643, 349] on li "SCTE/Cable Pioneer Cookie Giveaway" at bounding box center [821, 352] width 757 height 15
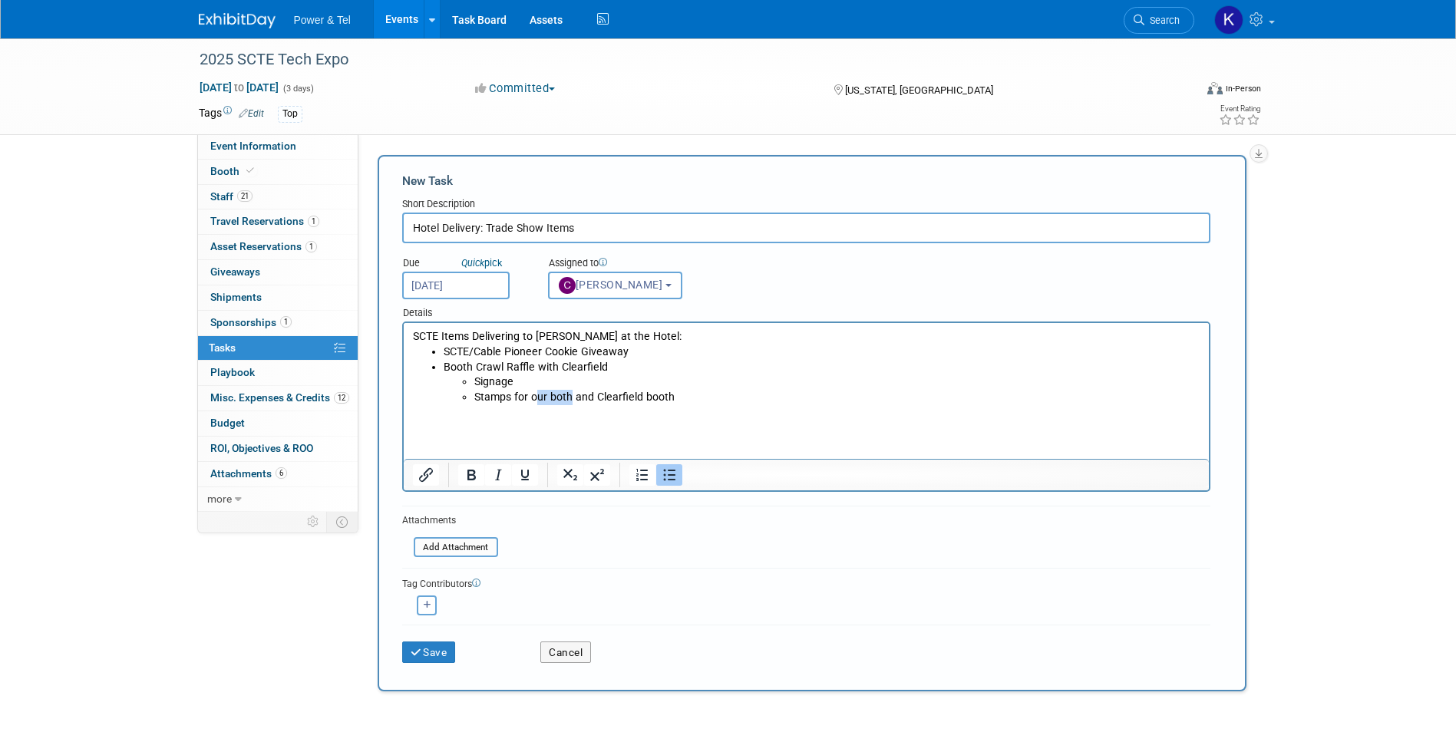
drag, startPoint x: 570, startPoint y: 397, endPoint x: 533, endPoint y: 395, distance: 36.9
click at [533, 395] on li "Stamps for our both and Clearfield booth" at bounding box center [837, 397] width 726 height 15
click at [653, 388] on li "Signage" at bounding box center [837, 382] width 726 height 15
click at [642, 399] on li "Stamps for Power & Tel and Clearfield booth" at bounding box center [837, 397] width 726 height 15
click at [794, 405] on p "Rich Text Area. Press ALT-0 for help." at bounding box center [806, 412] width 788 height 15
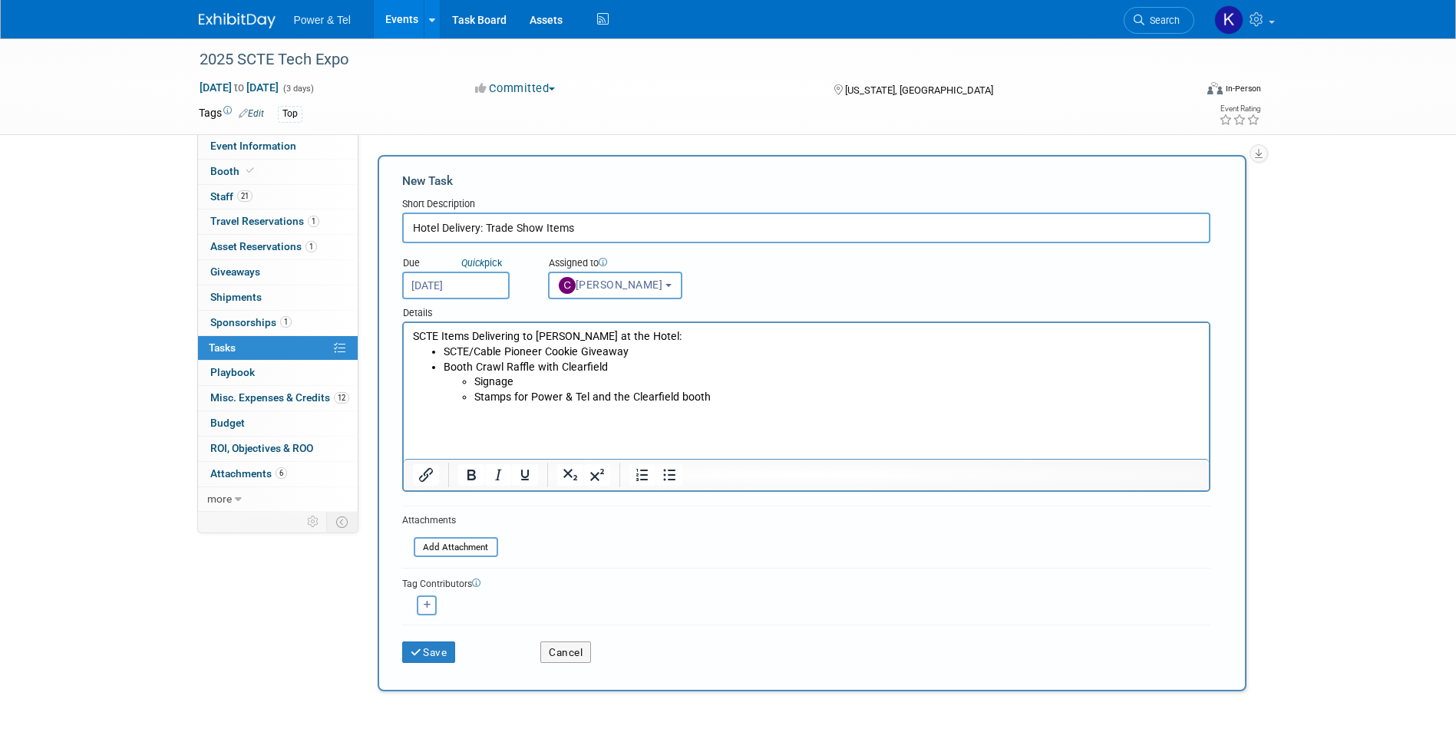
drag, startPoint x: 696, startPoint y: 337, endPoint x: 798, endPoint y: 666, distance: 343.8
click at [403, 337] on html "SCTE Items Delivering to Charity Deaton at the Hotel: SCTE/Cable Pioneer Cookie…" at bounding box center [805, 371] width 805 height 97
click at [468, 474] on icon "Bold" at bounding box center [471, 475] width 18 height 18
click at [739, 398] on li "Stamps for Power & Tel and the Clearfield booth" at bounding box center [837, 397] width 726 height 15
click at [697, 334] on p "SCTE Items Delivering to Charity Deaton at the Hotel:" at bounding box center [806, 336] width 788 height 15
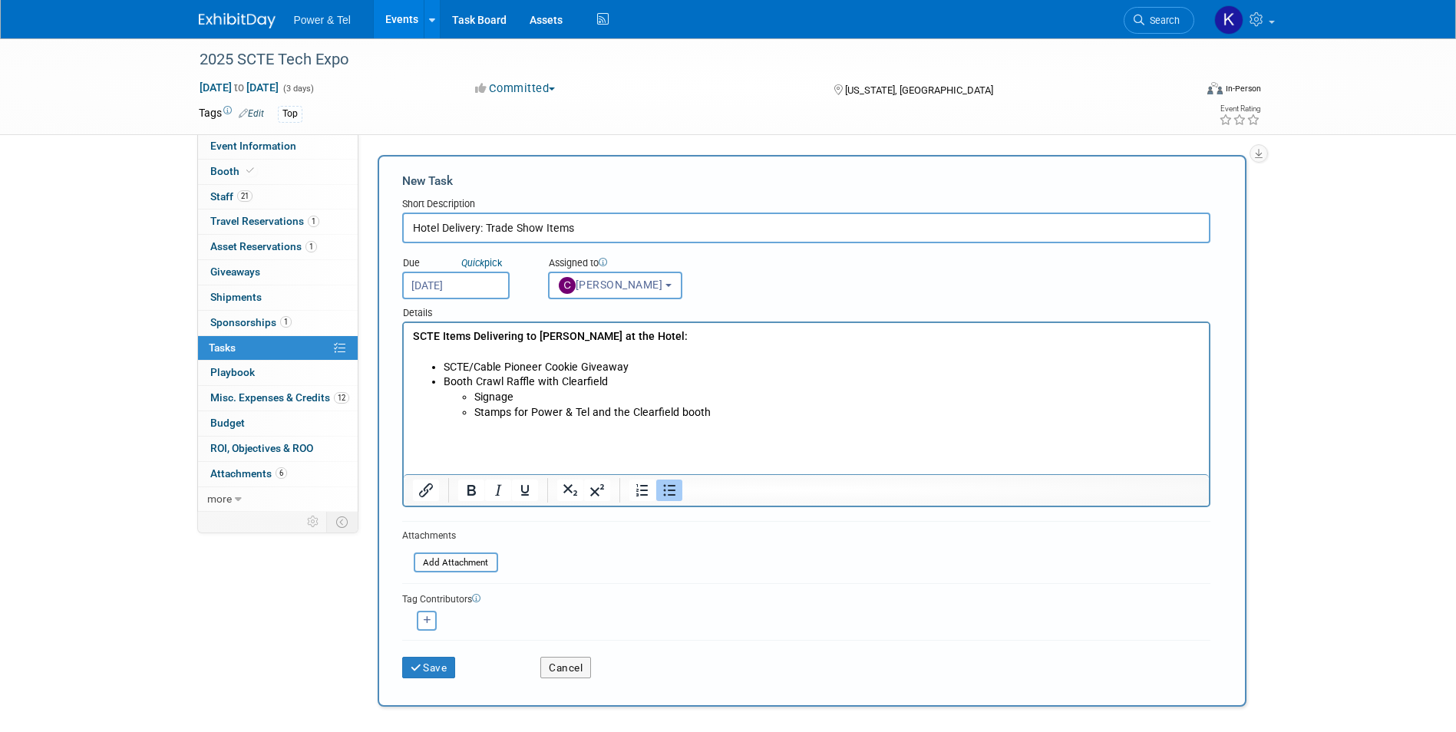
click at [752, 367] on li "SCTE/Cable Pioneer Cookie Giveaway" at bounding box center [821, 367] width 757 height 15
click at [751, 367] on li "SCTE/Cable Pioneer Cookie Giveaway" at bounding box center [821, 367] width 757 height 15
click at [441, 335] on b "SCTE Items Delivering to Charity Deaton at the Hotel:" at bounding box center [549, 336] width 275 height 12
click at [715, 388] on li "Booth Crawl Raffle with Clearfield Signage Stamps for Power & Tel and the Clear…" at bounding box center [821, 397] width 757 height 45
click at [659, 368] on li "SCTE/Cable Pioneer Cookie Giveaway" at bounding box center [821, 367] width 757 height 15
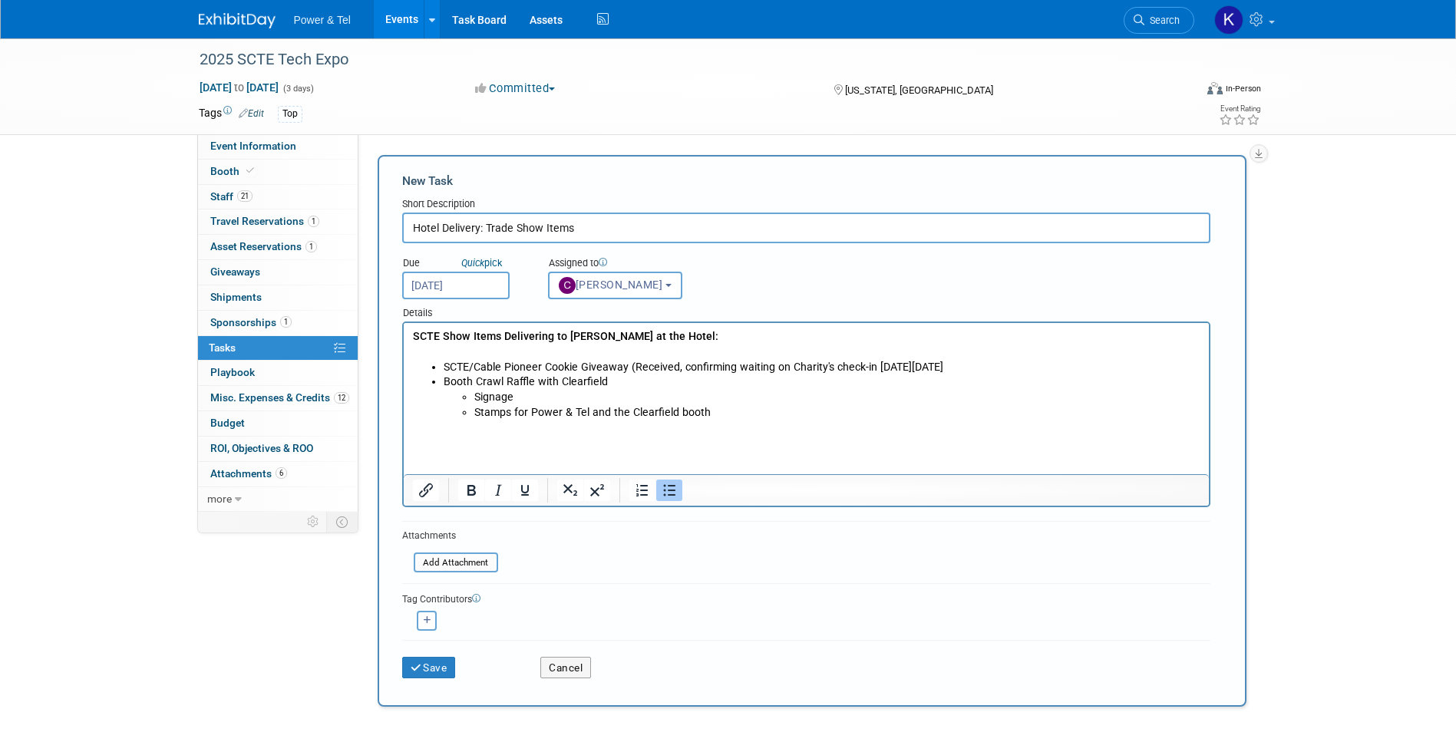
click at [615, 383] on li "Booth Crawl Raffle with Clearfield Signage Stamps for Power & Tel and the Clear…" at bounding box center [821, 397] width 757 height 45
click at [577, 398] on li "Signage" at bounding box center [837, 397] width 726 height 15
click at [652, 381] on li "Booth Crawl Raffle with Clearfield Signage Stamps for Power & Tel and the Clear…" at bounding box center [821, 397] width 757 height 45
click at [647, 384] on li "Booth Crawl Raffle with Clearfield Signage Stamps for Power & Tel and the Clear…" at bounding box center [821, 397] width 757 height 45
click at [617, 384] on li "Booth Crawl Raffle with Clearfield Signage Stamps for Power & Tel and the Clear…" at bounding box center [821, 397] width 757 height 45
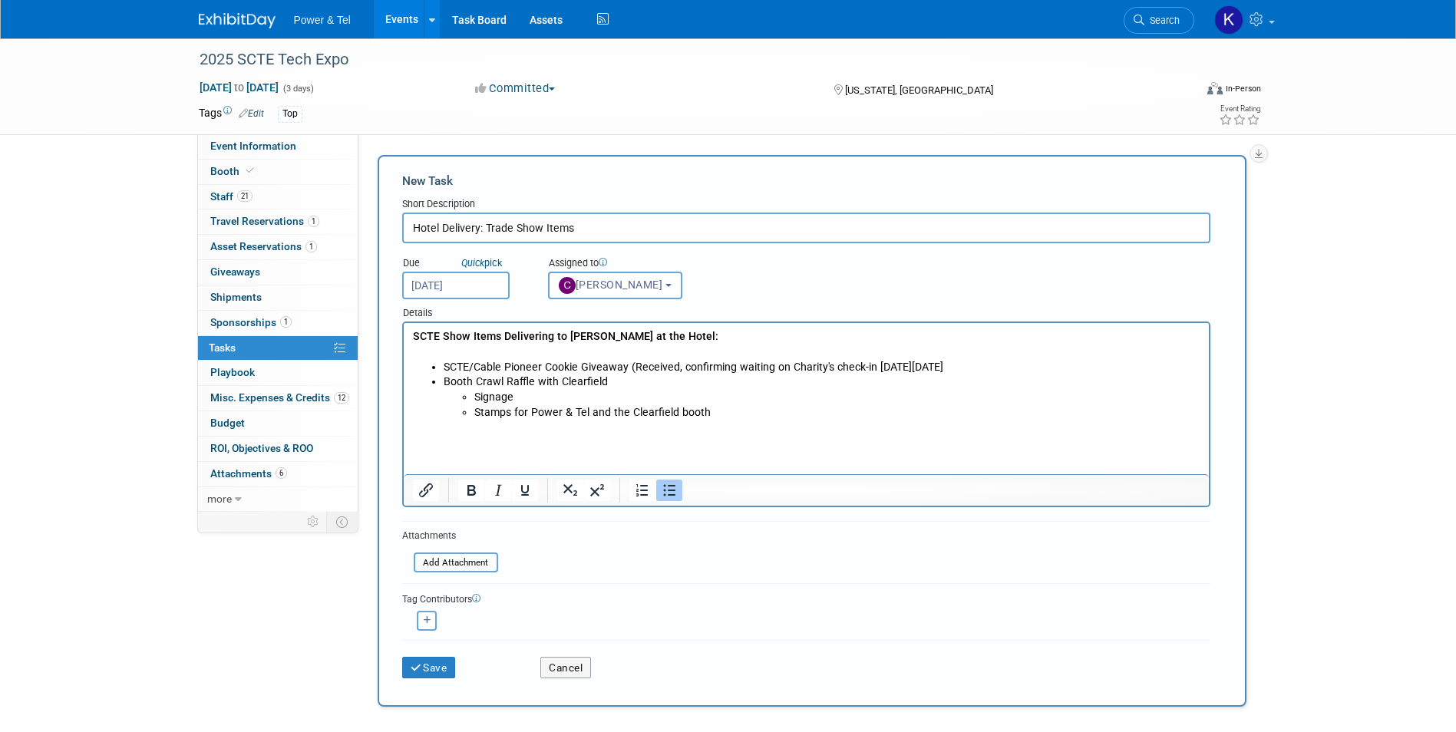
click at [601, 380] on li "Booth Crawl Raffle with Clearfield Signage Stamps for Power & Tel and the Clear…" at bounding box center [821, 397] width 757 height 45
click at [704, 394] on li "Signage" at bounding box center [837, 397] width 726 height 15
click at [696, 382] on li "Booth Crawl Raffle with Clearfield (Delivering Signage Stamps for Power & Tel a…" at bounding box center [821, 397] width 757 height 45
drag, startPoint x: 659, startPoint y: 374, endPoint x: 665, endPoint y: 381, distance: 8.8
click at [659, 375] on li "Booth Crawl Raffle with Clearfield (Delivering Signage Stamps for Power & Tel a…" at bounding box center [821, 397] width 757 height 45
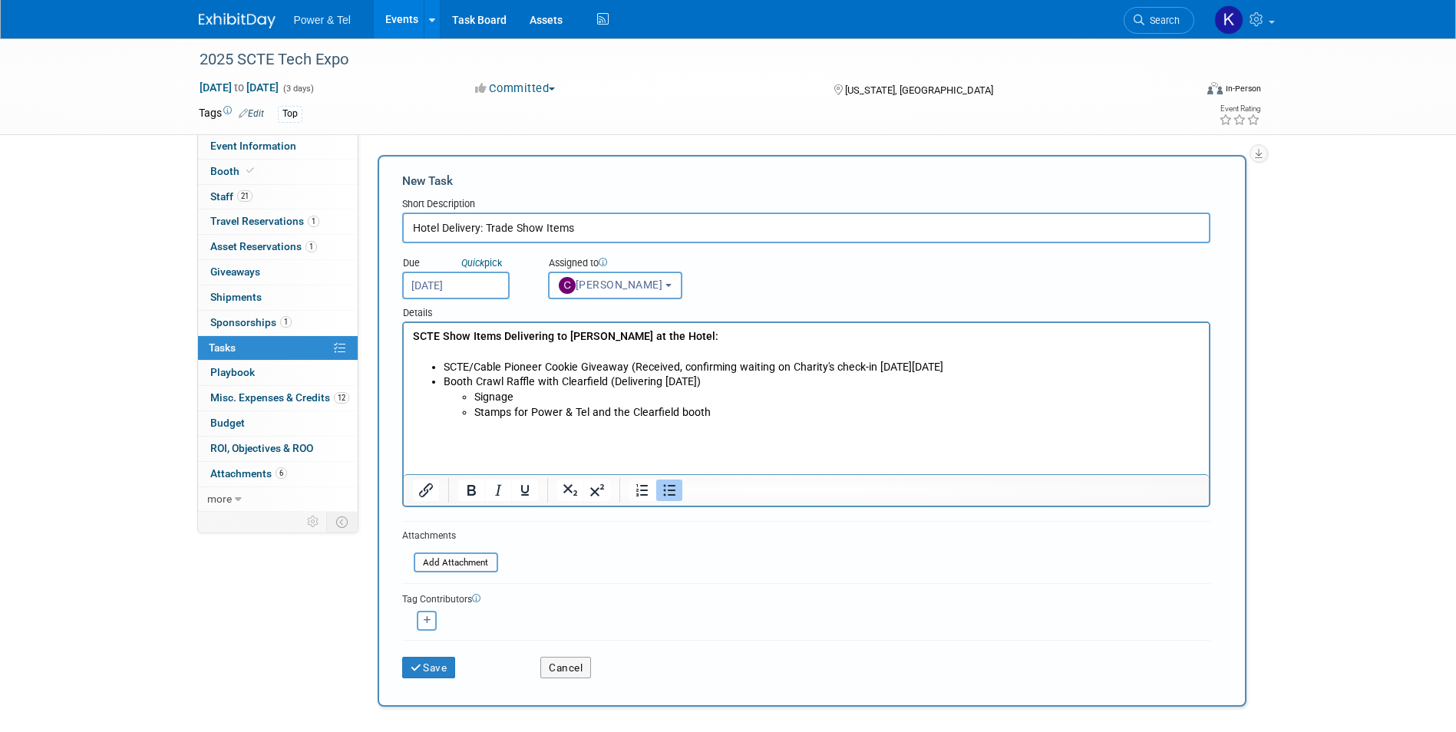
click at [430, 626] on button "button" at bounding box center [427, 621] width 20 height 20
select select
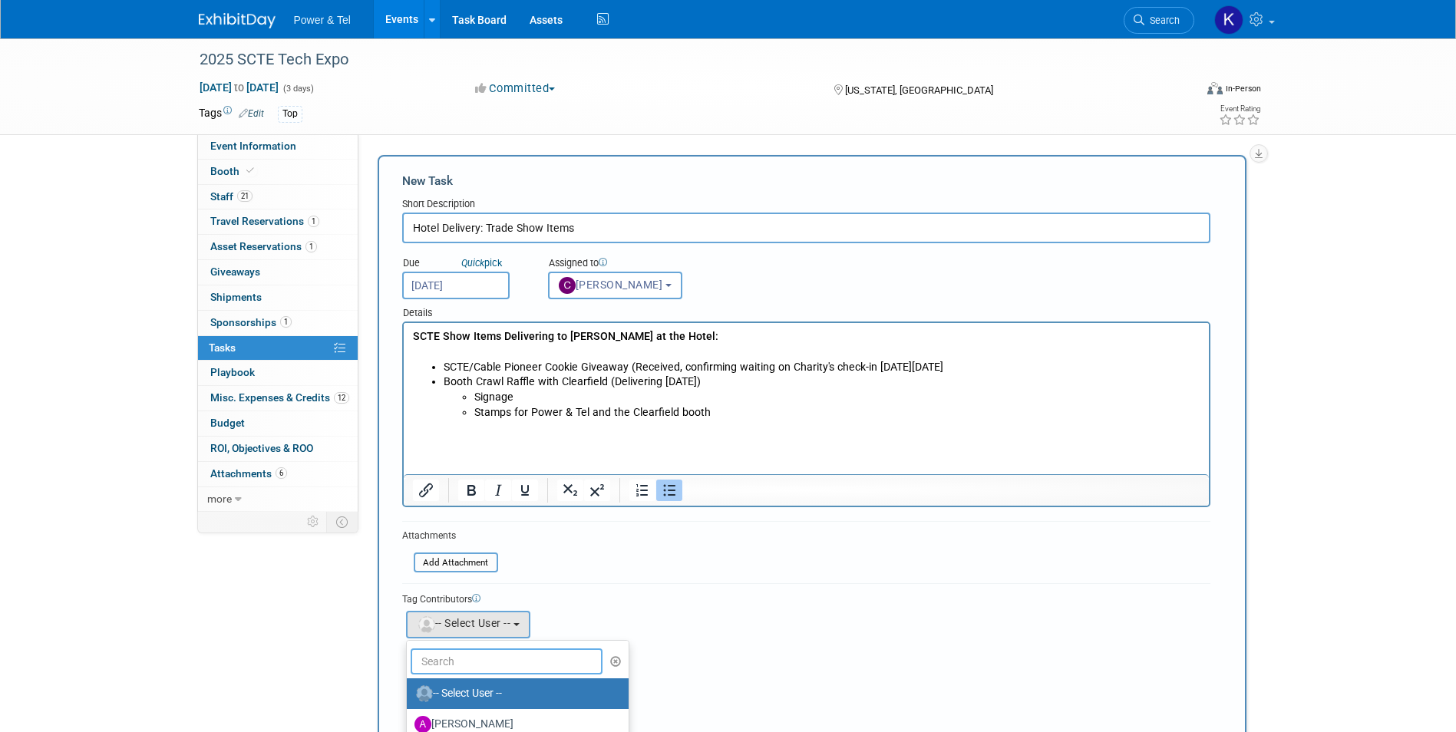
click at [486, 659] on input "text" at bounding box center [507, 662] width 193 height 26
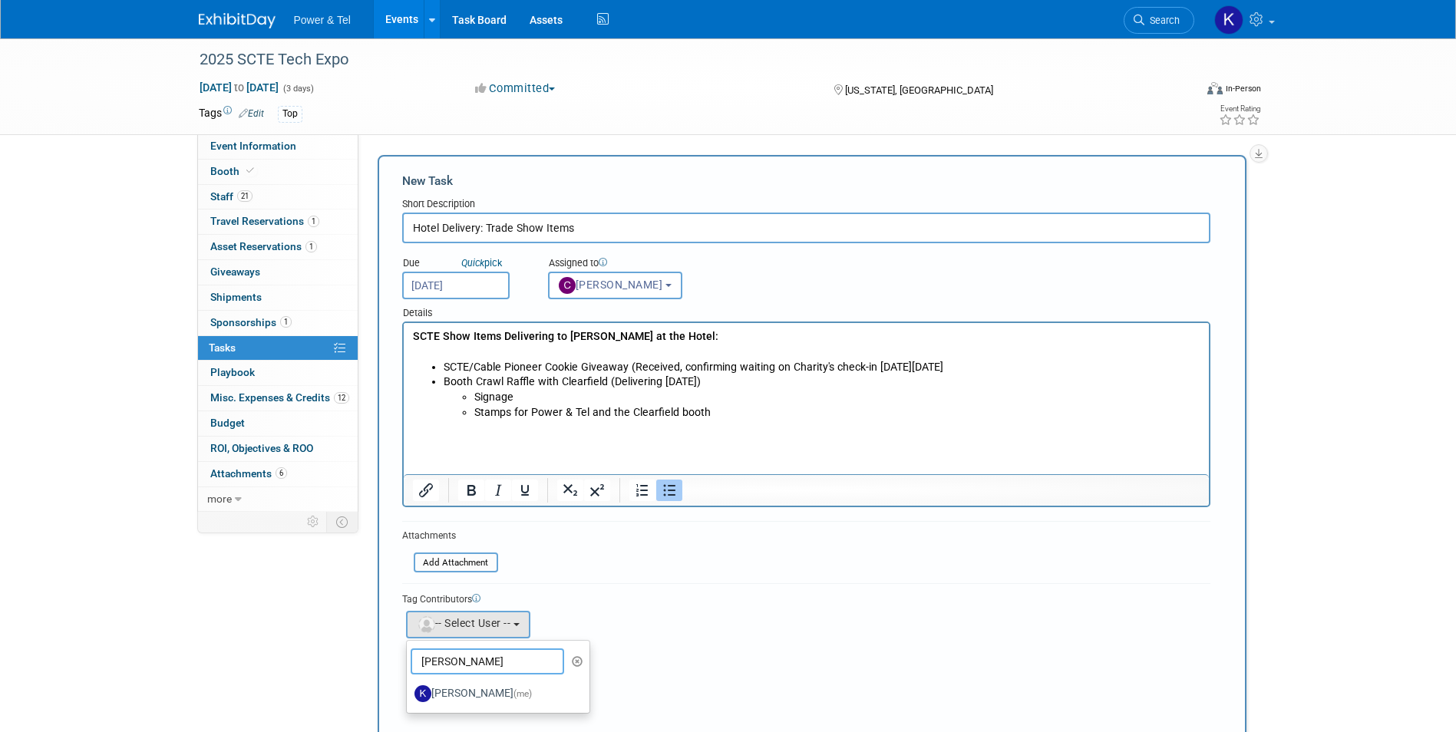
type input "kelle"
click at [482, 689] on label "Kelley Hood (me)" at bounding box center [495, 694] width 160 height 25
click at [409, 689] on input "Kelley Hood (me)" at bounding box center [404, 692] width 10 height 10
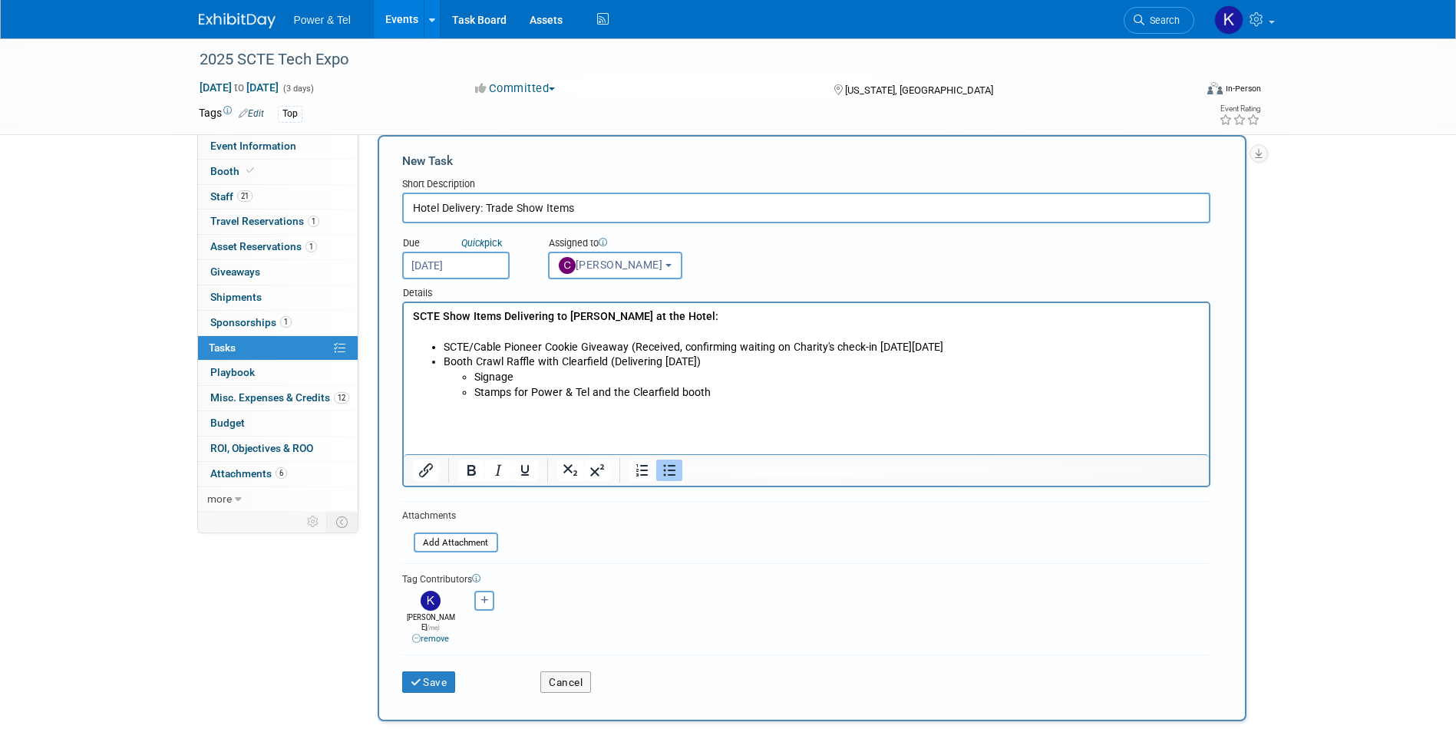
scroll to position [77, 0]
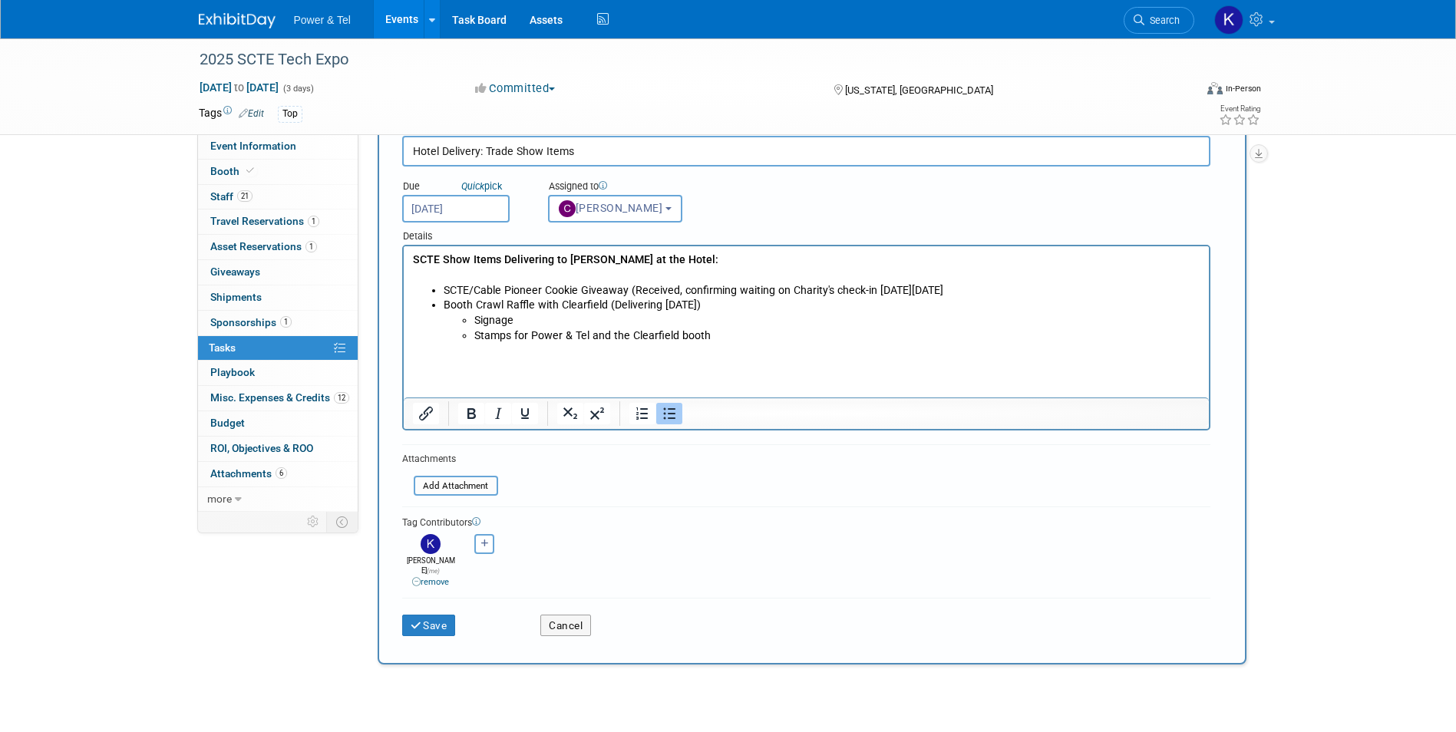
click at [425, 630] on div "Save Cancel" at bounding box center [806, 622] width 808 height 49
click at [426, 621] on button "Save" at bounding box center [429, 625] width 54 height 21
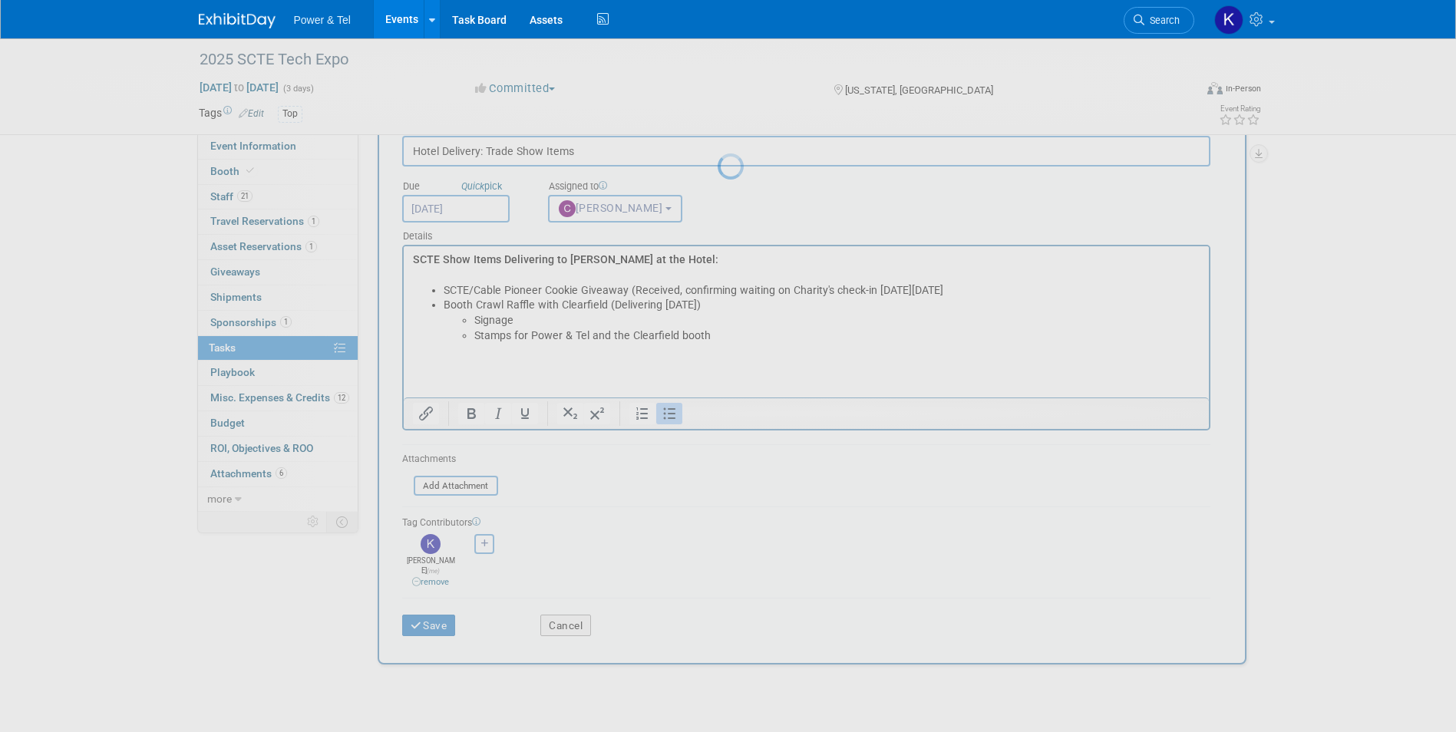
scroll to position [0, 0]
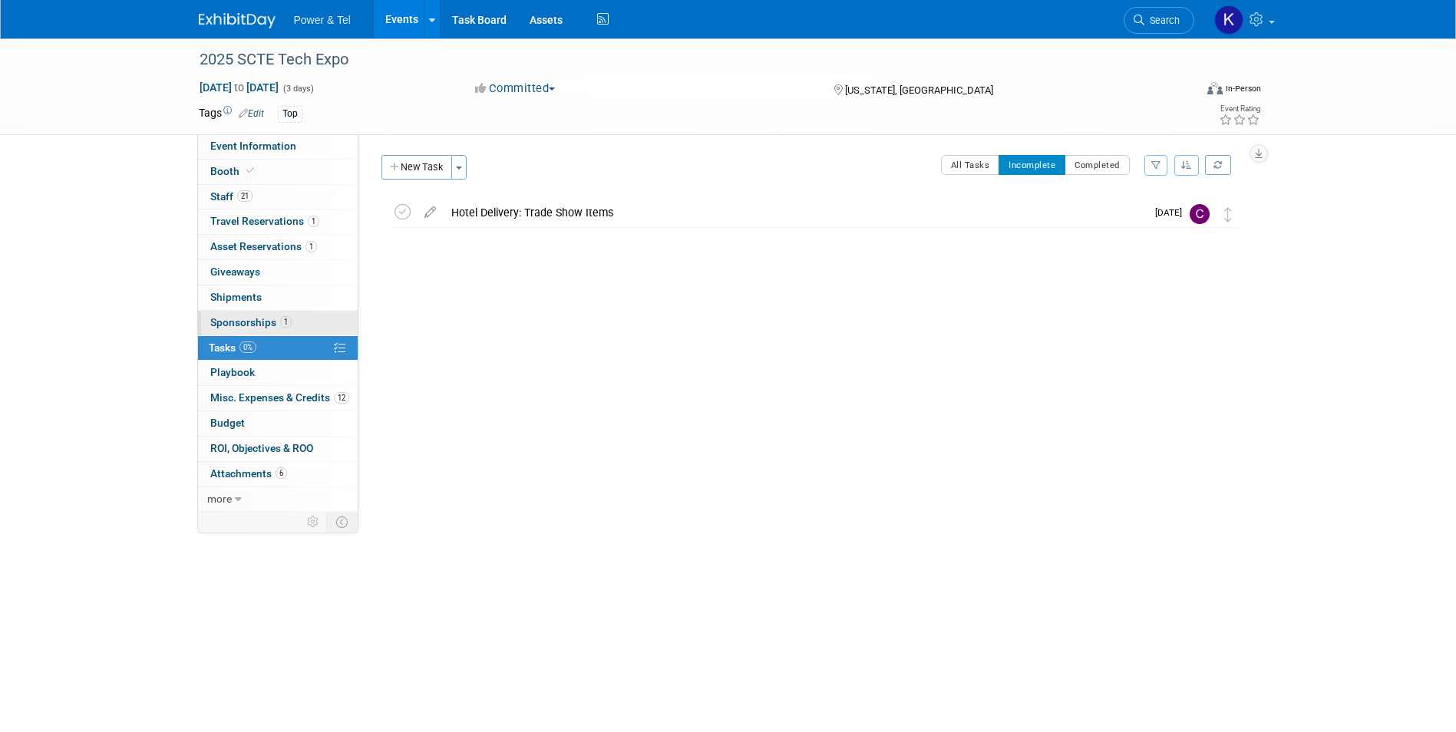
click at [232, 322] on span "Sponsorships 1" at bounding box center [250, 322] width 81 height 12
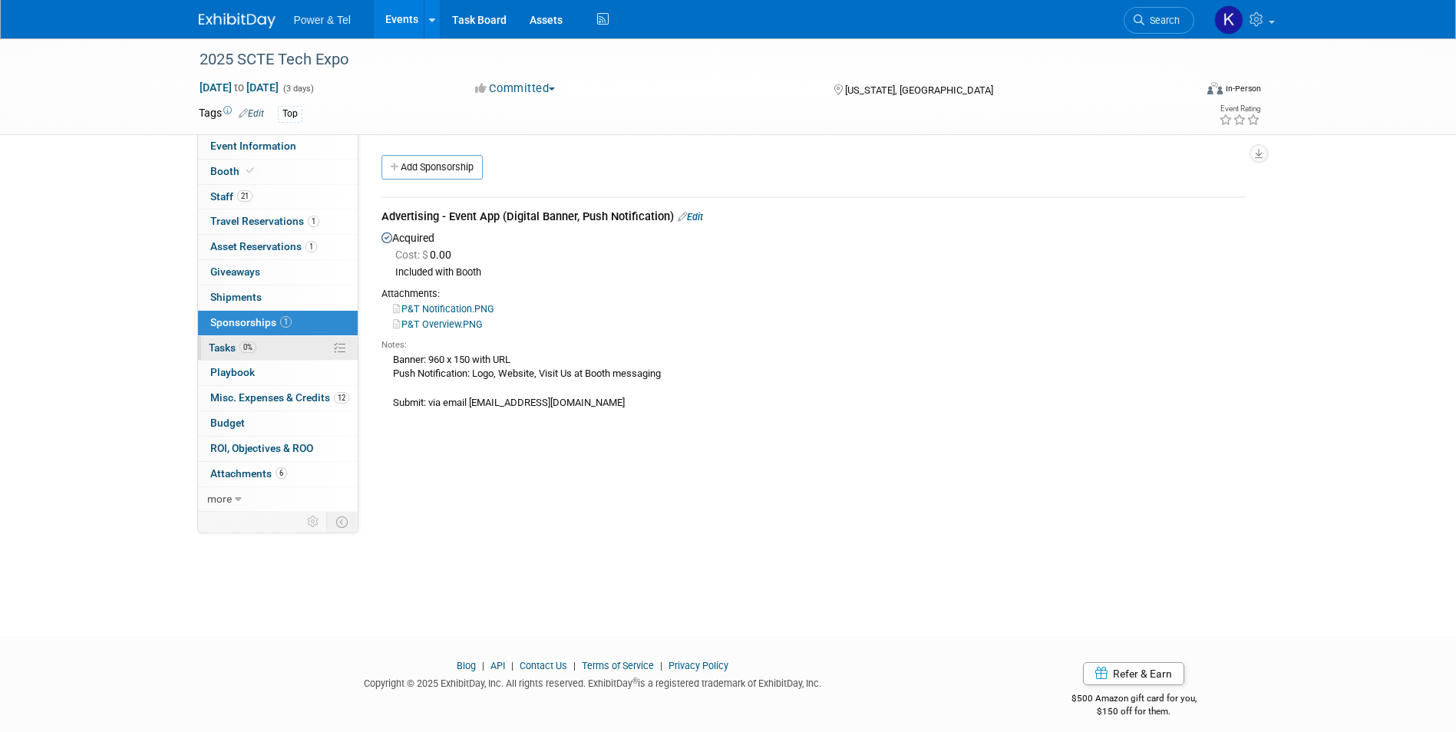
click at [219, 349] on span "Tasks 0%" at bounding box center [233, 348] width 48 height 12
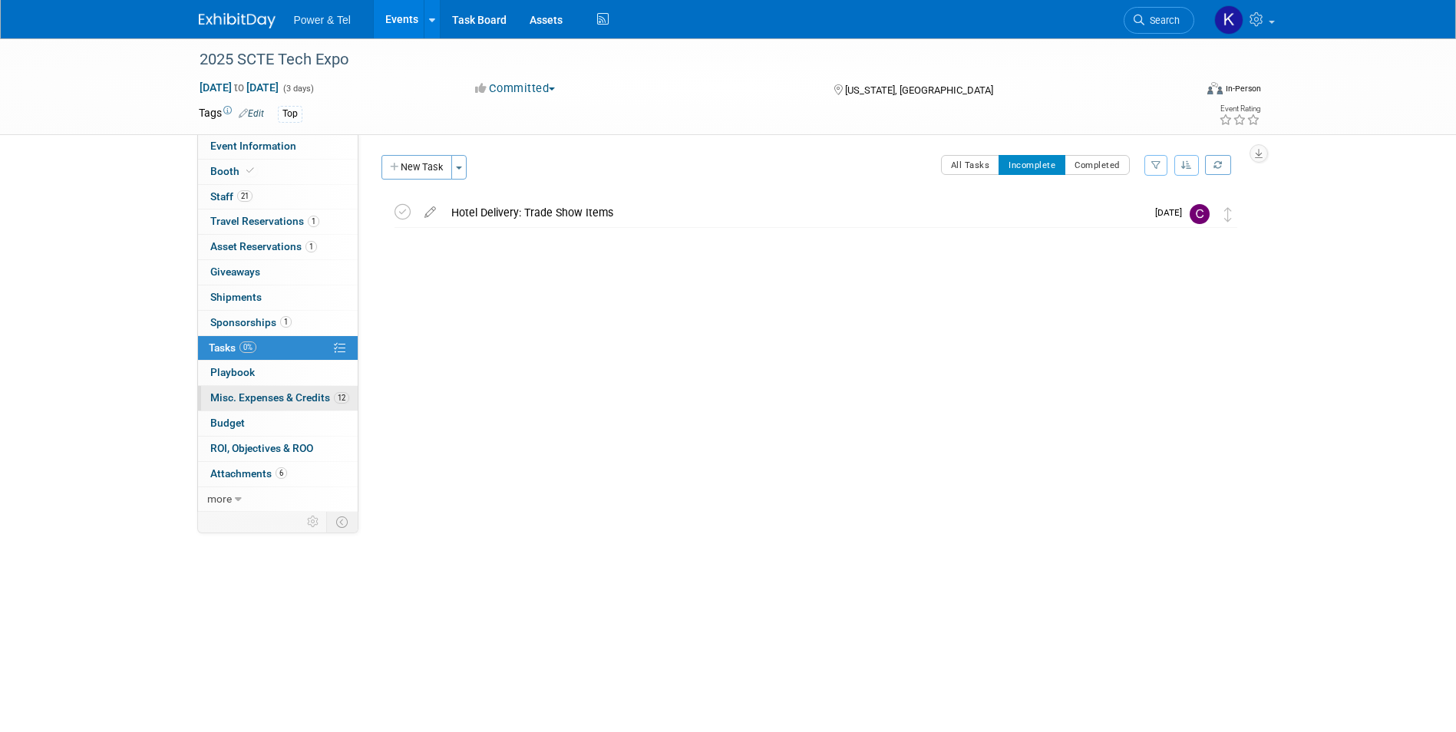
click at [312, 395] on span "Misc. Expenses & Credits 12" at bounding box center [279, 398] width 139 height 12
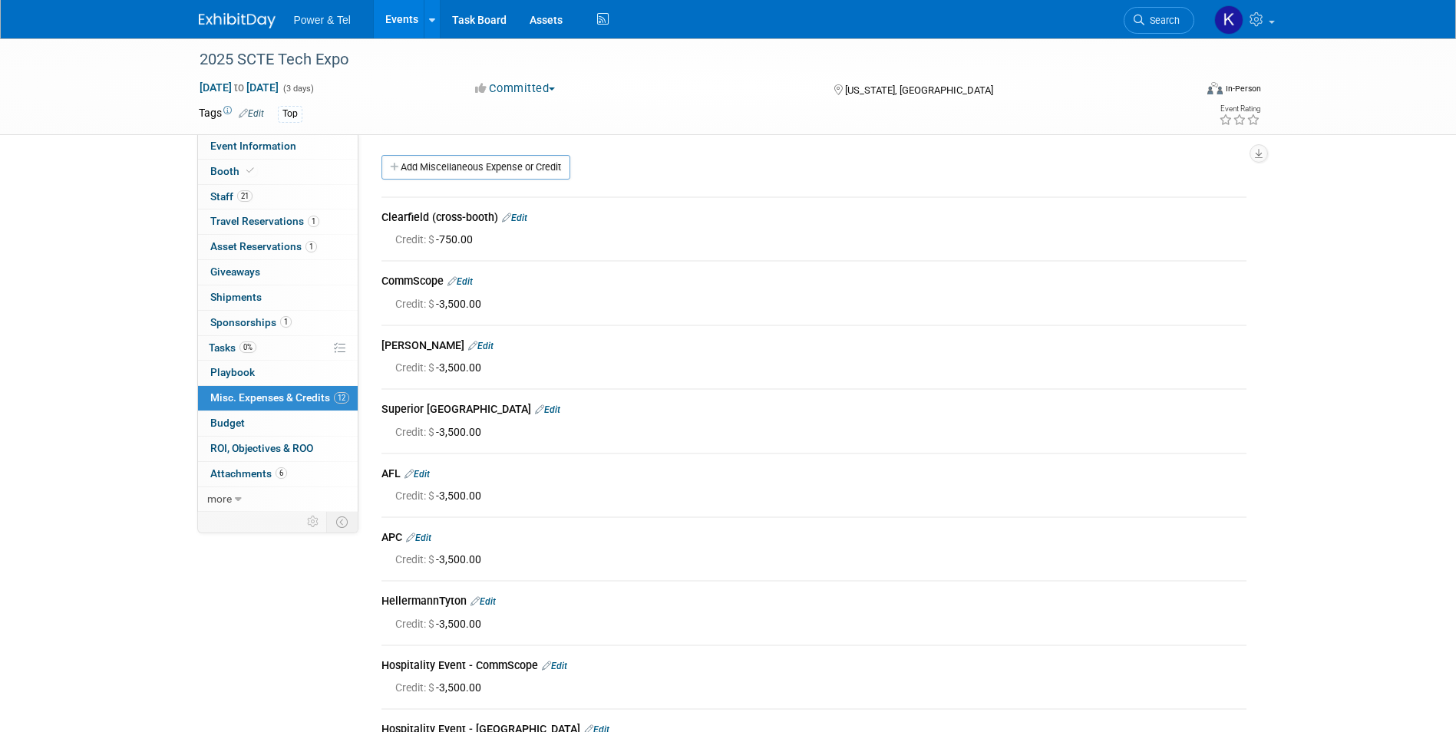
click at [252, 21] on img at bounding box center [237, 20] width 77 height 15
